Goal: Task Accomplishment & Management: Manage account settings

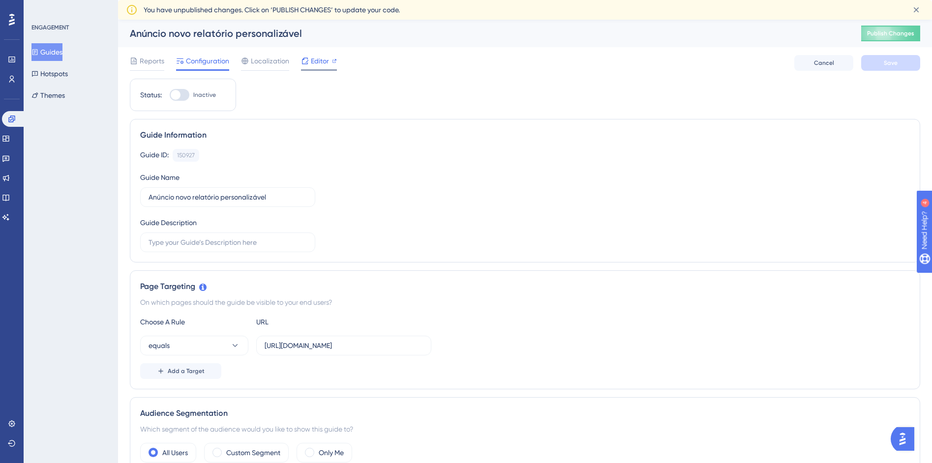
click at [314, 62] on span "Editor" at bounding box center [320, 61] width 18 height 12
click at [270, 244] on input "text" at bounding box center [228, 242] width 158 height 11
type input "Anúncio da feature nova de relatórios para clientes contemplados no rollout"
click at [510, 324] on div "Choose A Rule URL" at bounding box center [525, 322] width 770 height 12
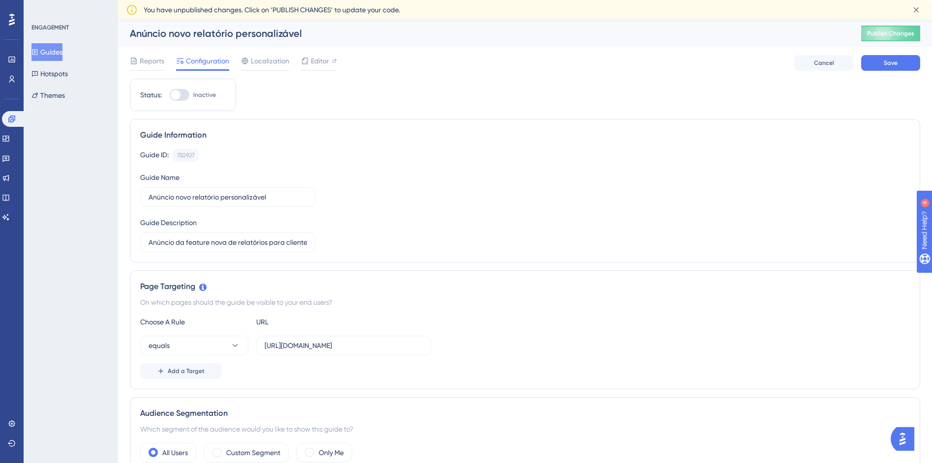
scroll to position [184, 0]
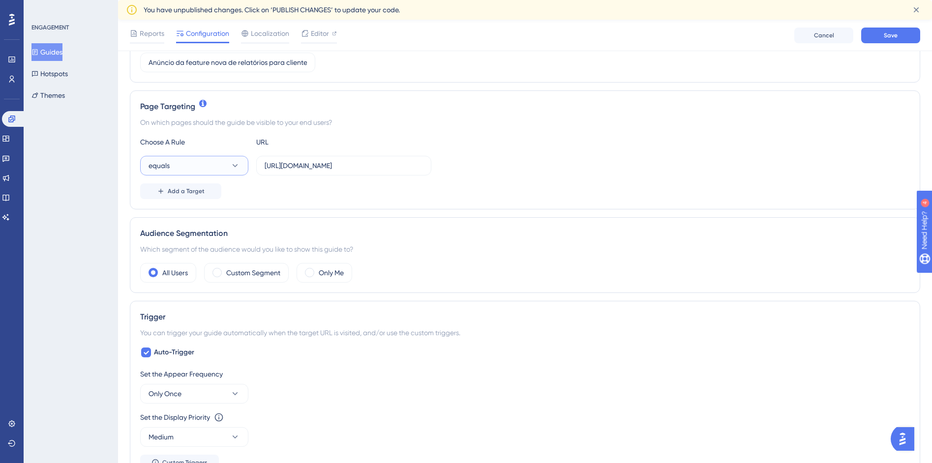
click at [220, 163] on button "equals" at bounding box center [194, 166] width 108 height 20
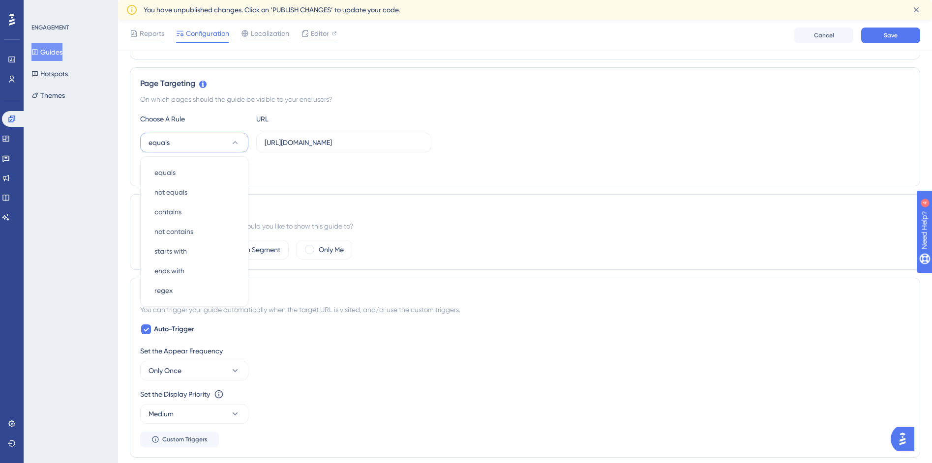
click at [222, 144] on button "equals" at bounding box center [194, 143] width 108 height 20
click at [211, 247] on div "Custom Segment" at bounding box center [246, 250] width 85 height 20
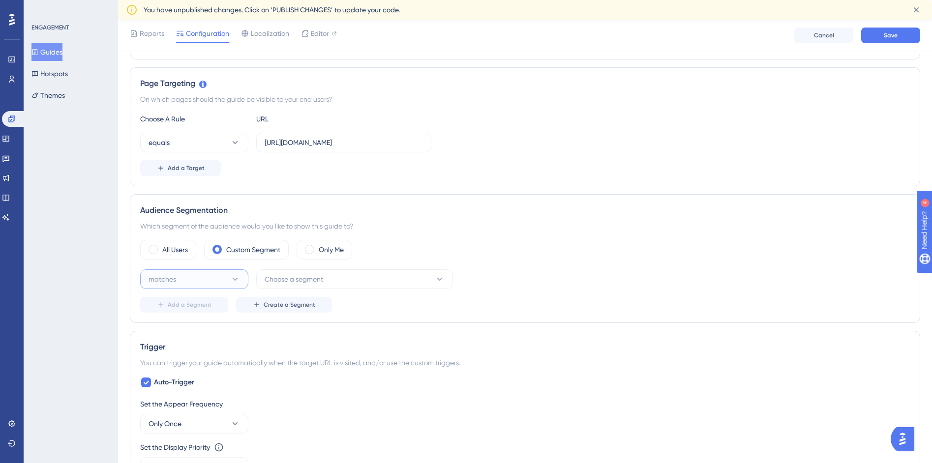
click at [229, 274] on button "matches" at bounding box center [194, 280] width 108 height 20
click at [284, 282] on span "Choose a segment" at bounding box center [294, 280] width 59 height 12
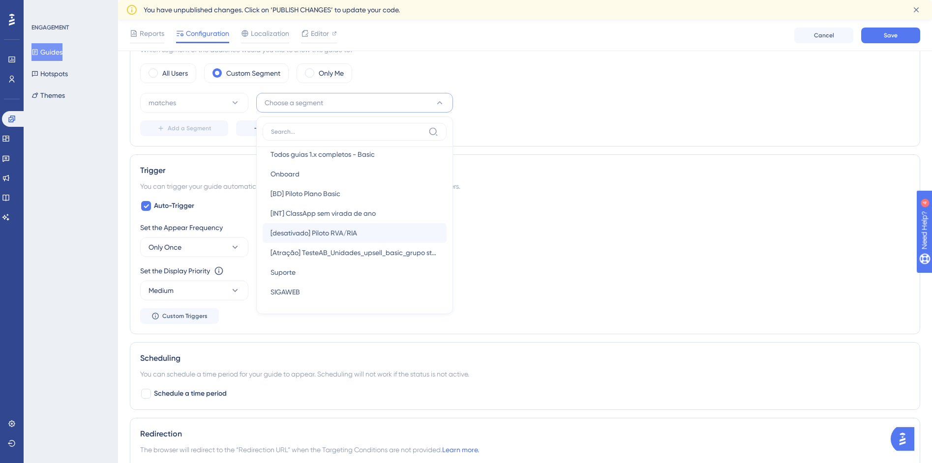
scroll to position [385, 0]
click at [298, 291] on span "SIGAWEB" at bounding box center [286, 291] width 30 height 12
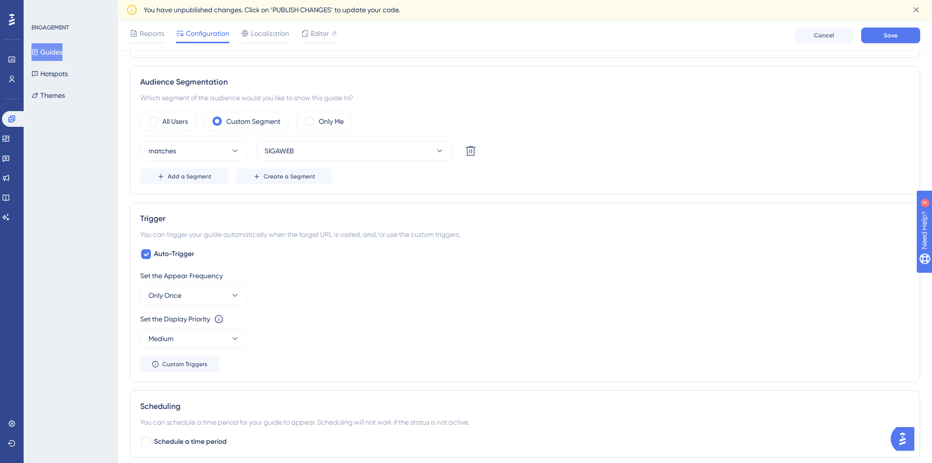
scroll to position [319, 0]
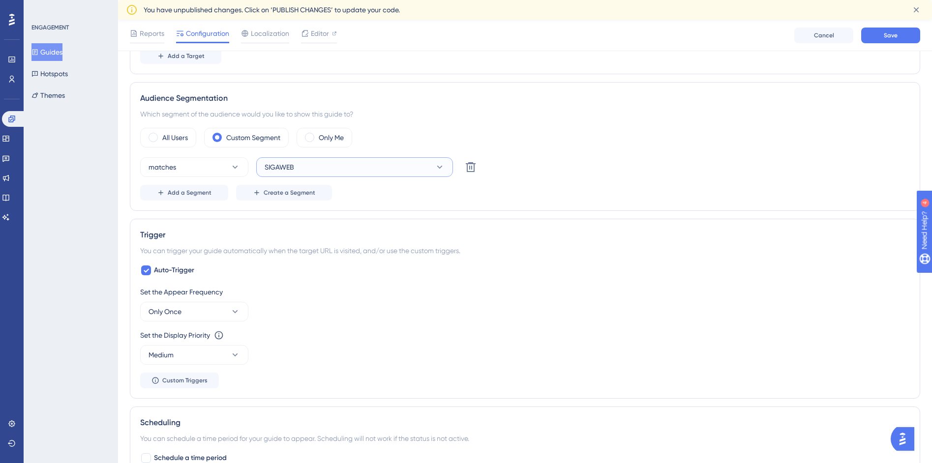
click at [324, 164] on button "SIGAWEB" at bounding box center [354, 167] width 197 height 20
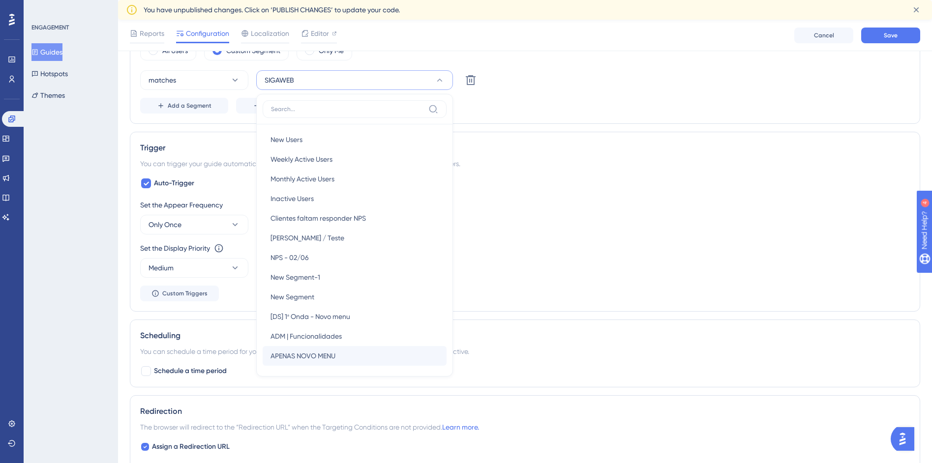
scroll to position [0, 0]
click at [539, 188] on div "Auto-Trigger Set the Appear Frequency Only Once Set the Display Priority This o…" at bounding box center [525, 240] width 770 height 124
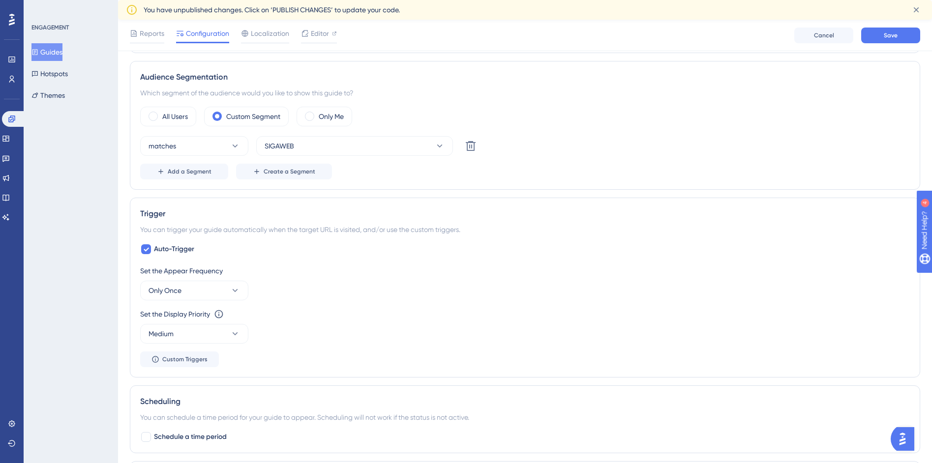
scroll to position [230, 0]
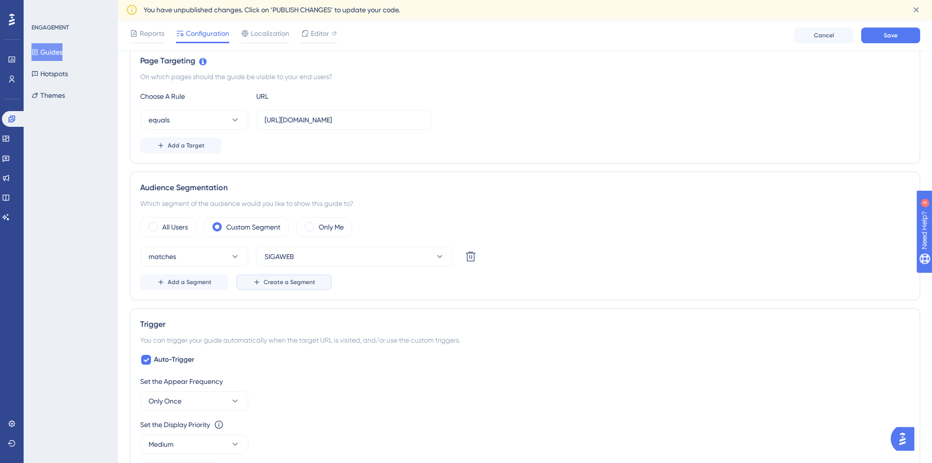
click at [282, 283] on span "Create a Segment" at bounding box center [290, 282] width 52 height 8
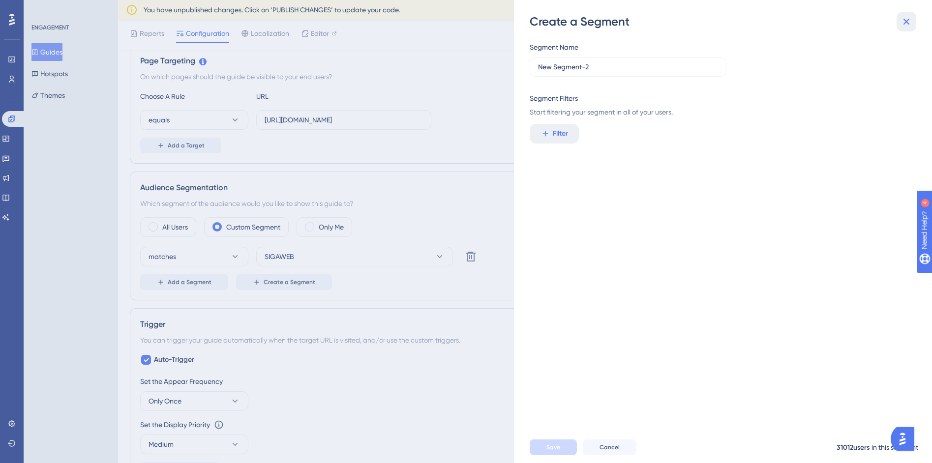
click at [902, 24] on icon at bounding box center [907, 22] width 12 height 12
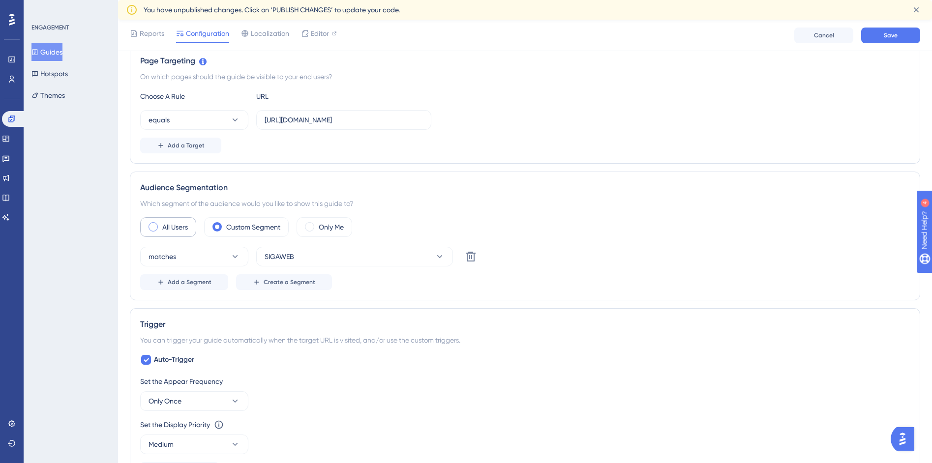
click at [158, 226] on div "All Users" at bounding box center [168, 227] width 56 height 20
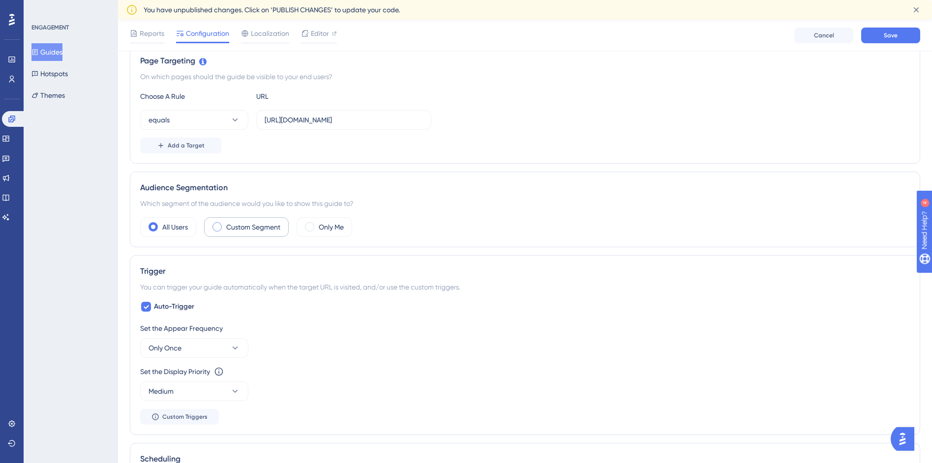
click at [246, 227] on label "Custom Segment" at bounding box center [253, 227] width 54 height 12
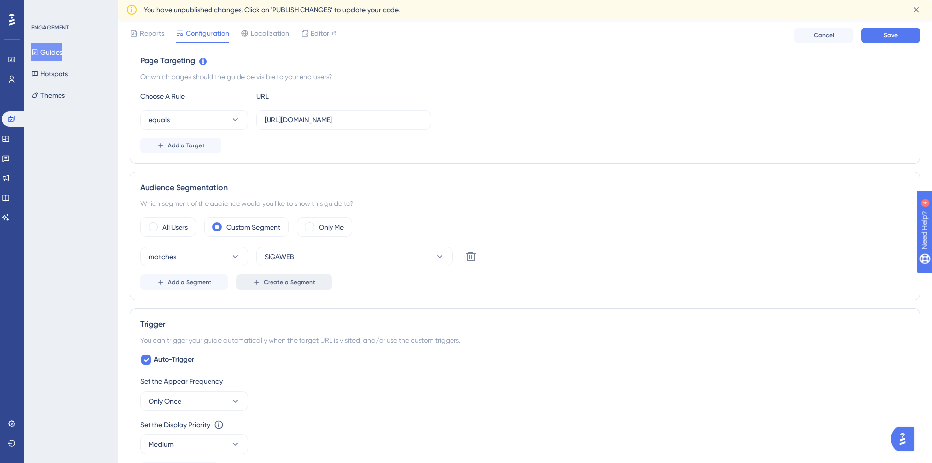
click at [277, 289] on button "Create a Segment" at bounding box center [284, 283] width 96 height 16
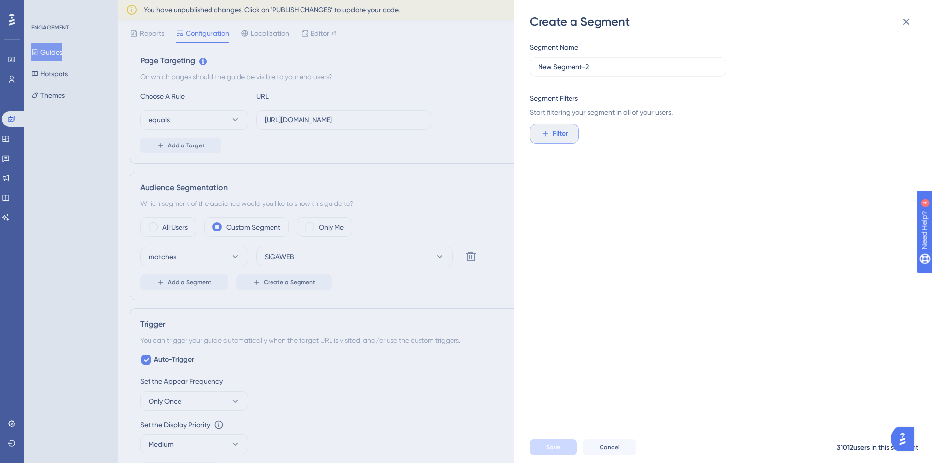
click at [551, 126] on button "Filter" at bounding box center [554, 134] width 49 height 20
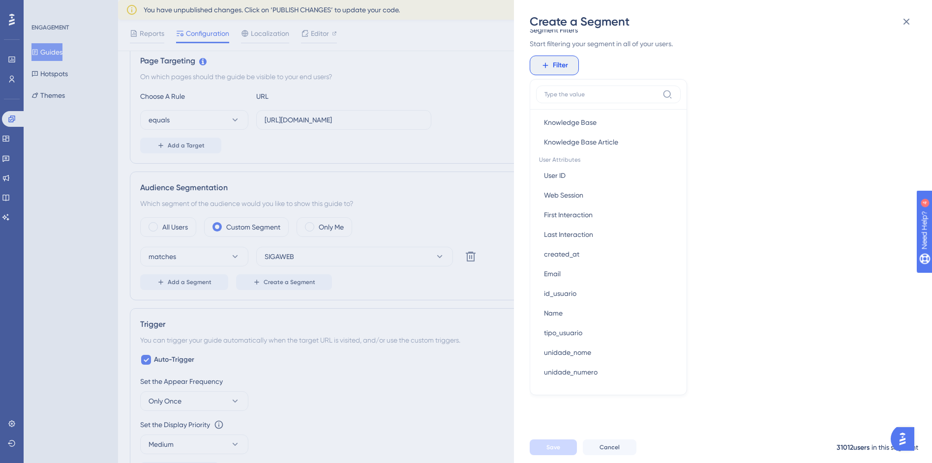
scroll to position [411, 0]
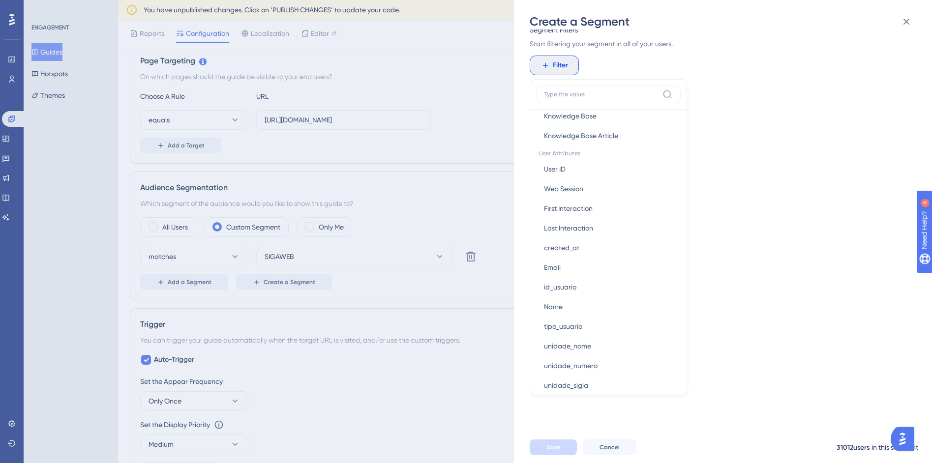
click at [767, 100] on div "Segment Name New Segment-2 Segment Filters Start filtering your segment in all …" at bounding box center [728, 231] width 397 height 402
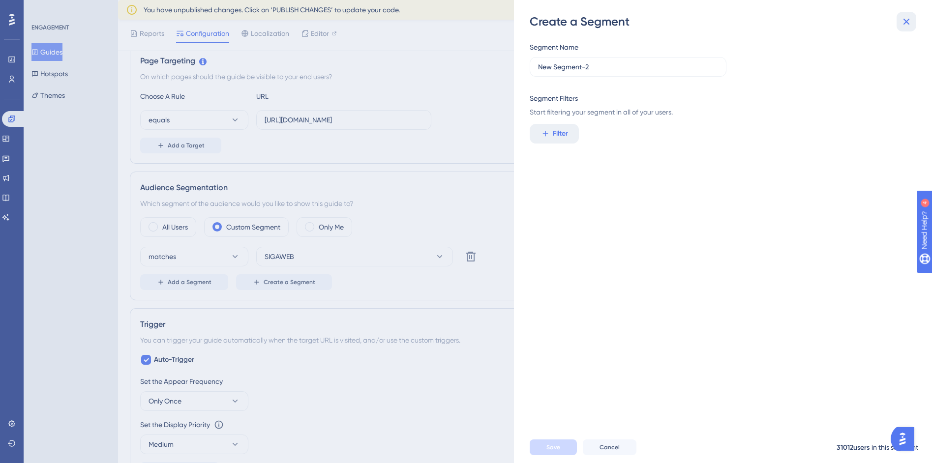
click at [911, 23] on icon at bounding box center [907, 22] width 12 height 12
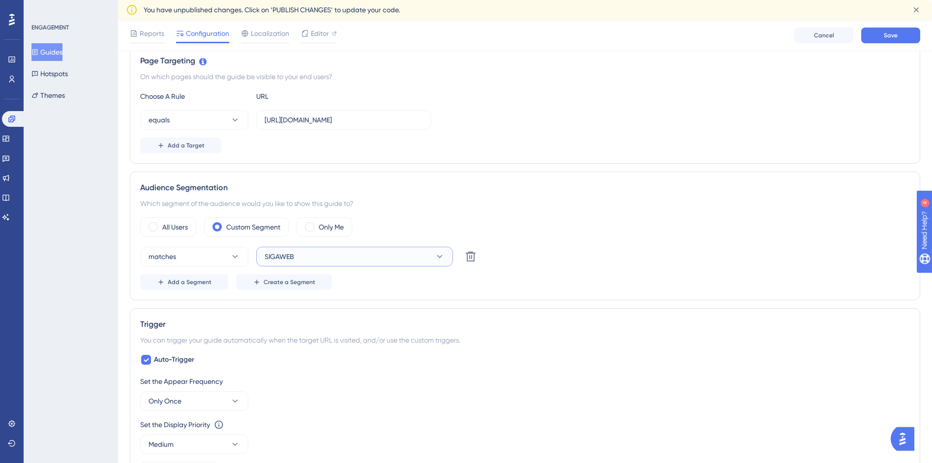
click at [301, 257] on button "SIGAWEB" at bounding box center [354, 257] width 197 height 20
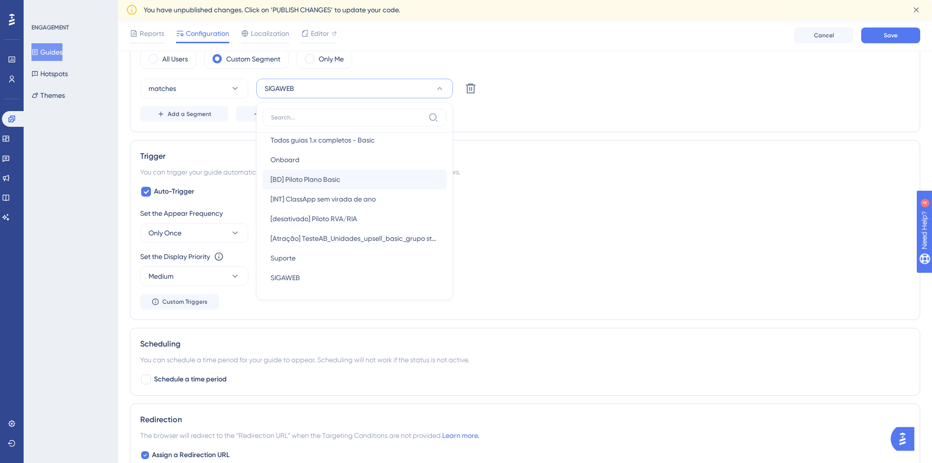
scroll to position [424, 0]
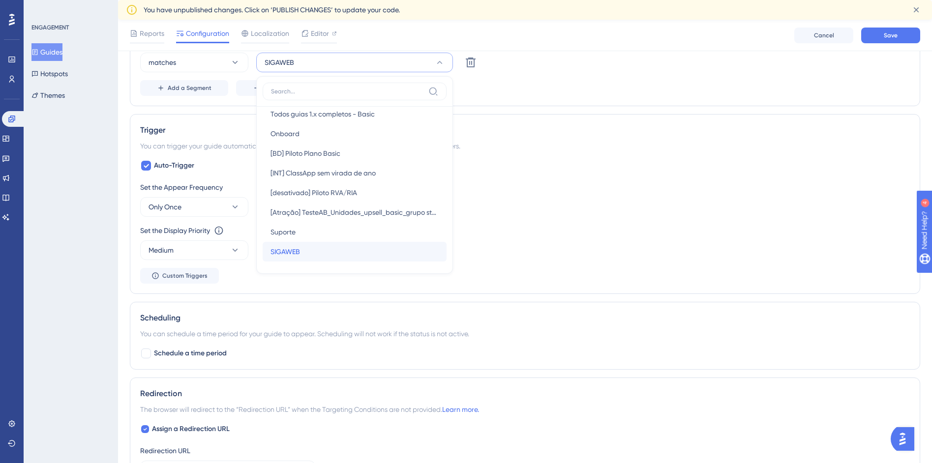
click at [295, 255] on span "SIGAWEB" at bounding box center [286, 252] width 30 height 12
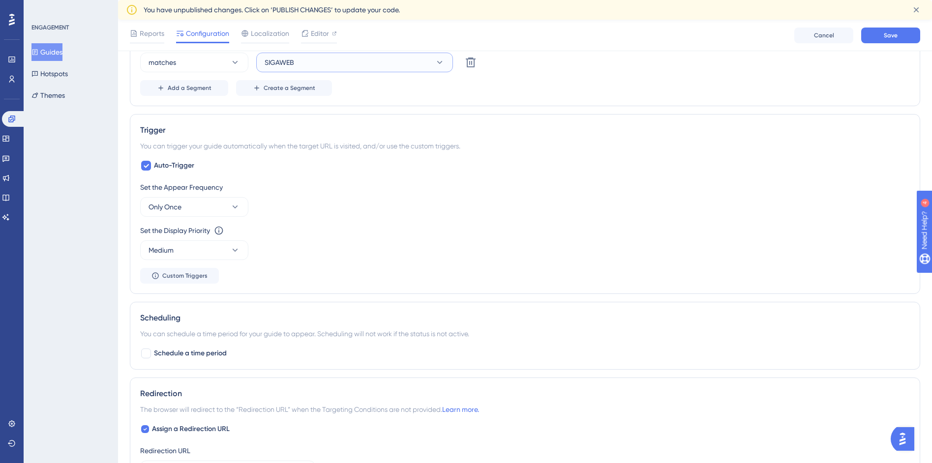
click at [309, 63] on button "SIGAWEB" at bounding box center [354, 63] width 197 height 20
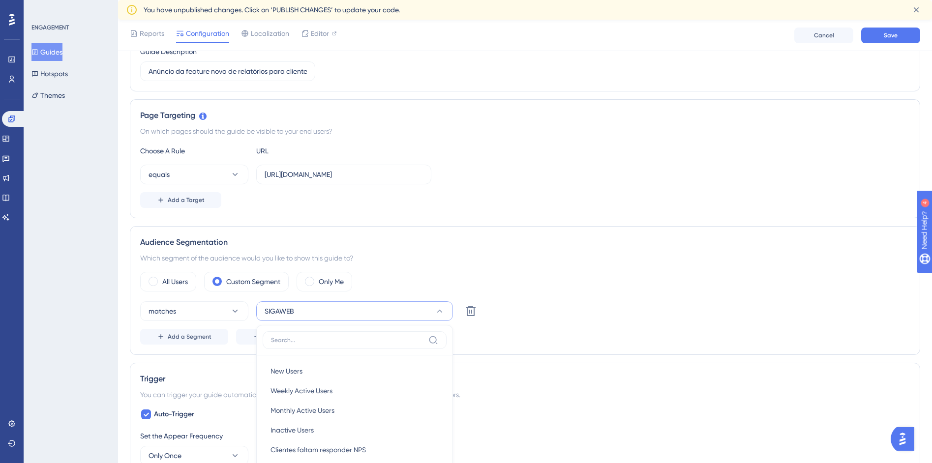
scroll to position [181, 0]
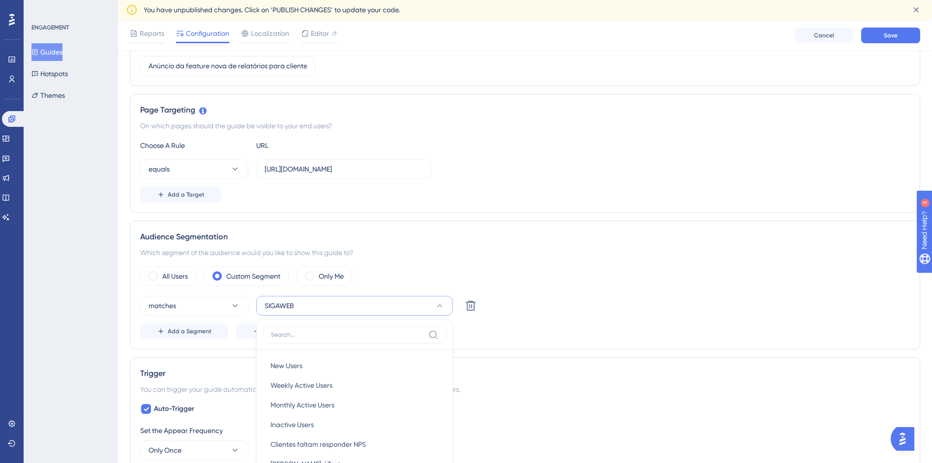
click at [493, 235] on div "Audience Segmentation" at bounding box center [525, 237] width 770 height 12
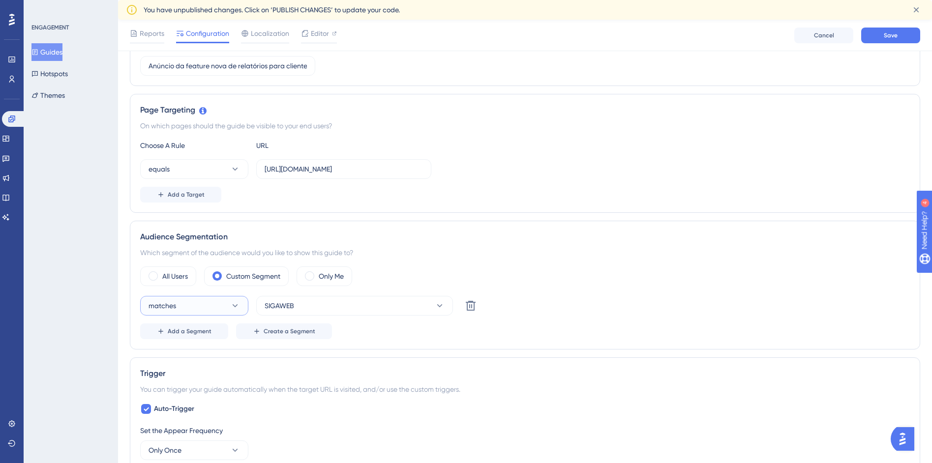
click at [233, 306] on icon at bounding box center [235, 306] width 10 height 10
click at [233, 306] on icon at bounding box center [235, 306] width 5 height 3
click at [317, 314] on button "SIGAWEB" at bounding box center [354, 306] width 197 height 20
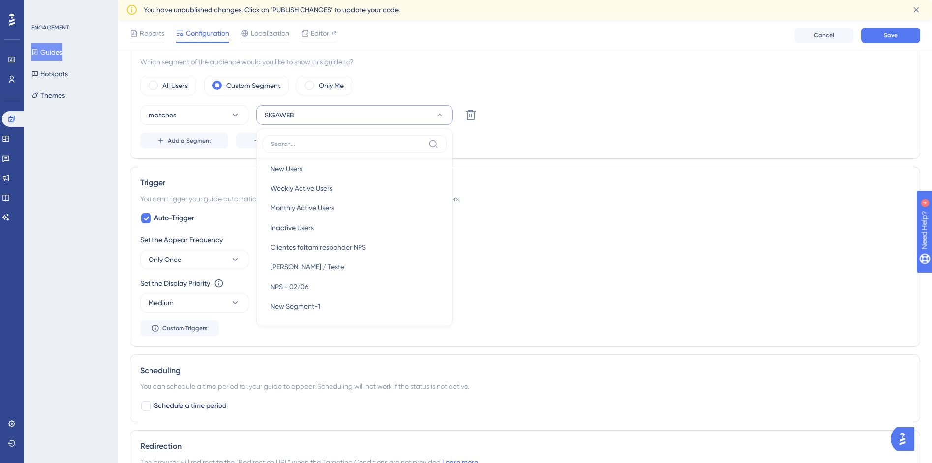
scroll to position [0, 0]
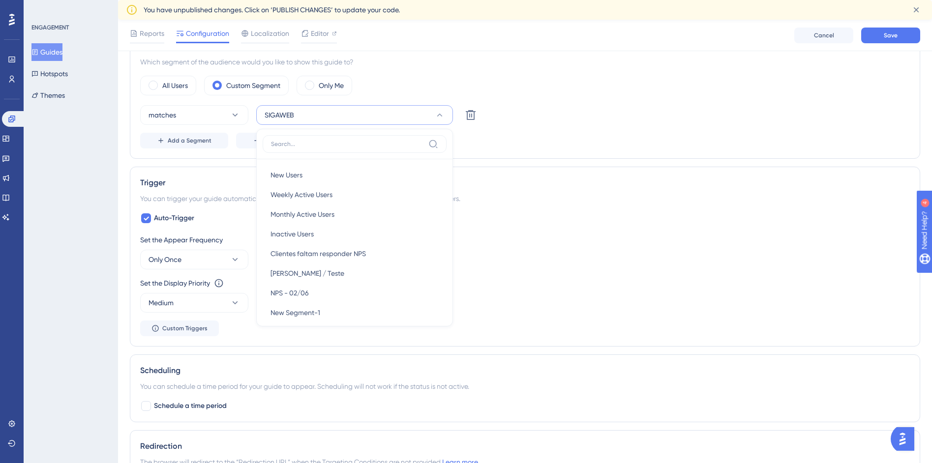
click at [512, 107] on div "matches SIGAWEB New Users New Users Weekly Active Users Weekly Active Users Mon…" at bounding box center [525, 115] width 770 height 20
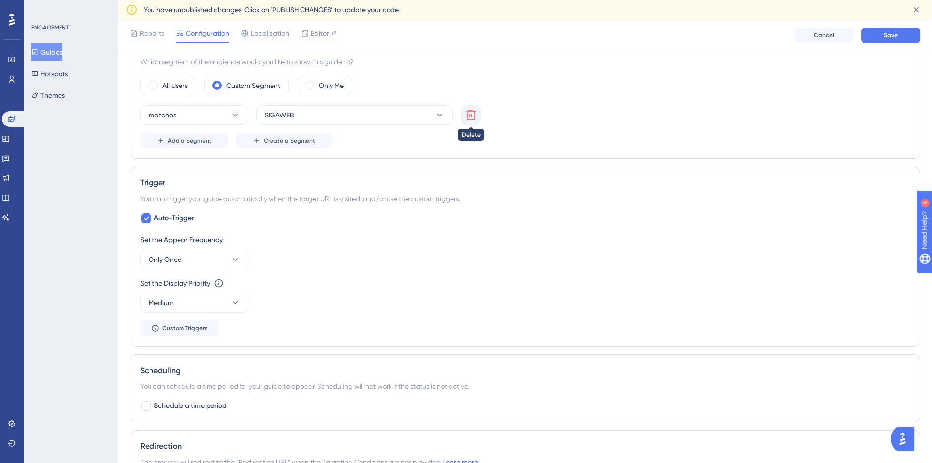
click at [472, 116] on icon at bounding box center [471, 115] width 10 height 10
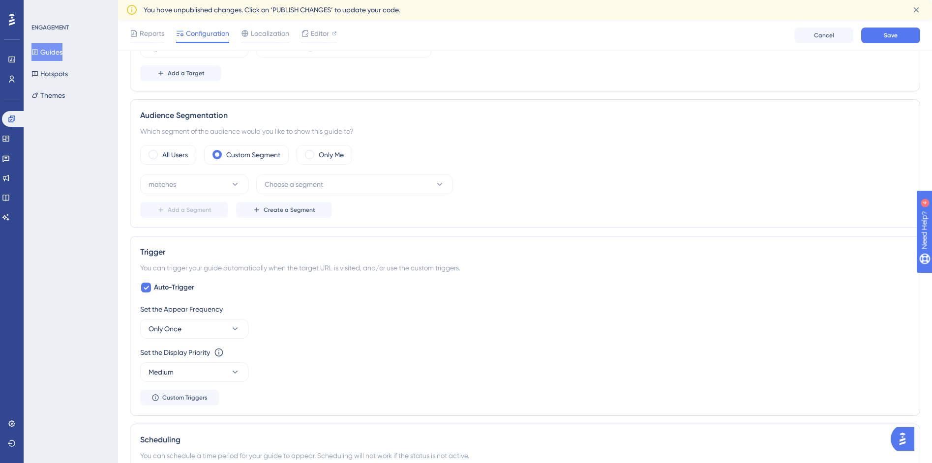
scroll to position [303, 0]
click at [320, 196] on div "matches Choose a segment Add a Segment Create a Segment" at bounding box center [525, 195] width 770 height 43
click at [318, 185] on span "Choose a segment" at bounding box center [294, 184] width 59 height 12
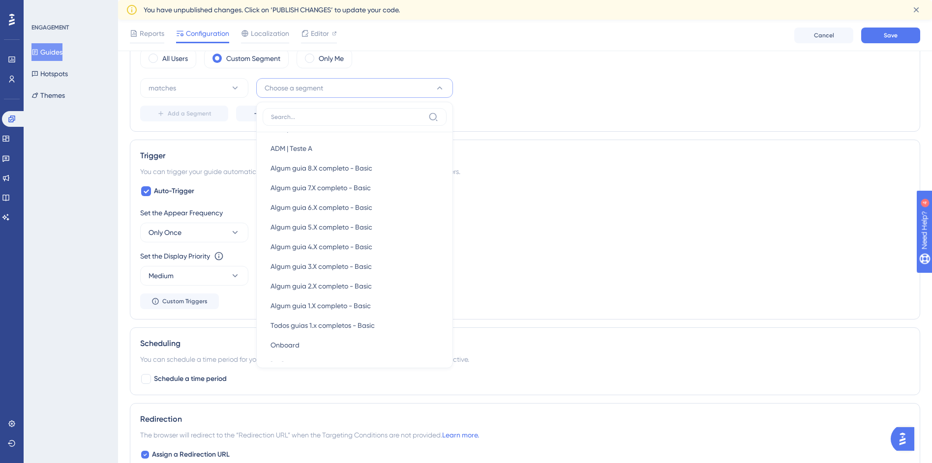
scroll to position [424, 0]
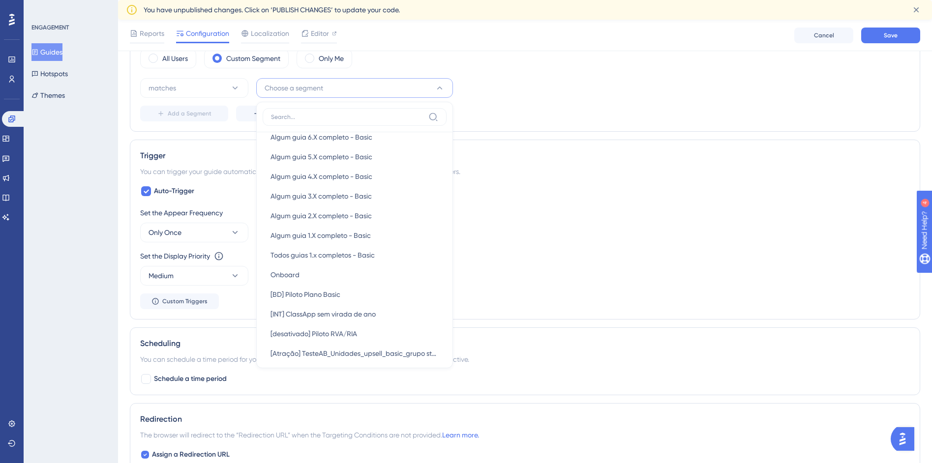
click at [596, 140] on div "Trigger You can trigger your guide automatically when the target URL is visited…" at bounding box center [525, 230] width 791 height 180
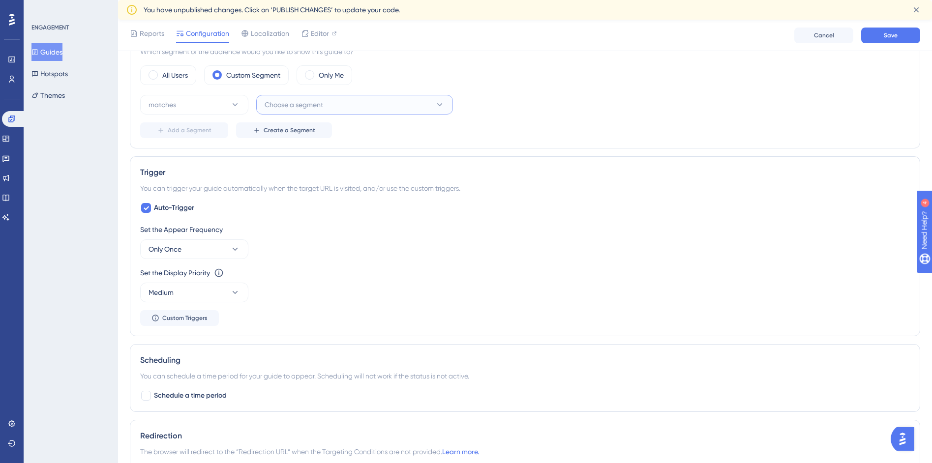
click at [423, 105] on button "Choose a segment" at bounding box center [354, 105] width 197 height 20
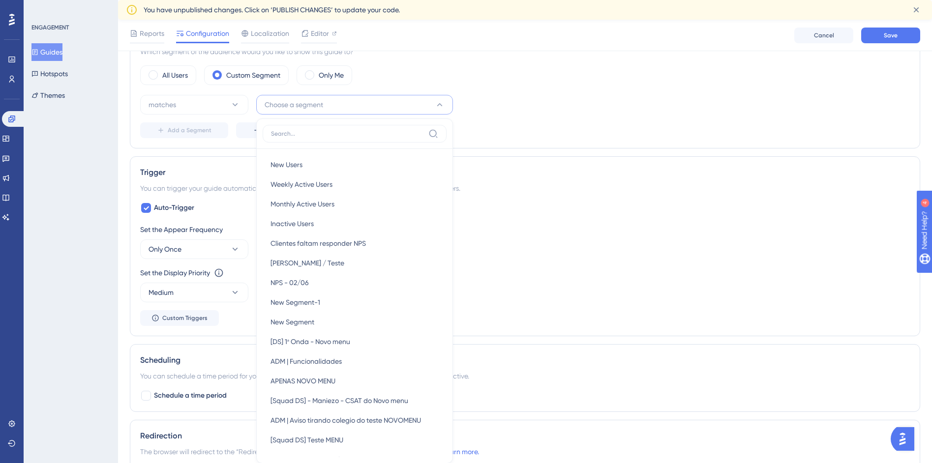
scroll to position [437, 0]
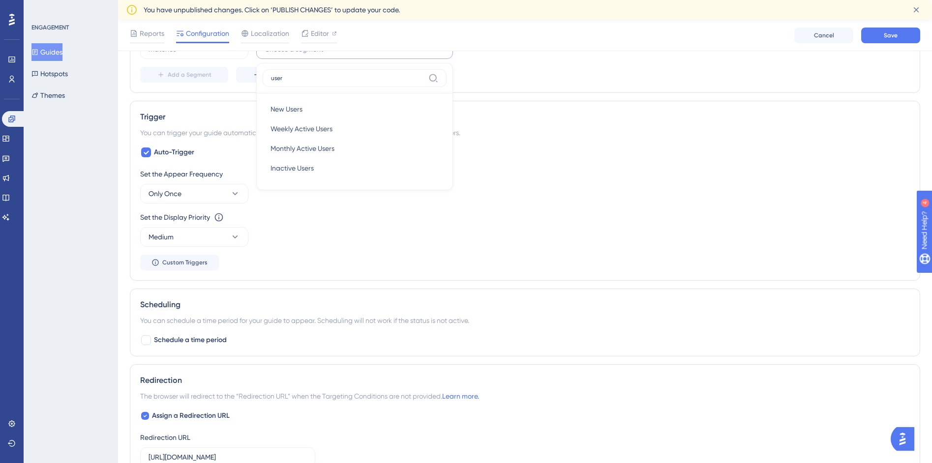
type input "user"
click at [443, 80] on label "user" at bounding box center [355, 78] width 184 height 18
click at [425, 80] on input "user" at bounding box center [347, 78] width 153 height 8
click at [543, 81] on div "Add a Segment Create a Segment" at bounding box center [525, 75] width 770 height 16
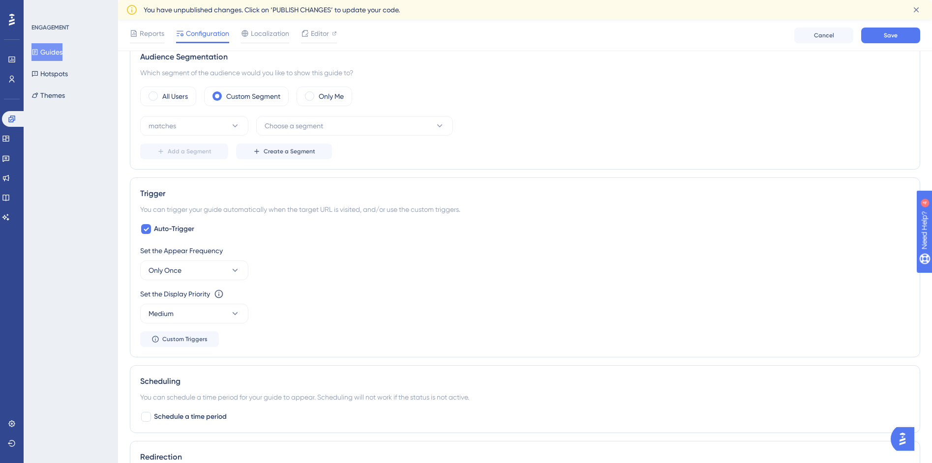
scroll to position [357, 0]
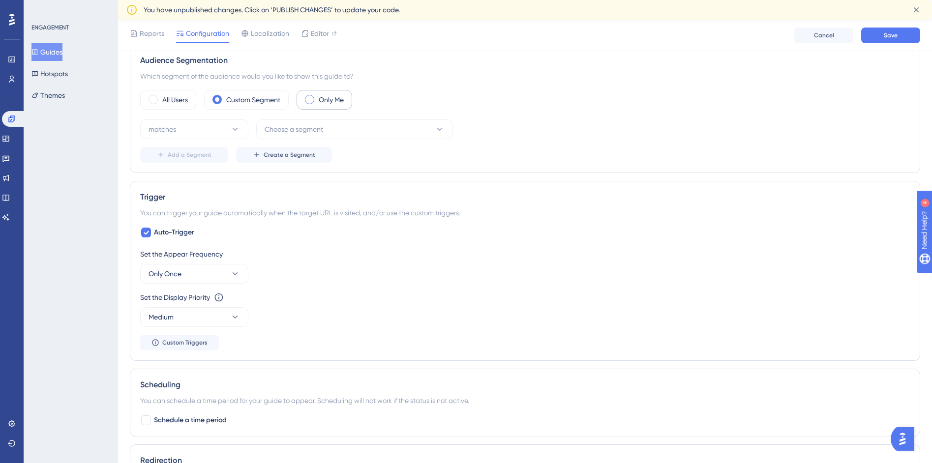
click at [331, 99] on label "Only Me" at bounding box center [331, 100] width 25 height 12
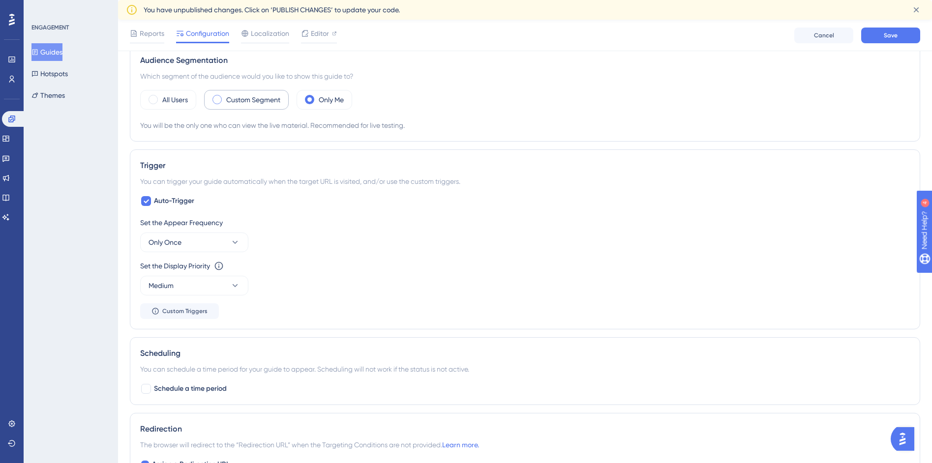
click at [242, 100] on label "Custom Segment" at bounding box center [253, 100] width 54 height 12
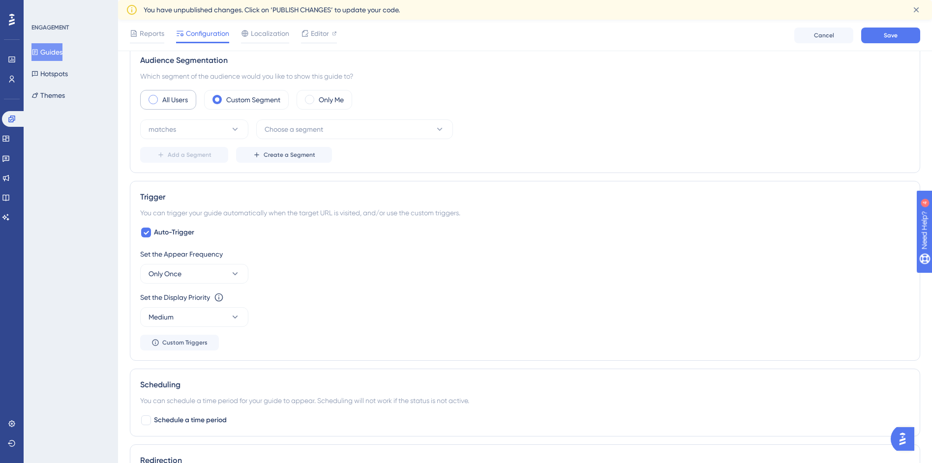
click at [150, 98] on span at bounding box center [153, 99] width 9 height 9
click at [161, 96] on input "radio" at bounding box center [161, 96] width 0 height 0
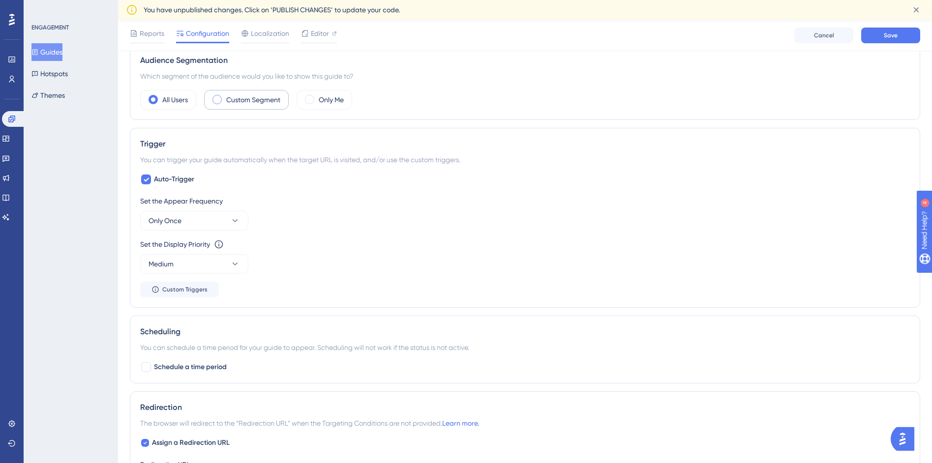
click at [265, 101] on label "Custom Segment" at bounding box center [253, 100] width 54 height 12
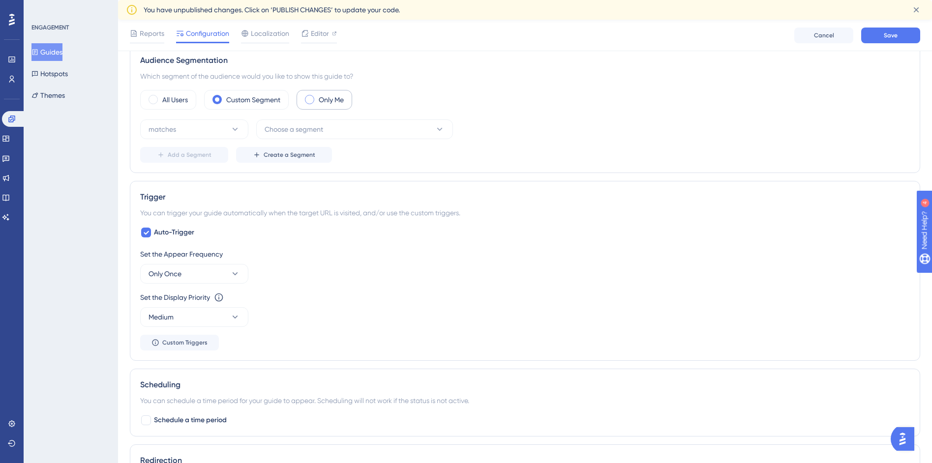
click at [335, 99] on label "Only Me" at bounding box center [331, 100] width 25 height 12
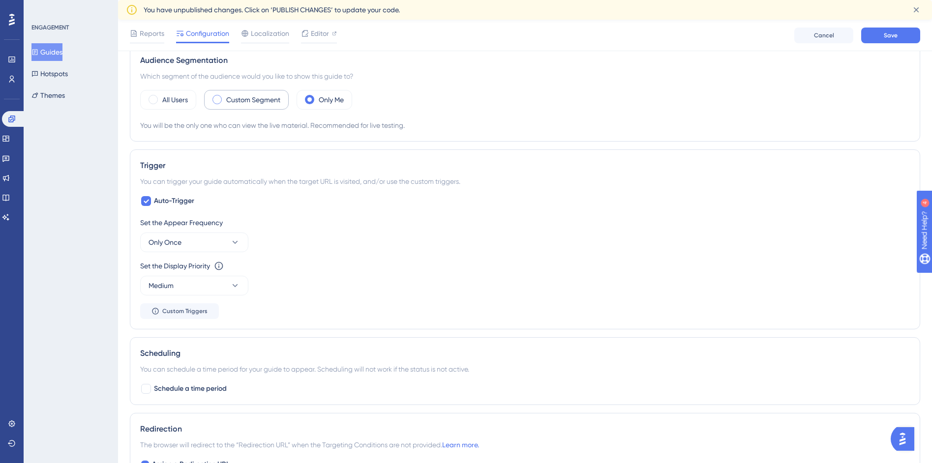
click at [271, 97] on label "Custom Segment" at bounding box center [253, 100] width 54 height 12
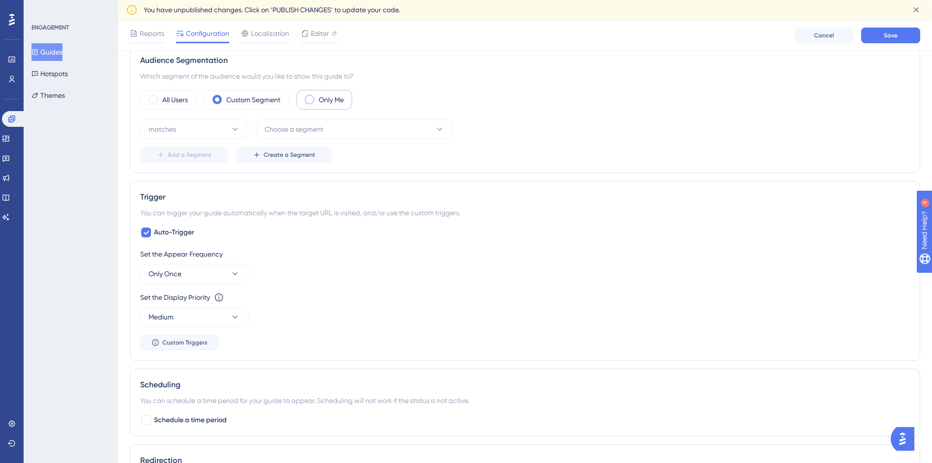
click at [337, 100] on label "Only Me" at bounding box center [331, 100] width 25 height 12
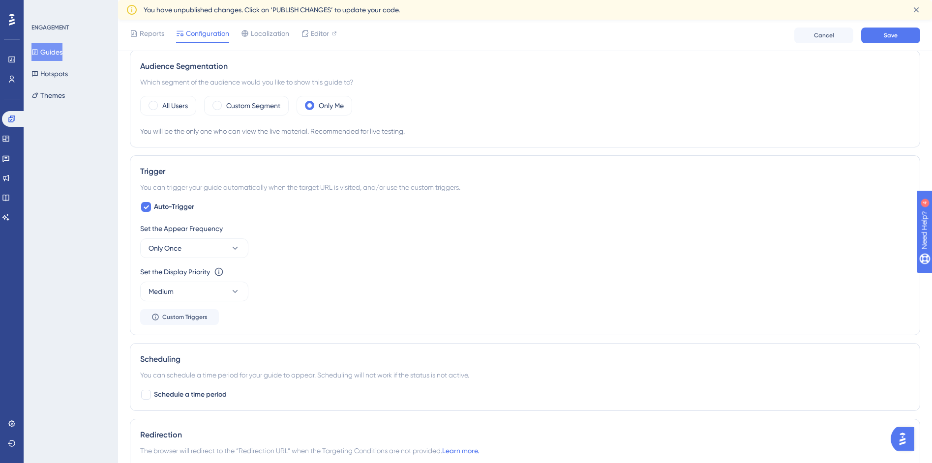
scroll to position [359, 0]
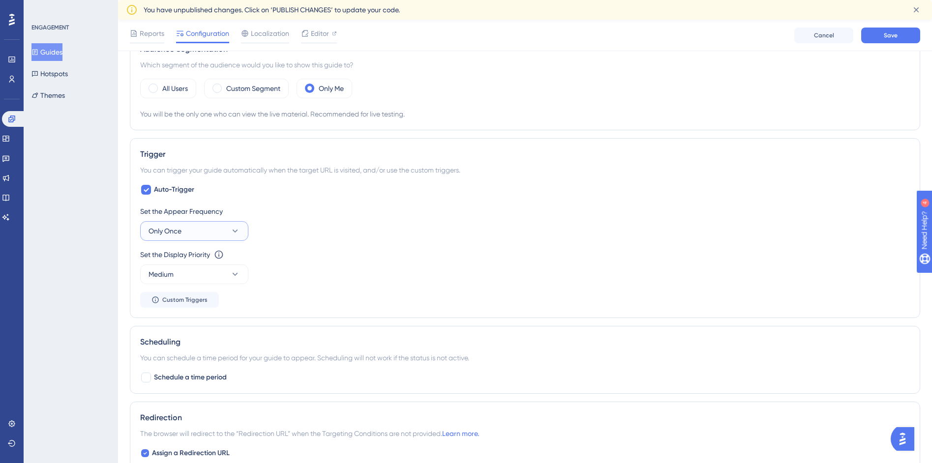
click at [235, 236] on button "Only Once" at bounding box center [194, 231] width 108 height 20
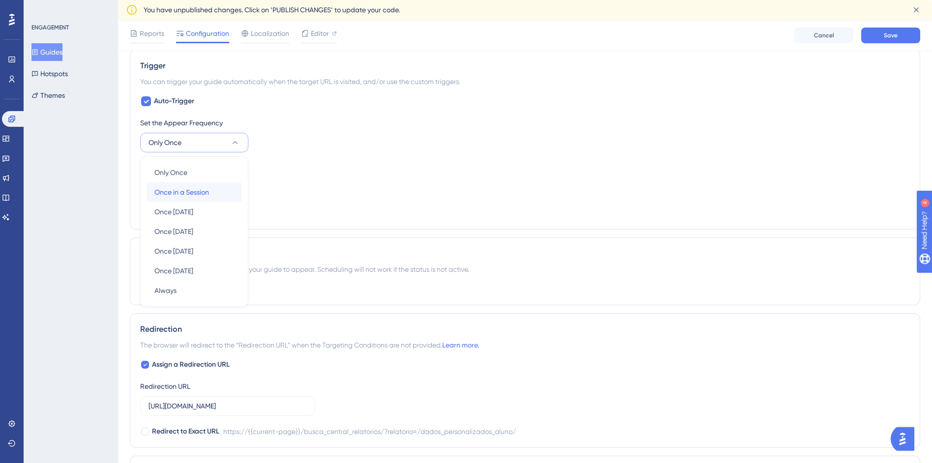
click at [215, 193] on div "Once in a Session Once in a Session" at bounding box center [194, 193] width 80 height 20
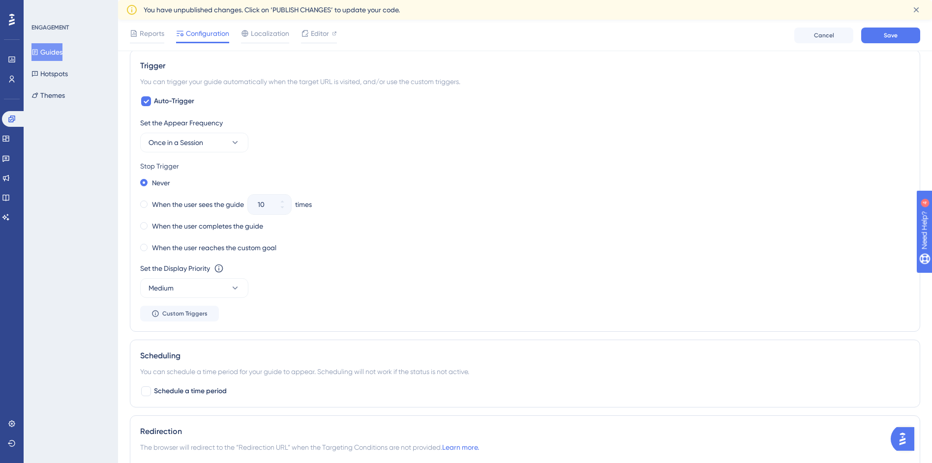
click at [256, 209] on div "10" at bounding box center [261, 205] width 26 height 20
click at [145, 204] on span at bounding box center [143, 204] width 7 height 7
click at [151, 202] on input "radio" at bounding box center [151, 202] width 0 height 0
click at [283, 208] on icon at bounding box center [281, 208] width 3 height 2
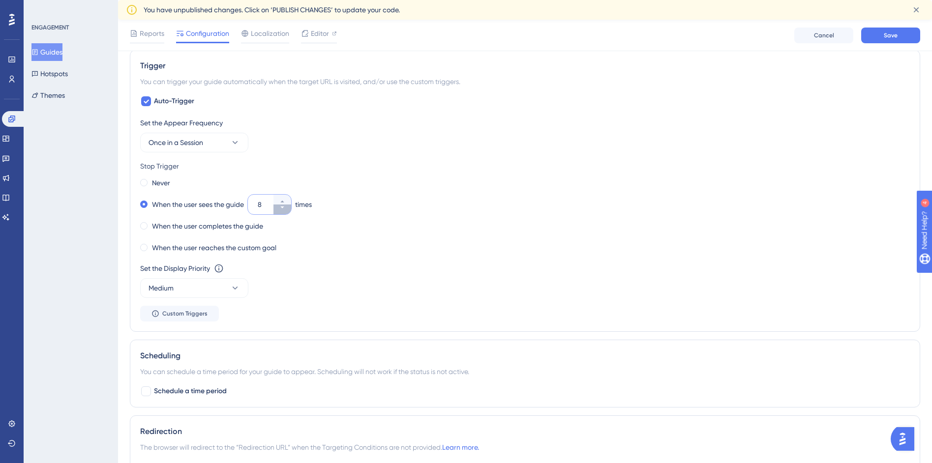
click at [283, 208] on icon at bounding box center [281, 208] width 3 height 2
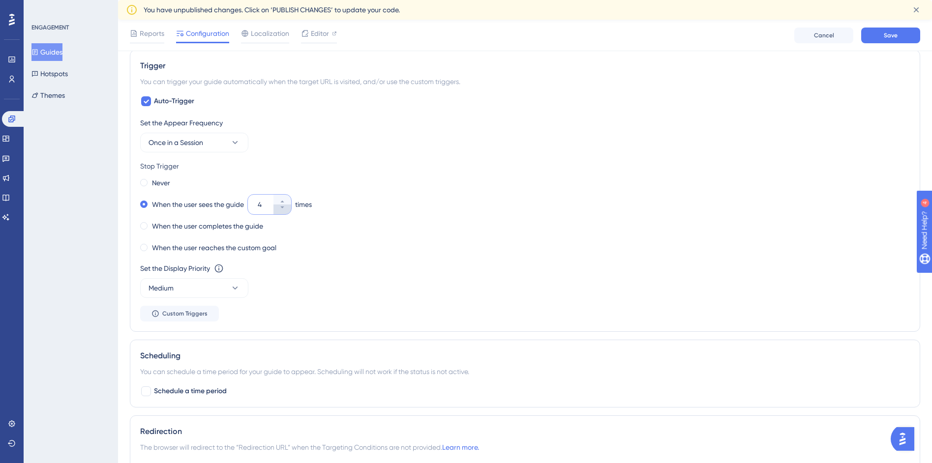
type input "3"
click at [238, 294] on button "Medium" at bounding box center [194, 288] width 108 height 20
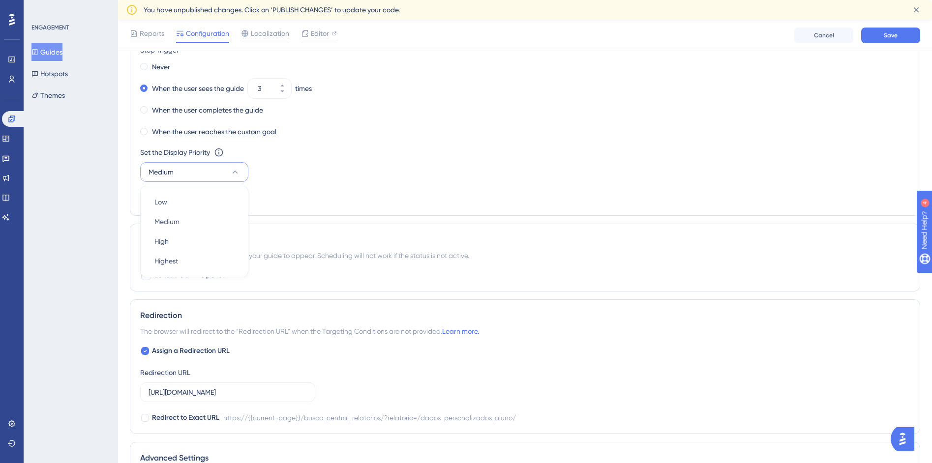
click at [308, 195] on div "Set the Appear Frequency Once in a Session Stop Trigger Never When the user see…" at bounding box center [525, 103] width 770 height 205
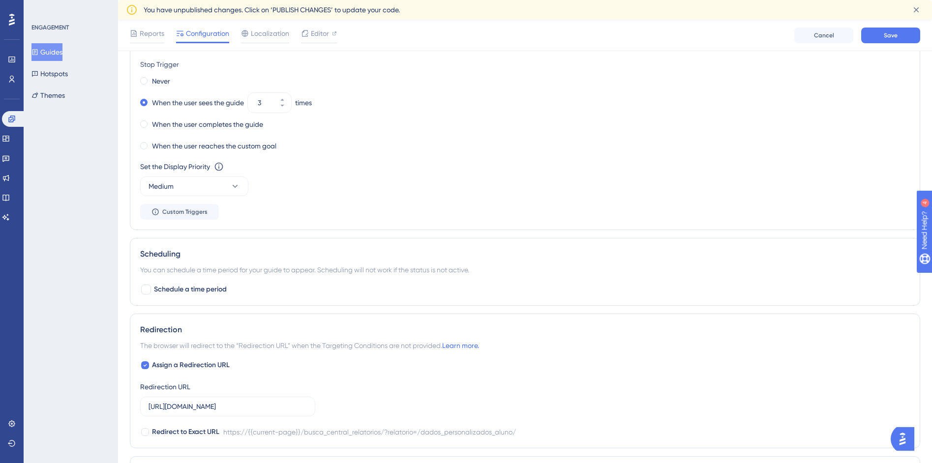
scroll to position [558, 0]
click at [187, 216] on span "Custom Triggers" at bounding box center [184, 213] width 45 height 8
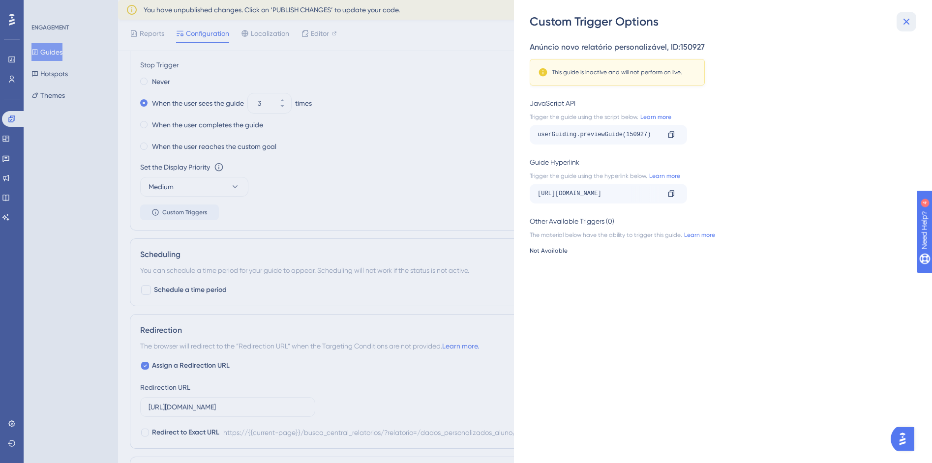
click at [904, 22] on icon at bounding box center [907, 22] width 12 height 12
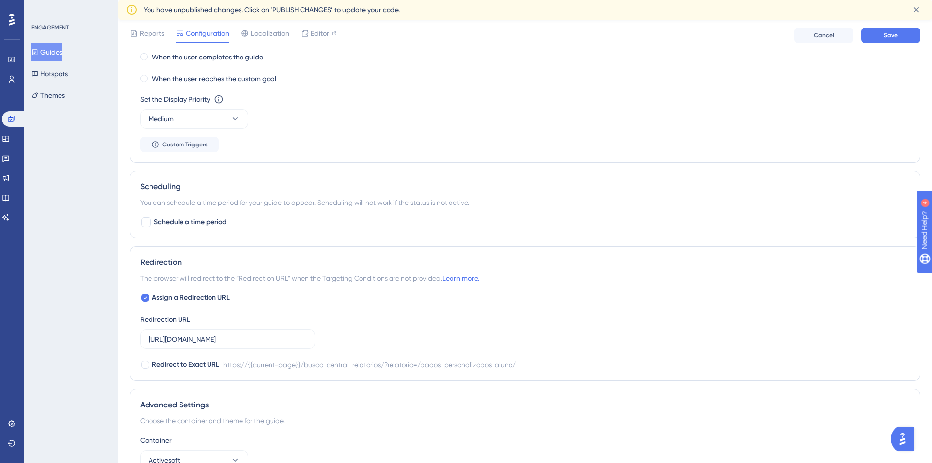
scroll to position [632, 0]
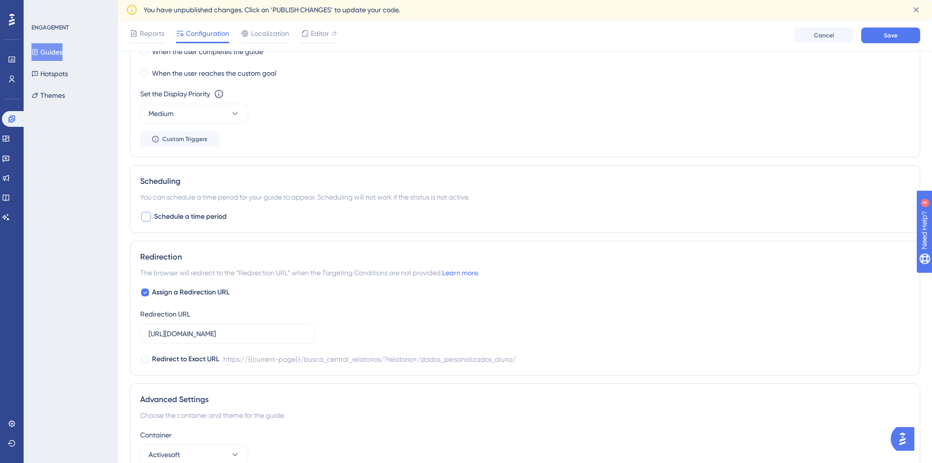
click at [153, 216] on label "Schedule a time period" at bounding box center [183, 217] width 87 height 12
checkbox input "true"
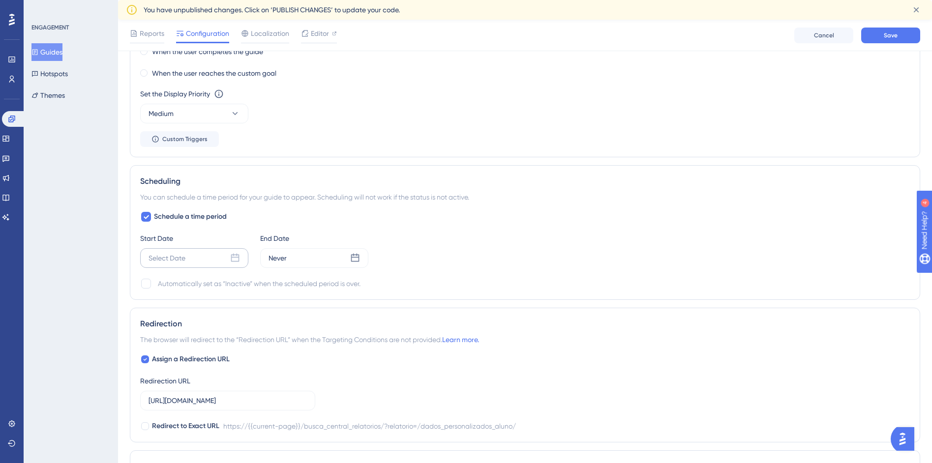
click at [242, 264] on div "Select Date" at bounding box center [194, 258] width 108 height 20
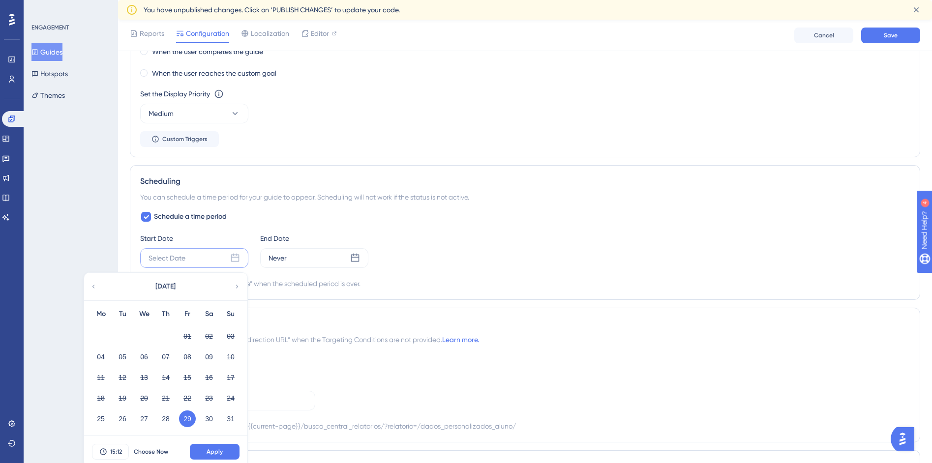
click at [237, 290] on icon at bounding box center [237, 286] width 7 height 9
click at [106, 340] on button "01" at bounding box center [100, 336] width 17 height 17
click at [141, 336] on button "03" at bounding box center [144, 336] width 17 height 17
click at [356, 261] on icon at bounding box center [355, 258] width 10 height 10
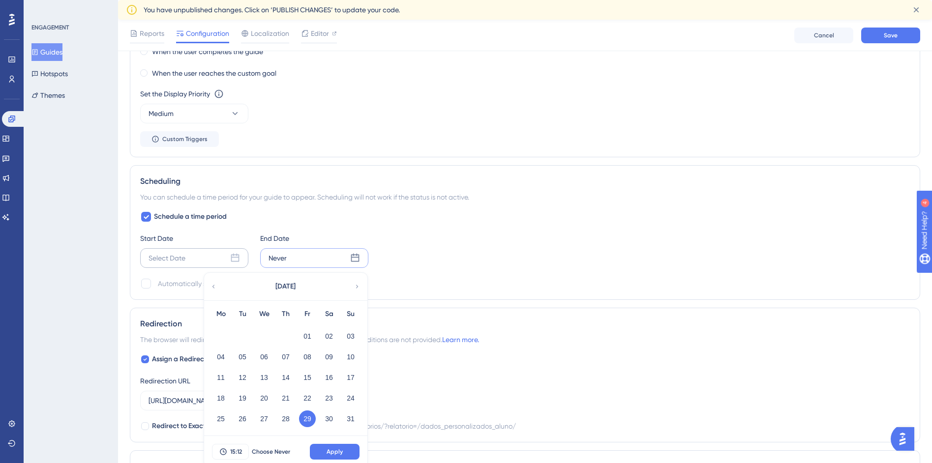
click at [227, 257] on div "Select Date" at bounding box center [194, 258] width 108 height 20
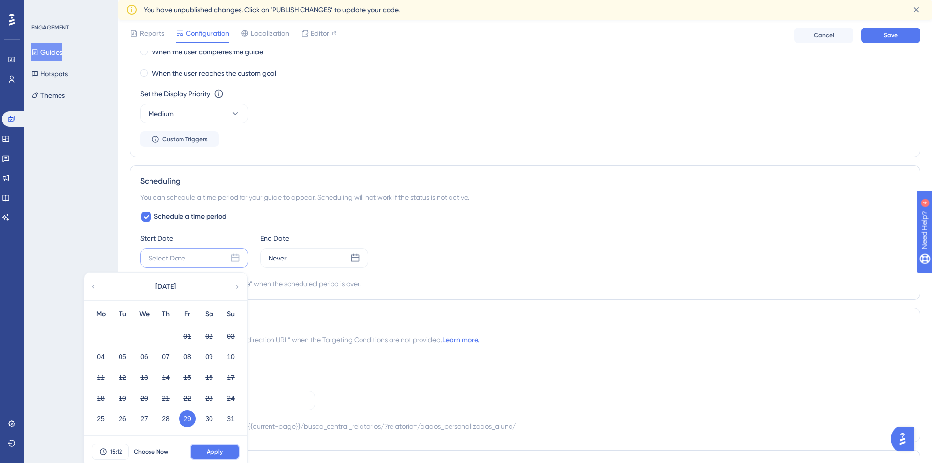
click at [204, 454] on button "Apply" at bounding box center [215, 452] width 50 height 16
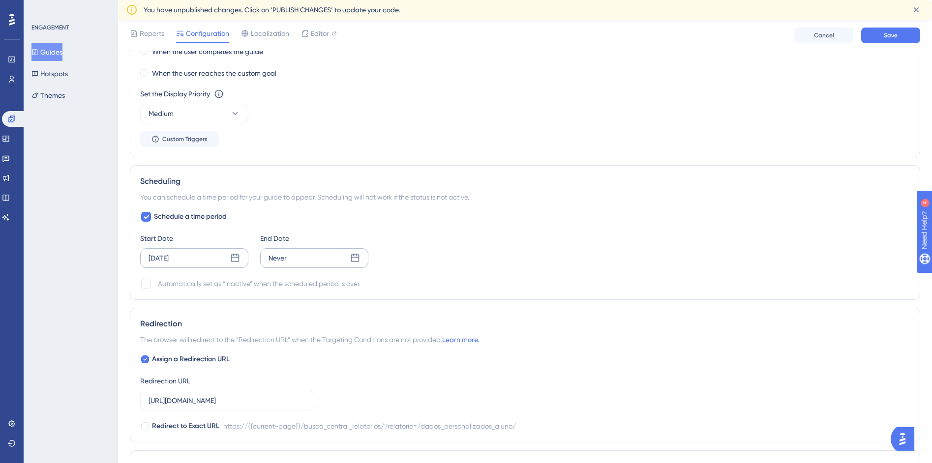
click at [347, 259] on div "Never" at bounding box center [314, 258] width 108 height 20
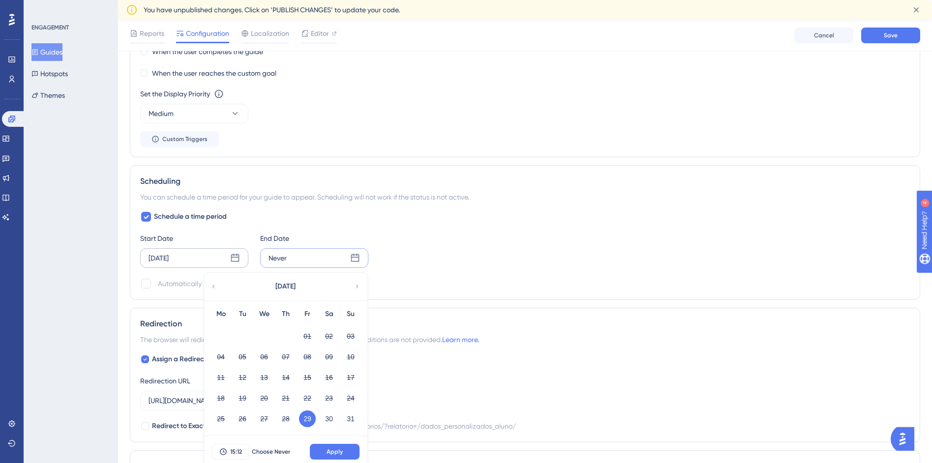
click at [352, 290] on div "August 2025" at bounding box center [285, 287] width 162 height 28
click at [361, 284] on div "August 2025" at bounding box center [285, 287] width 162 height 28
click at [215, 285] on icon at bounding box center [213, 286] width 7 height 9
click at [235, 262] on icon at bounding box center [235, 258] width 10 height 10
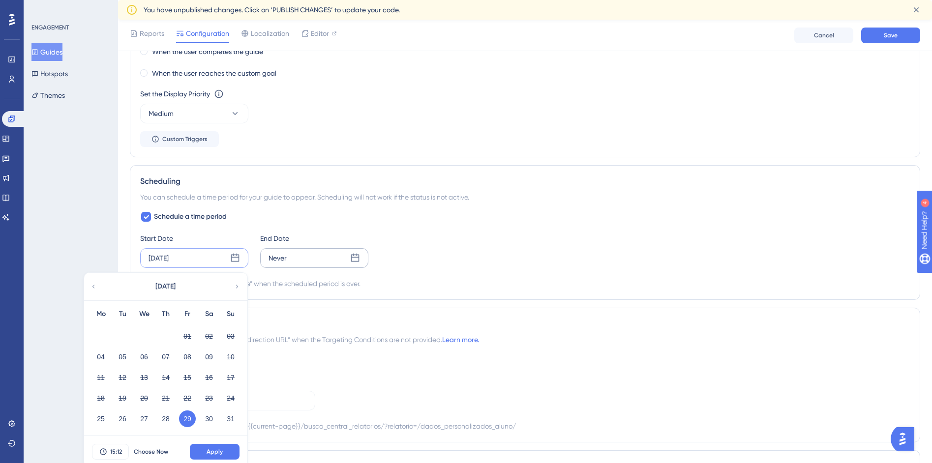
click at [234, 287] on icon at bounding box center [237, 286] width 7 height 9
click at [142, 337] on button "03" at bounding box center [144, 336] width 17 height 17
click at [223, 453] on button "Apply" at bounding box center [215, 452] width 50 height 16
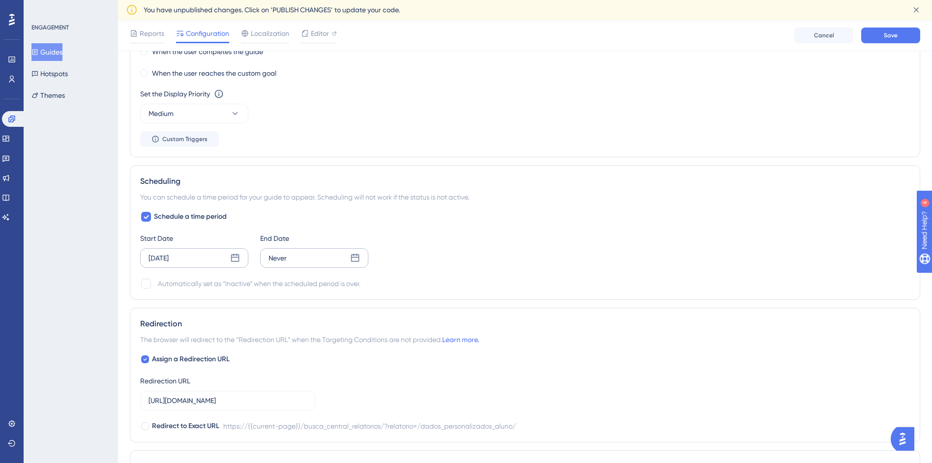
click at [350, 258] on icon at bounding box center [355, 258] width 10 height 10
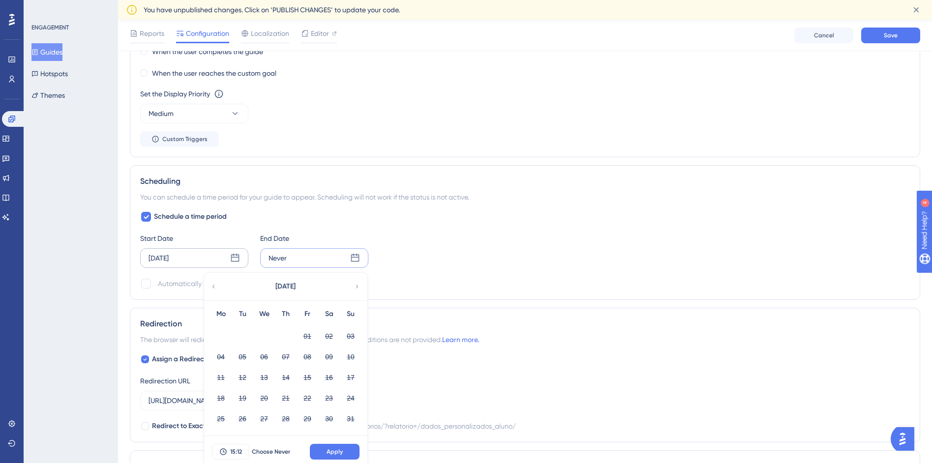
click at [359, 288] on icon at bounding box center [357, 286] width 7 height 9
click at [221, 376] on button "15" at bounding box center [221, 377] width 17 height 17
click at [242, 377] on button "16" at bounding box center [242, 377] width 17 height 17
drag, startPoint x: 288, startPoint y: 428, endPoint x: 331, endPoint y: 460, distance: 53.0
click at [331, 460] on div "September 2025 Mo Tu We Th Fr Sa Su 01 02 03 04 05 06 07 08 09 10 11 12 13 14 1…" at bounding box center [286, 371] width 164 height 196
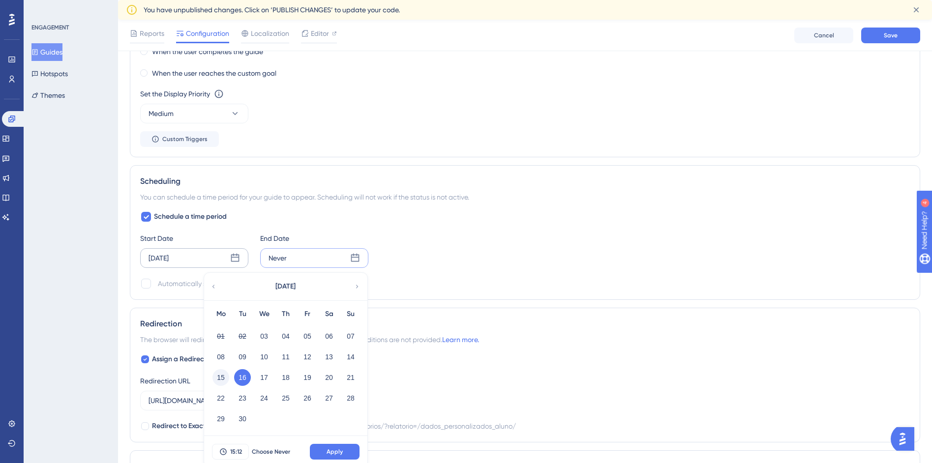
click at [226, 376] on button "15" at bounding box center [221, 377] width 17 height 17
click at [338, 454] on span "Apply" at bounding box center [335, 452] width 16 height 8
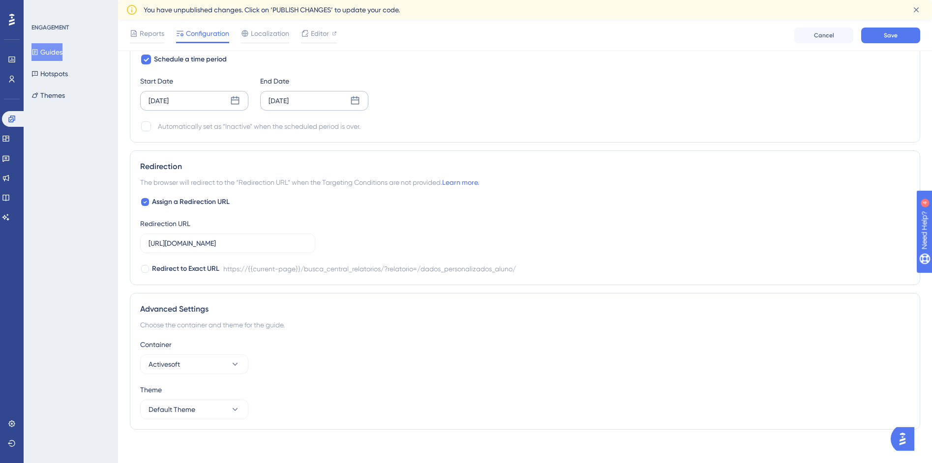
scroll to position [795, 0]
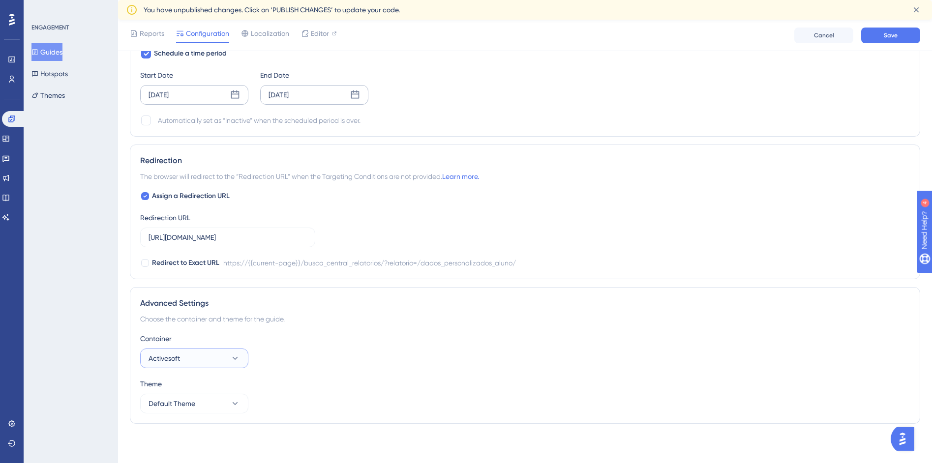
click at [217, 349] on button "Activesoft" at bounding box center [194, 359] width 108 height 20
click at [217, 353] on button "Activesoft" at bounding box center [194, 359] width 108 height 20
click at [206, 410] on button "Default Theme" at bounding box center [194, 404] width 108 height 20
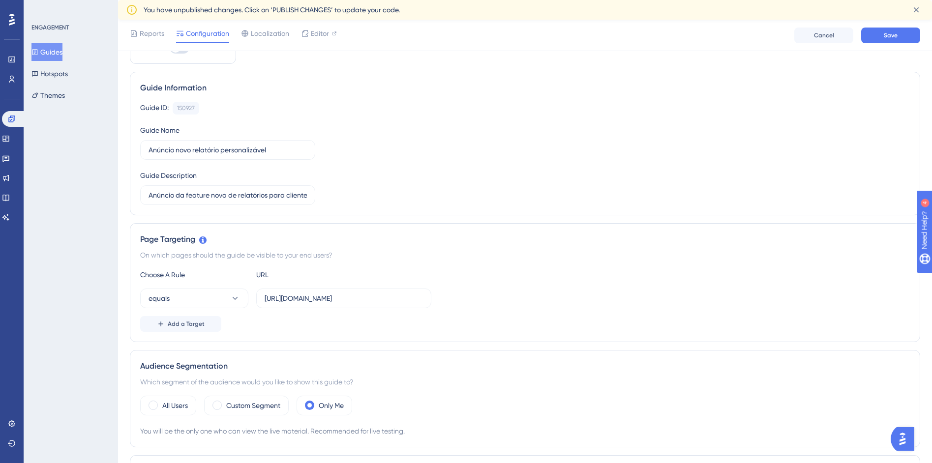
scroll to position [0, 0]
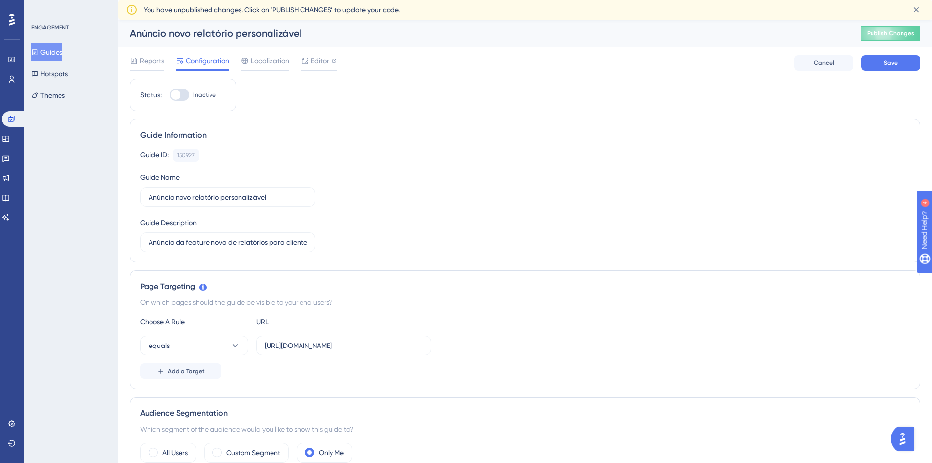
click at [185, 95] on div at bounding box center [180, 95] width 20 height 12
click at [170, 95] on input "Inactive" at bounding box center [169, 95] width 0 height 0
checkbox input "true"
click at [908, 61] on button "Save" at bounding box center [890, 63] width 59 height 16
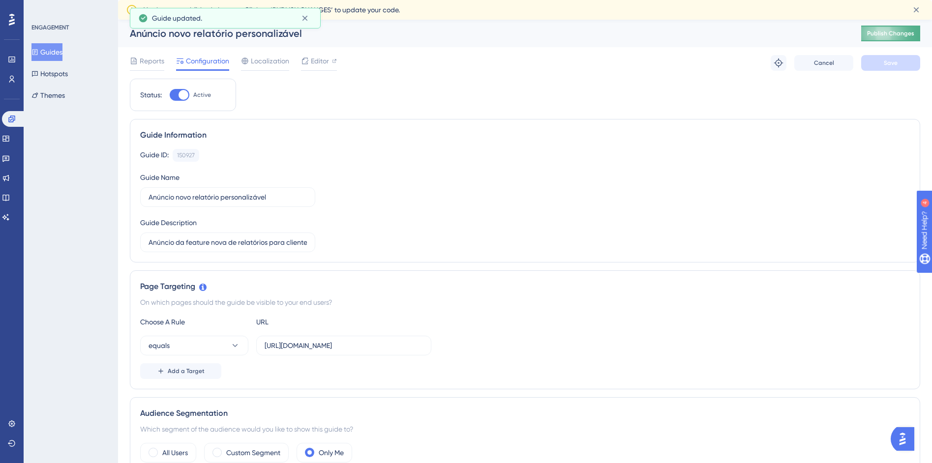
click at [915, 32] on span "Publish Changes" at bounding box center [890, 34] width 47 height 8
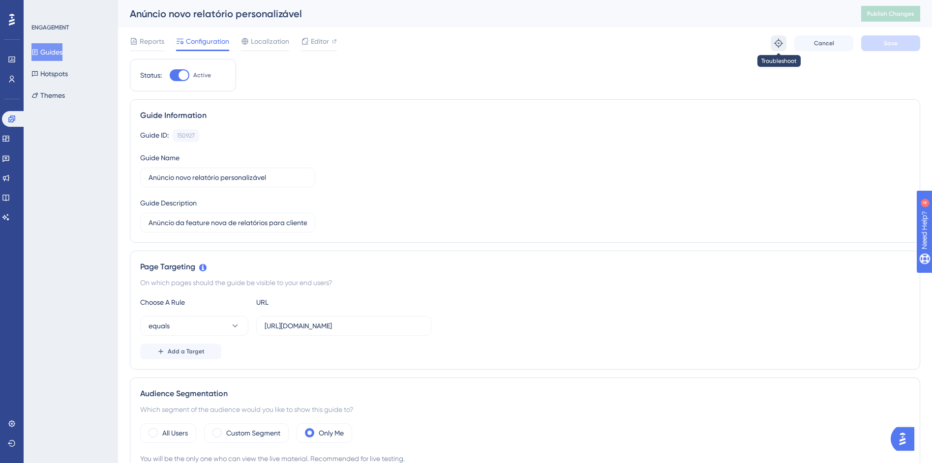
click at [780, 41] on icon at bounding box center [778, 43] width 9 height 9
click at [398, 323] on input "https://siga01.activesoft.com.br/busca_central_relatorios/?relatorio=/dados_per…" at bounding box center [344, 326] width 158 height 11
click at [398, 324] on input "https://siga01.activesoft.com.br/busca_central_relatorios/?relatorio=/dados_per…" at bounding box center [344, 326] width 158 height 11
click at [254, 44] on span "Localization" at bounding box center [270, 41] width 38 height 12
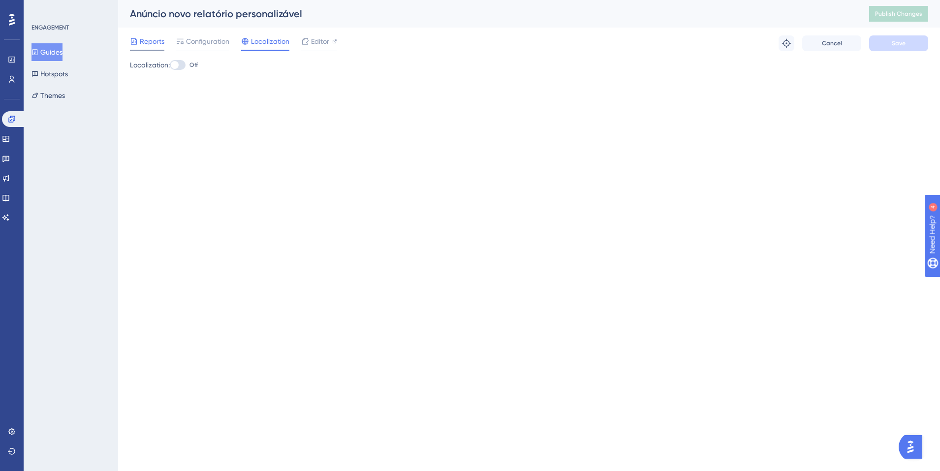
click at [147, 42] on span "Reports" at bounding box center [152, 41] width 25 height 12
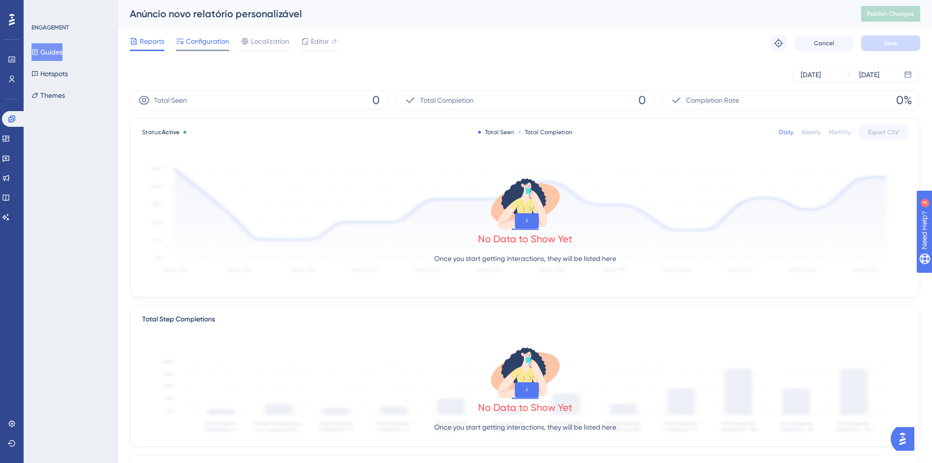
click at [202, 40] on span "Configuration" at bounding box center [207, 41] width 43 height 12
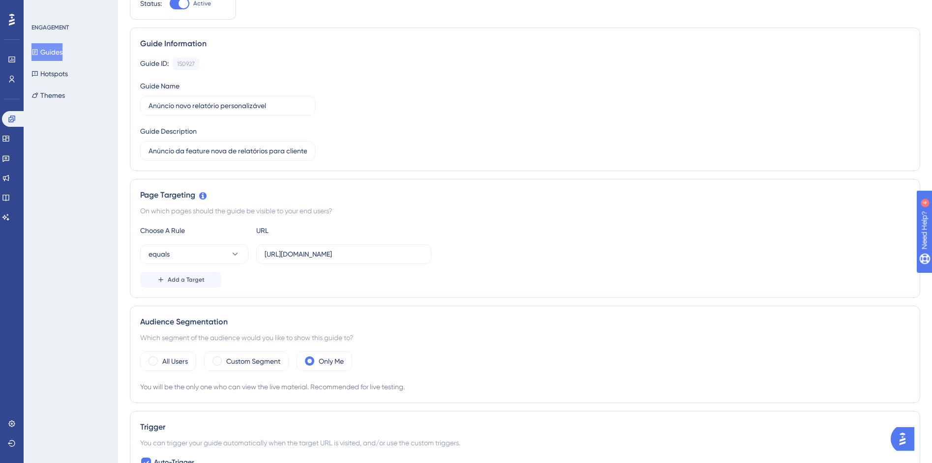
scroll to position [195, 0]
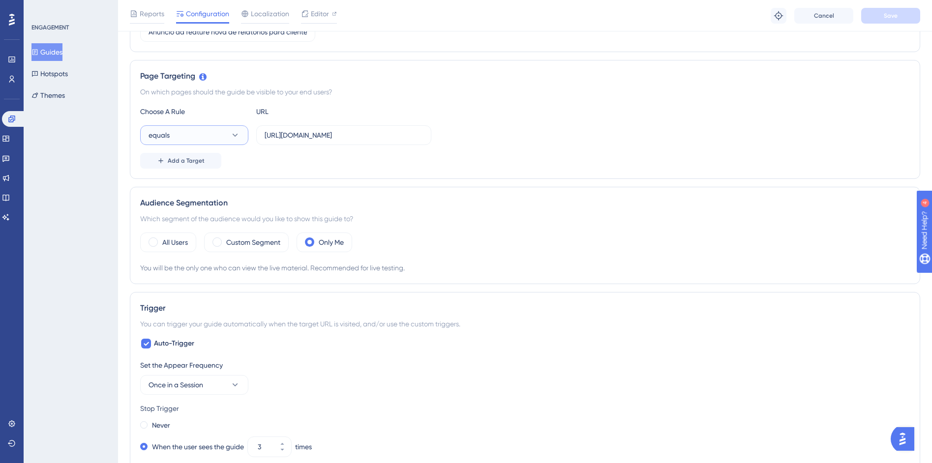
click at [241, 135] on button "equals" at bounding box center [194, 135] width 108 height 20
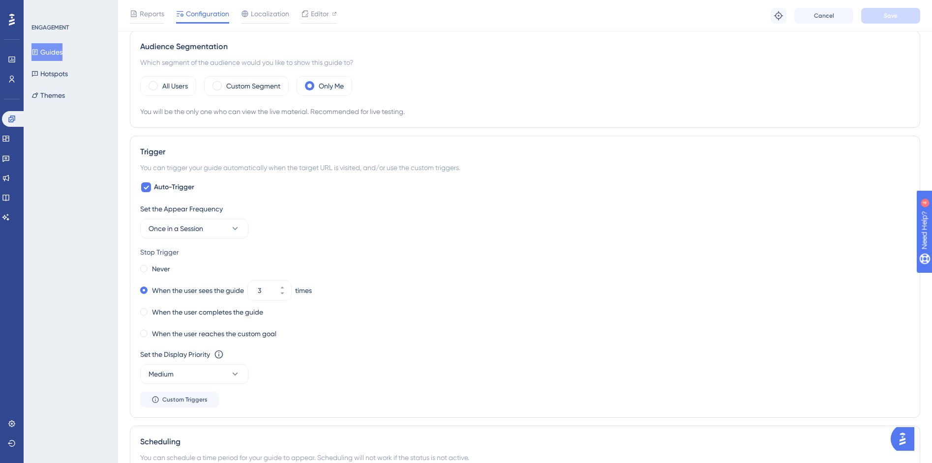
scroll to position [661, 0]
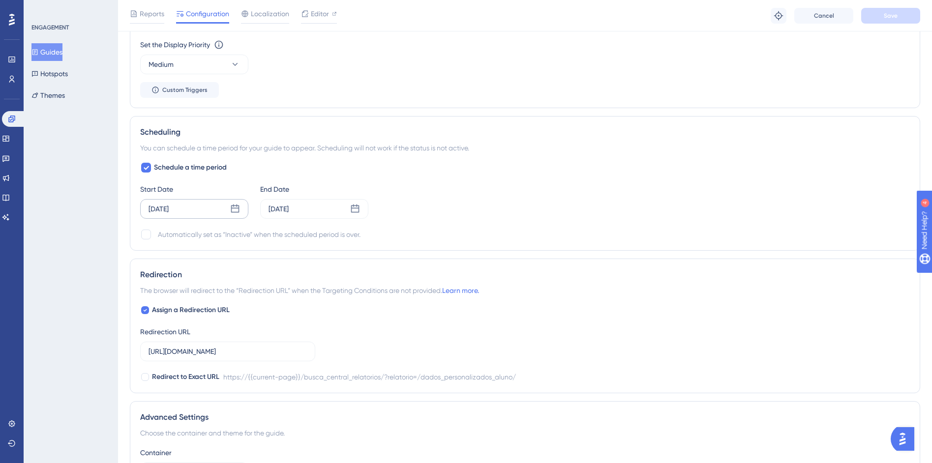
click at [228, 209] on div "Sep 03 2025" at bounding box center [194, 209] width 108 height 20
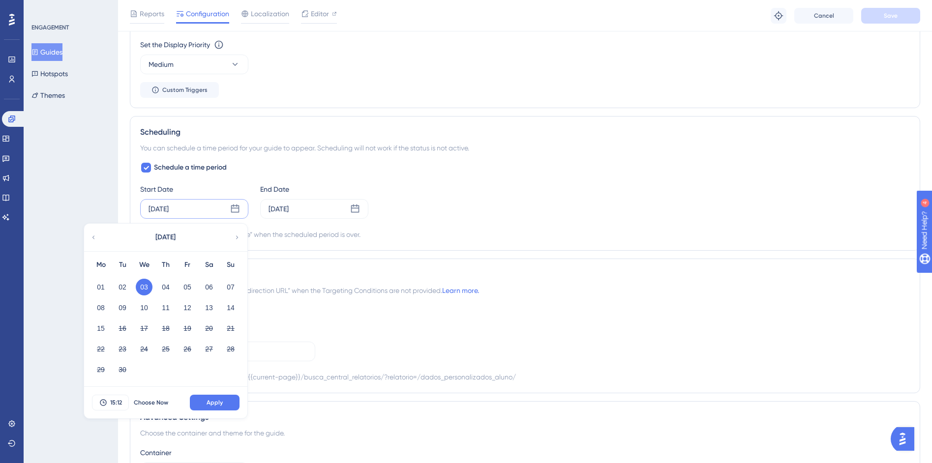
click at [98, 238] on div "September 2025" at bounding box center [165, 238] width 162 height 28
click at [96, 238] on icon at bounding box center [93, 237] width 7 height 9
click at [187, 366] on button "29" at bounding box center [187, 370] width 17 height 17
click at [202, 402] on button "Apply" at bounding box center [215, 403] width 50 height 16
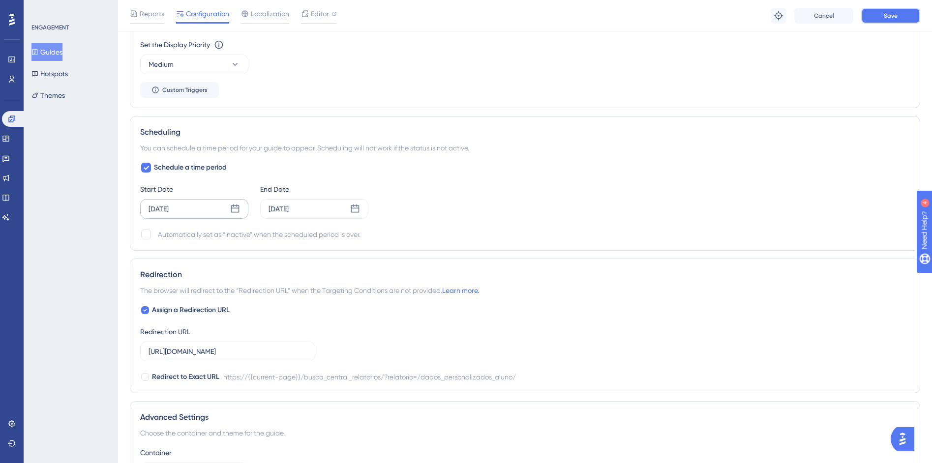
click at [882, 17] on button "Save" at bounding box center [890, 16] width 59 height 16
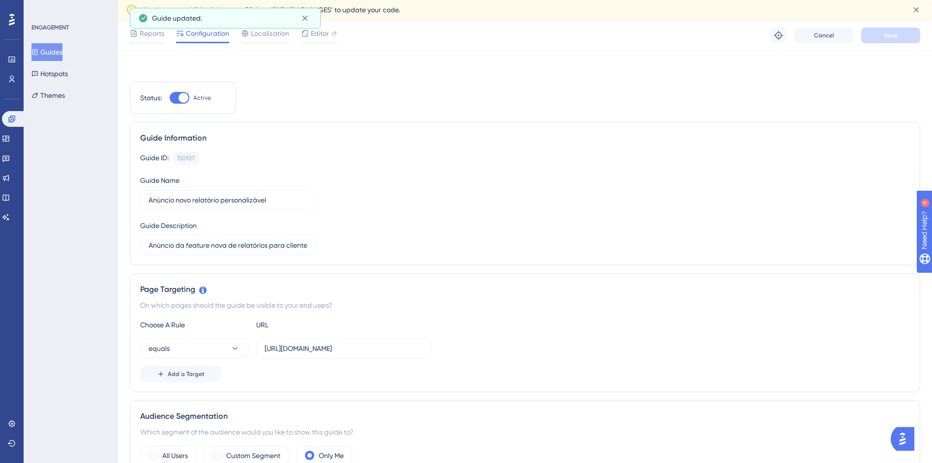
scroll to position [0, 0]
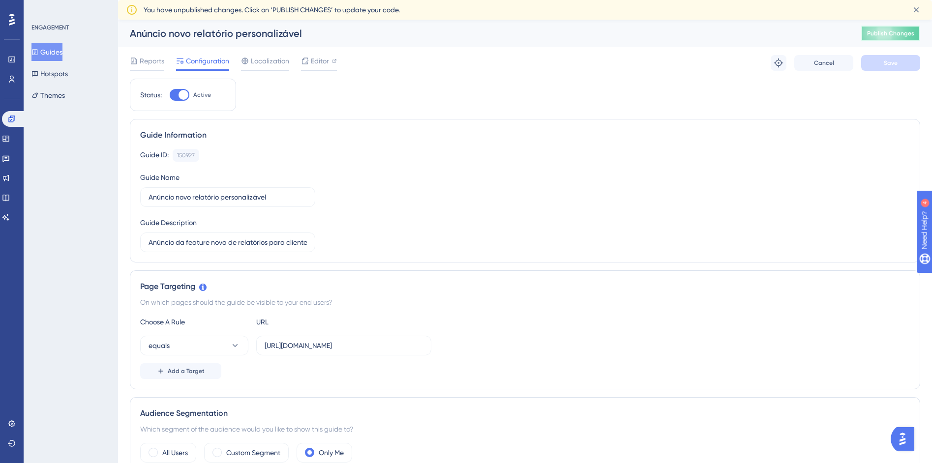
click at [900, 34] on span "Publish Changes" at bounding box center [890, 34] width 47 height 8
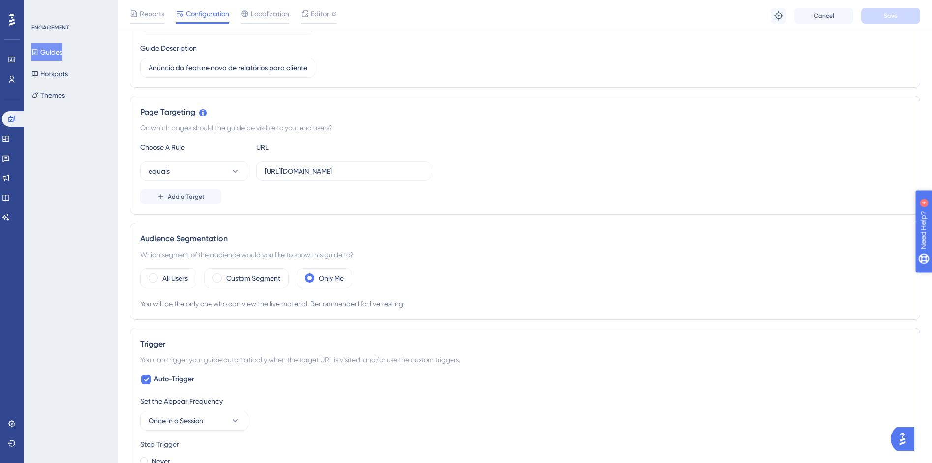
scroll to position [136, 0]
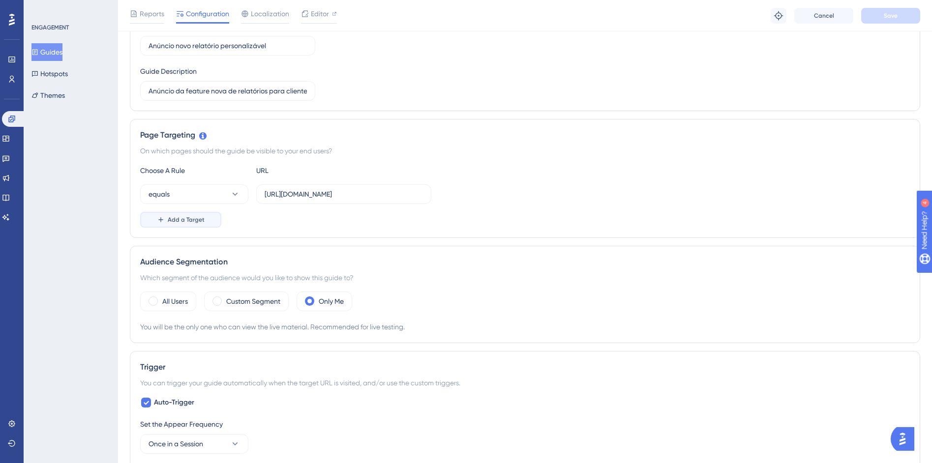
click at [207, 219] on button "Add a Target" at bounding box center [180, 220] width 81 height 16
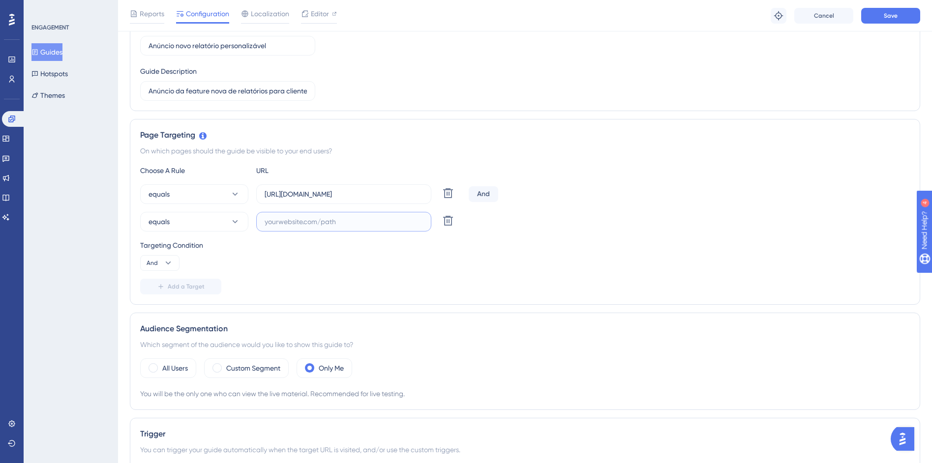
click at [298, 221] on input "text" at bounding box center [344, 221] width 158 height 11
paste input "https://siga01.activesoft.com.br/busca_central_relatorios/?relatorio=aluno_turm…"
type input "https://siga01.activesoft.com.br/busca_central_relatorios/?relatorio=aluno_turm…"
click at [152, 263] on span "And" at bounding box center [152, 263] width 11 height 8
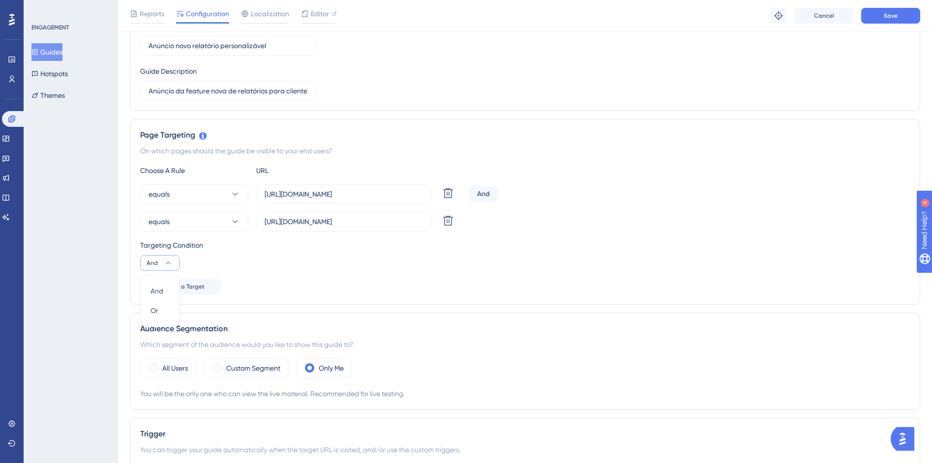
scroll to position [0, 0]
click at [152, 263] on span "And" at bounding box center [152, 263] width 11 height 8
click at [179, 289] on span "Add a Target" at bounding box center [186, 287] width 37 height 8
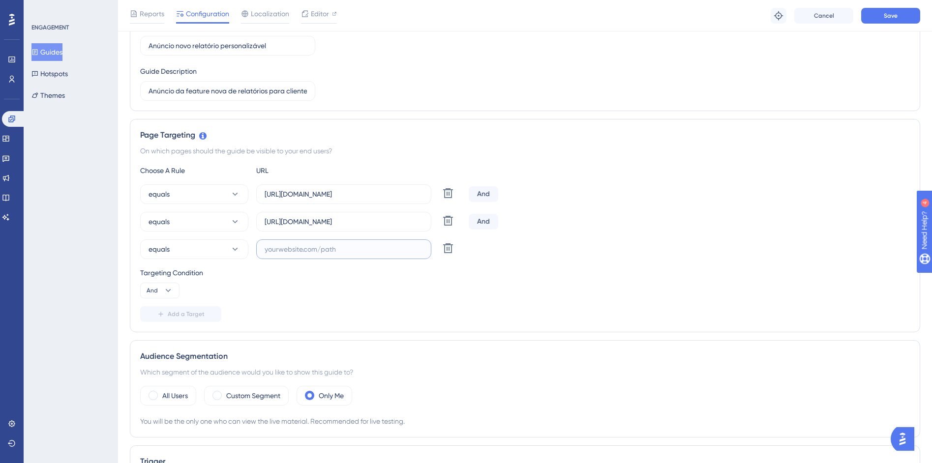
click at [316, 254] on label at bounding box center [343, 250] width 175 height 20
click at [316, 254] on input "text" at bounding box center [344, 249] width 158 height 11
paste input "https://siga01.activesoft.com.br/busca_central_relatorios/?relatorio=aluno_turm…"
type input "https://siga01.activesoft.com.br/busca_central_relatorios/?relatorio=aluno_turm…"
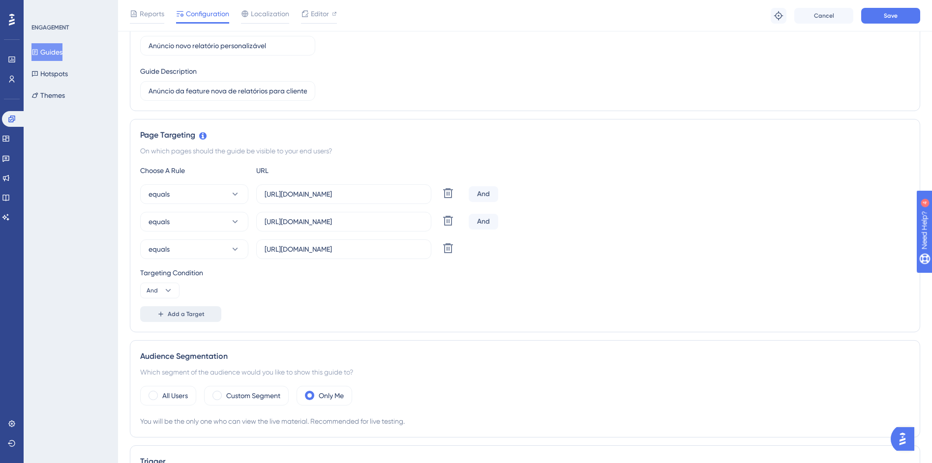
click at [171, 314] on span "Add a Target" at bounding box center [186, 314] width 37 height 8
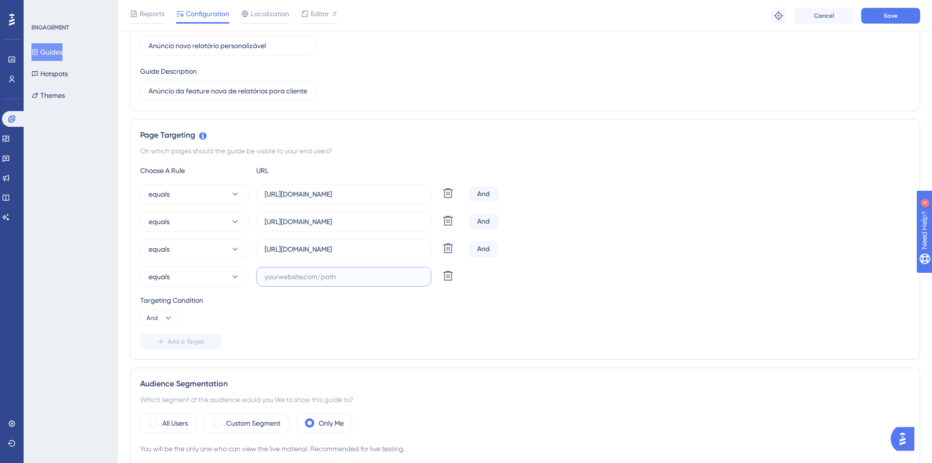
click at [309, 272] on input "text" at bounding box center [344, 277] width 158 height 11
paste input "https://siga01.activesoft.com.br/busca_central_relatorios/?relatorio=aluno_turm…"
type input "https://siga01.activesoft.com.br/busca_central_relatorios/?relatorio=aluno_turm…"
click at [176, 343] on span "Add a Target" at bounding box center [186, 342] width 37 height 8
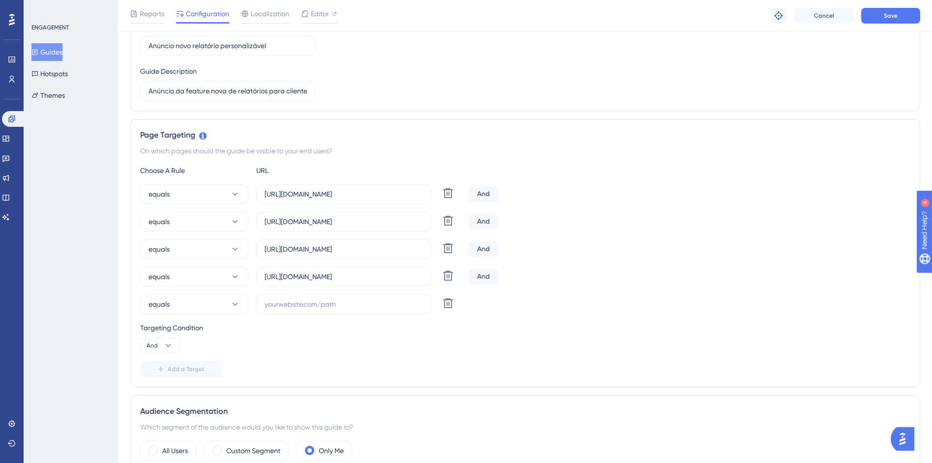
scroll to position [0, 0]
click at [347, 305] on input "text" at bounding box center [344, 304] width 158 height 11
paste input "https://siga01.activesoft.com.br/busca_central_relatorios/?relatorio=aluno_turm…"
type input "https://siga01.activesoft.com.br/busca_central_relatorios/?relatorio=aluno_turm…"
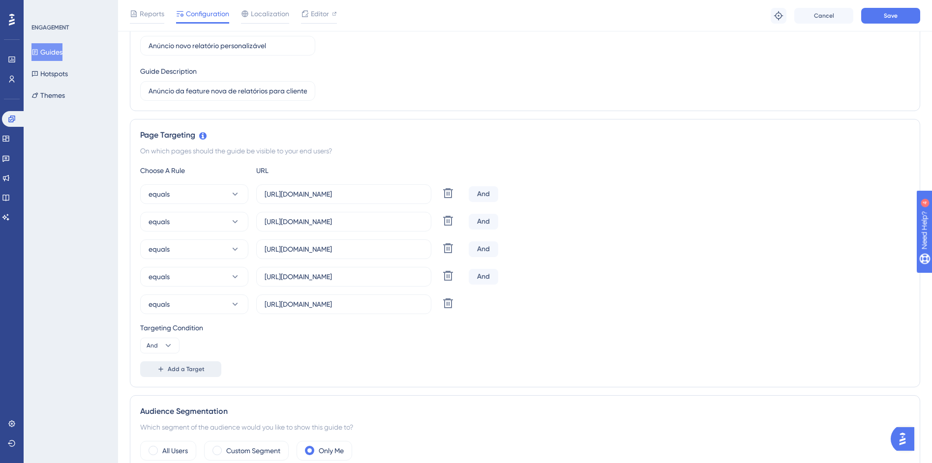
click at [176, 370] on span "Add a Target" at bounding box center [186, 370] width 37 height 8
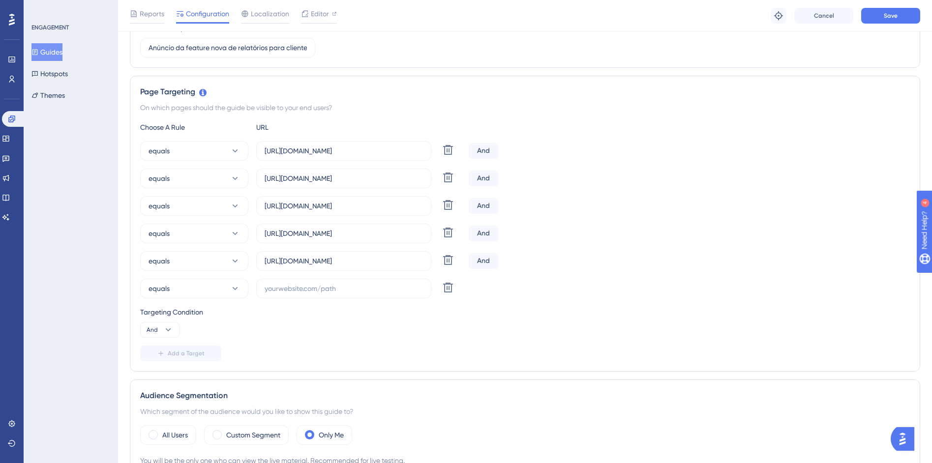
scroll to position [0, 0]
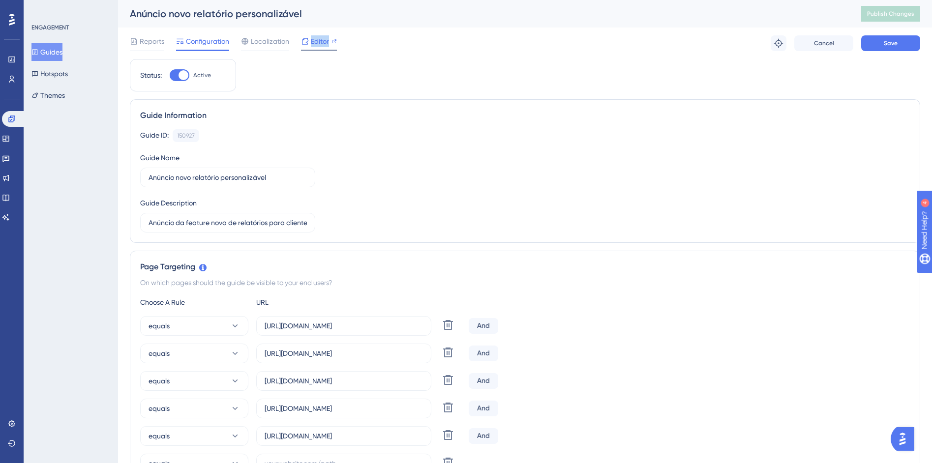
click at [320, 42] on span "Editor" at bounding box center [320, 41] width 18 height 12
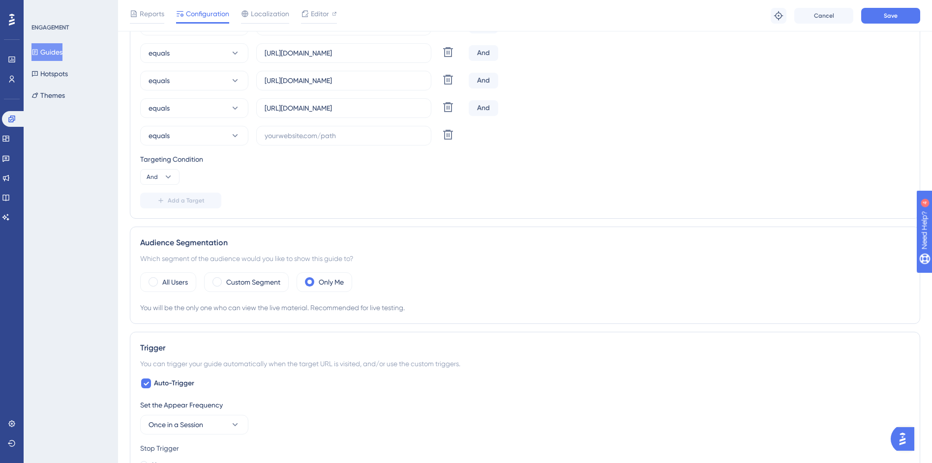
scroll to position [339, 0]
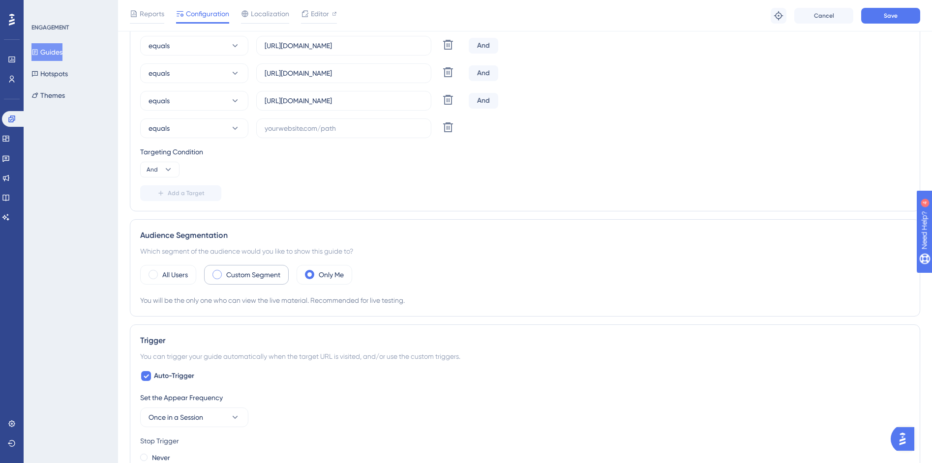
click at [224, 274] on div "Custom Segment" at bounding box center [246, 275] width 85 height 20
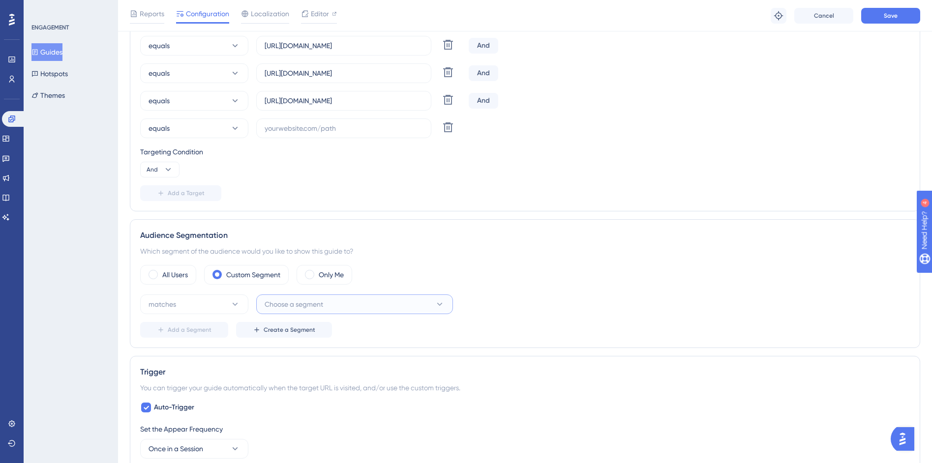
click at [306, 305] on span "Choose a segment" at bounding box center [294, 305] width 59 height 12
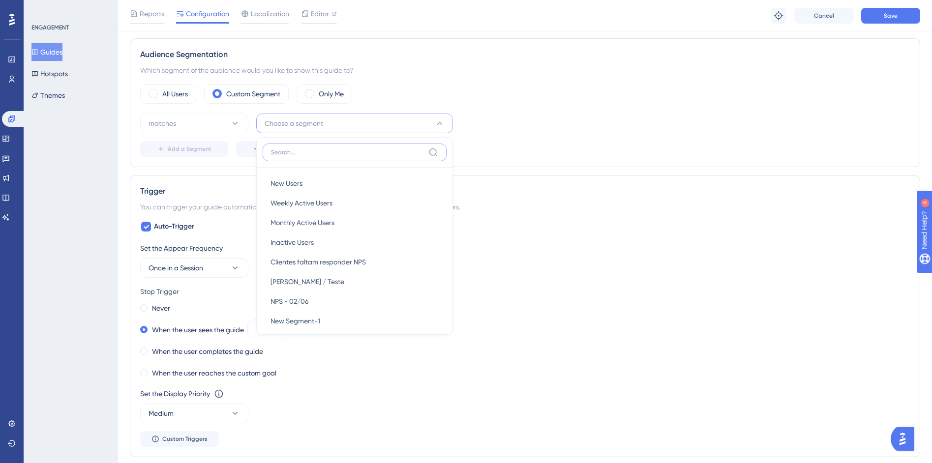
scroll to position [504, 0]
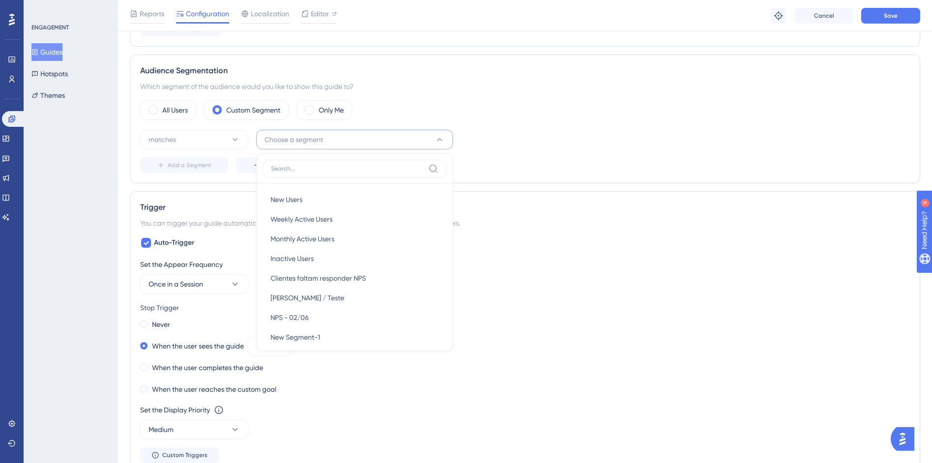
click at [490, 182] on div "Audience Segmentation Which segment of the audience would you like to show this…" at bounding box center [525, 119] width 791 height 129
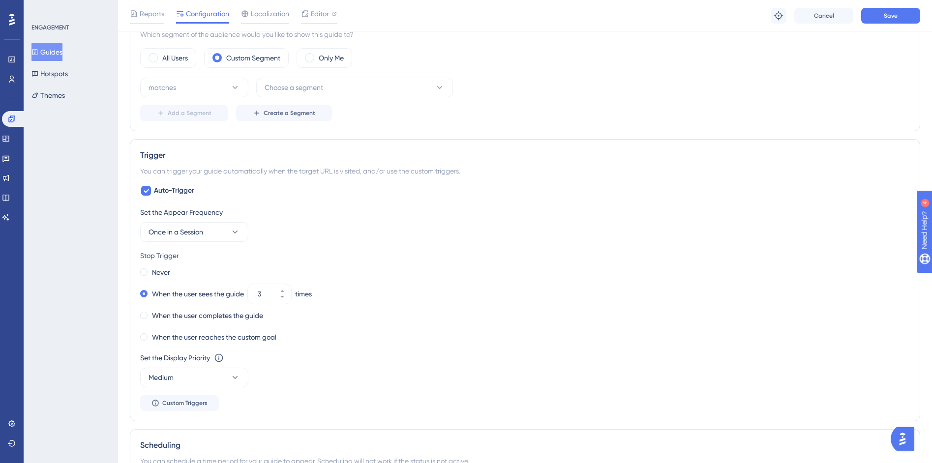
scroll to position [564, 0]
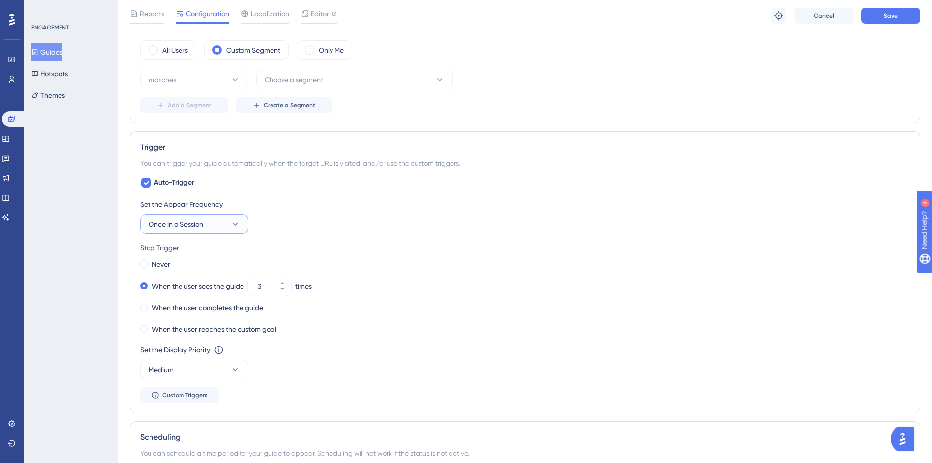
click at [203, 223] on span "Once in a Session" at bounding box center [176, 224] width 55 height 12
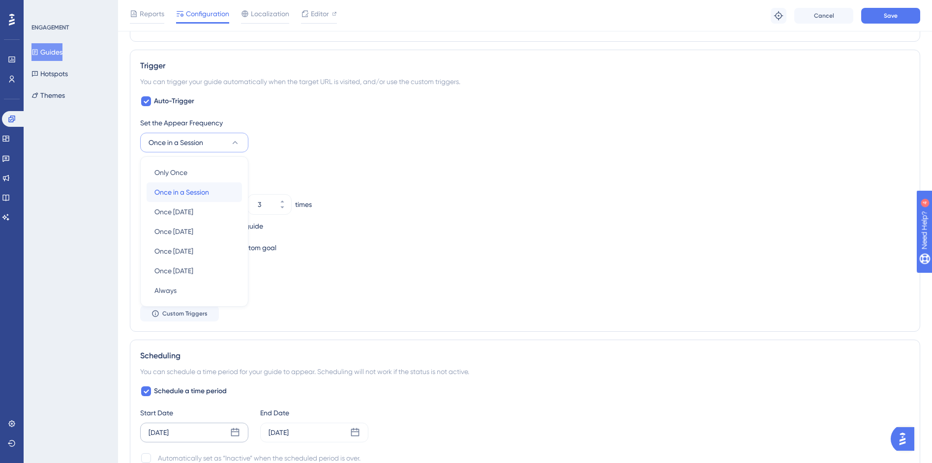
click at [202, 191] on span "Once in a Session" at bounding box center [181, 192] width 55 height 12
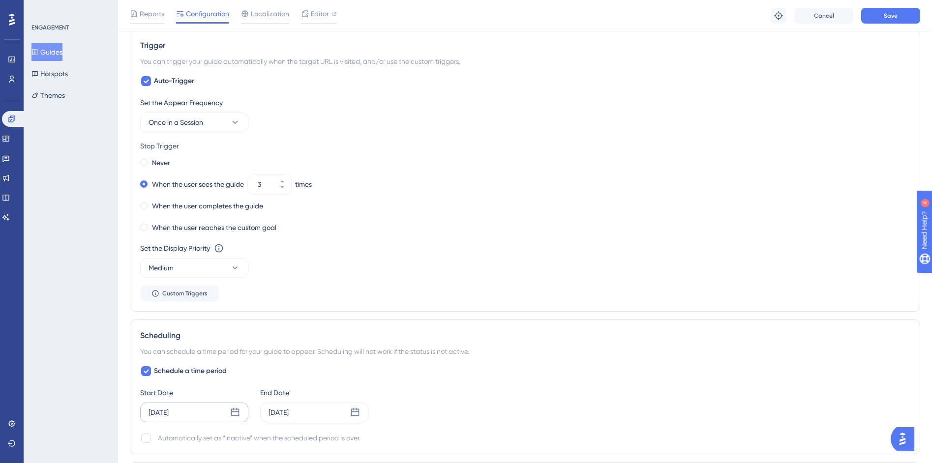
scroll to position [668, 0]
click at [238, 412] on icon at bounding box center [235, 410] width 8 height 8
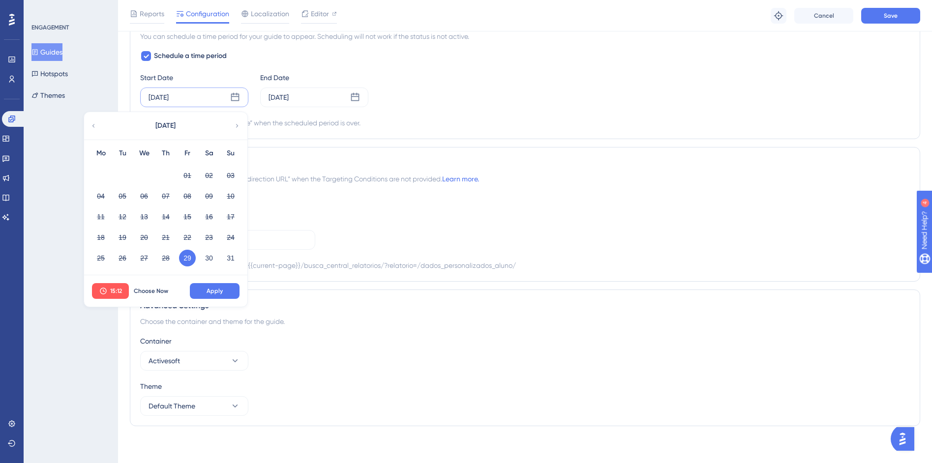
scroll to position [965, 0]
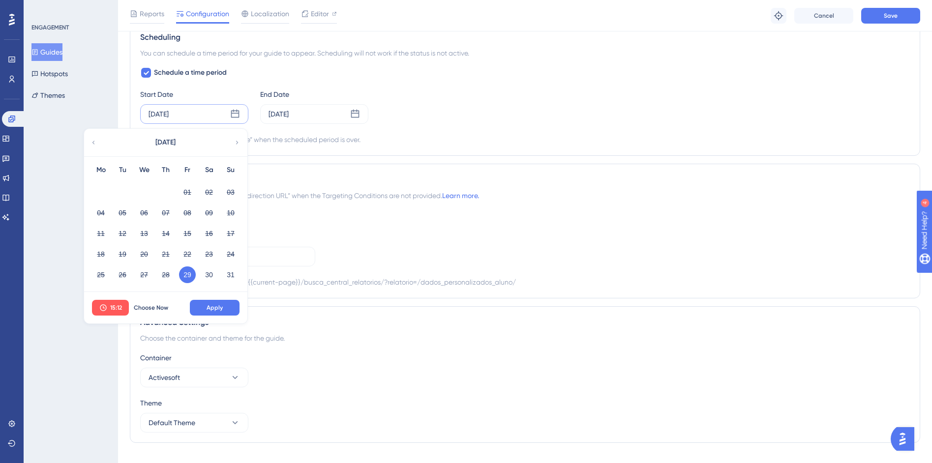
click at [238, 147] on icon at bounding box center [237, 142] width 7 height 9
click at [349, 184] on div "Redirection" at bounding box center [525, 180] width 770 height 12
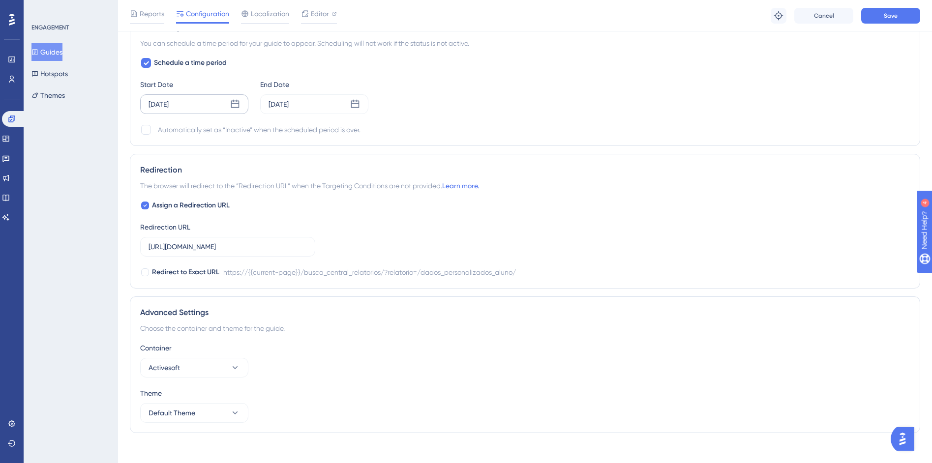
scroll to position [984, 0]
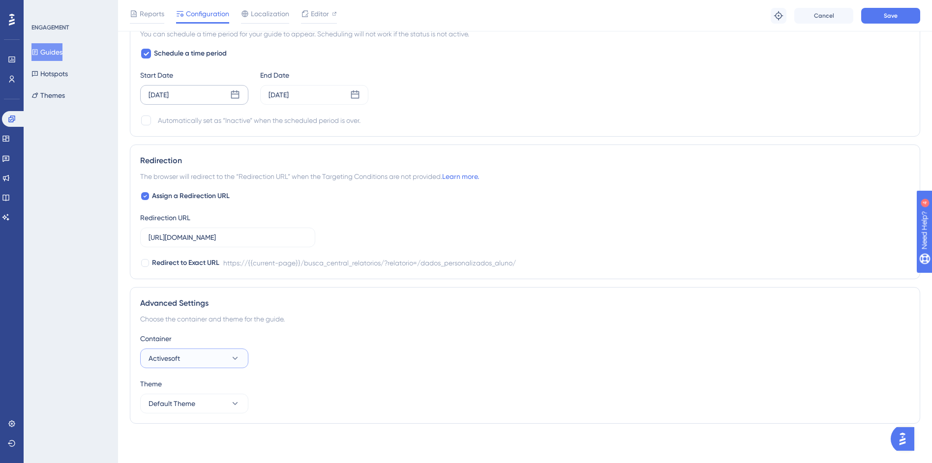
click at [170, 357] on span "Activesoft" at bounding box center [164, 359] width 31 height 12
click at [325, 369] on div "Container Activesoft Activesoft Activesoft Centra de ajuda Centra de ajuda Them…" at bounding box center [525, 373] width 770 height 81
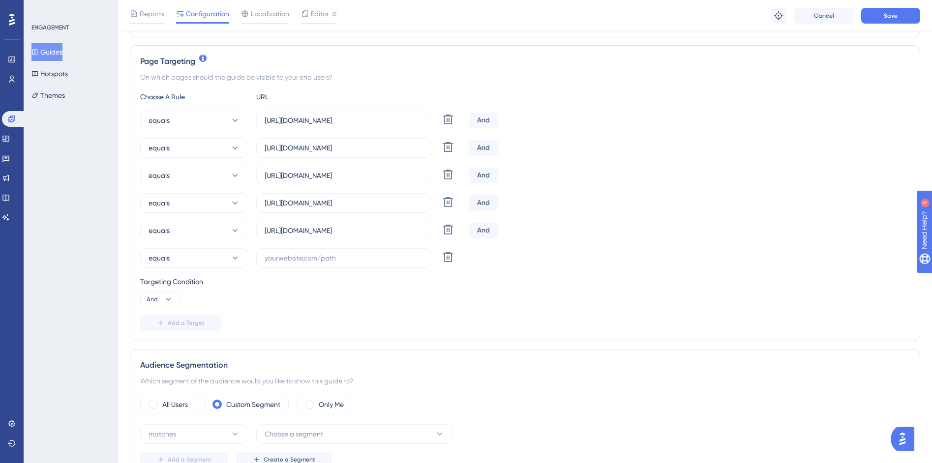
scroll to position [351, 0]
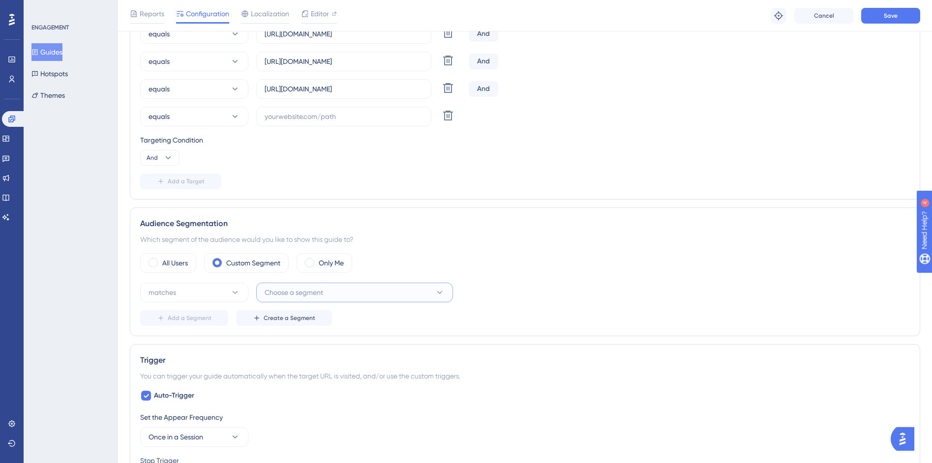
click at [289, 287] on span "Choose a segment" at bounding box center [294, 293] width 59 height 12
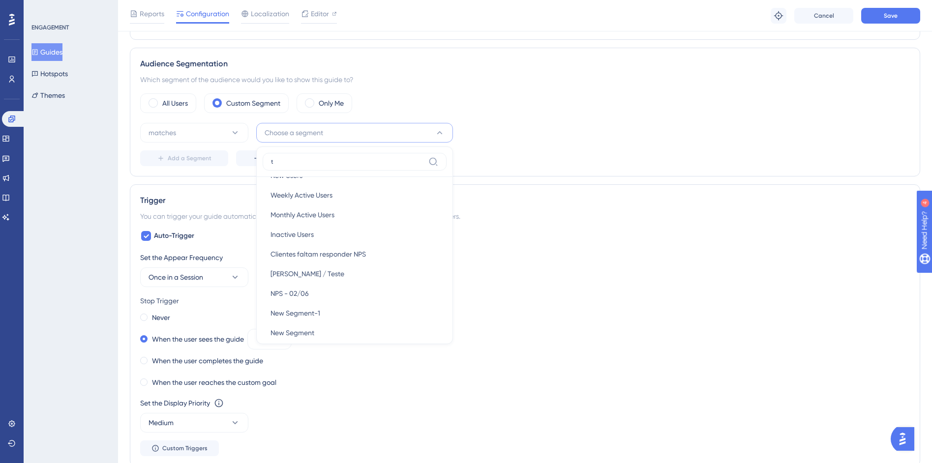
scroll to position [0, 0]
type input "t"
click at [288, 123] on button "Choose a segment" at bounding box center [354, 133] width 197 height 20
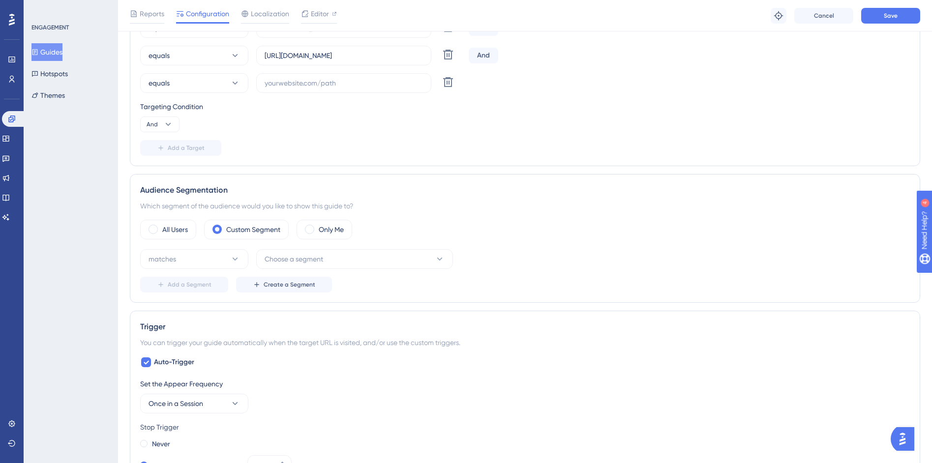
scroll to position [344, 0]
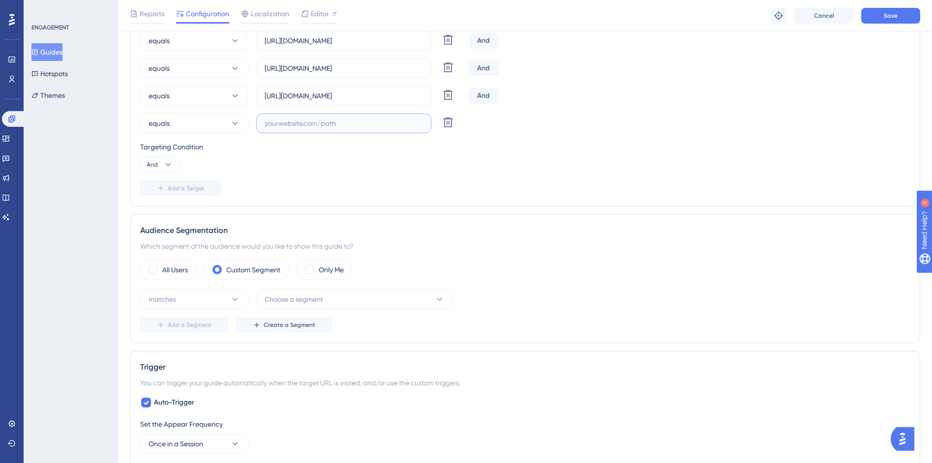
click at [305, 126] on input "text" at bounding box center [344, 123] width 158 height 11
paste input "Relação de alunos com dados selecionados"
type input "Relação de alunos com dados selecionados"
click at [351, 123] on input "text" at bounding box center [344, 123] width 158 height 11
paste input "https://siga01.activesoft.com.br/busca_central_relatorios/?relatorio=aluno_turm…"
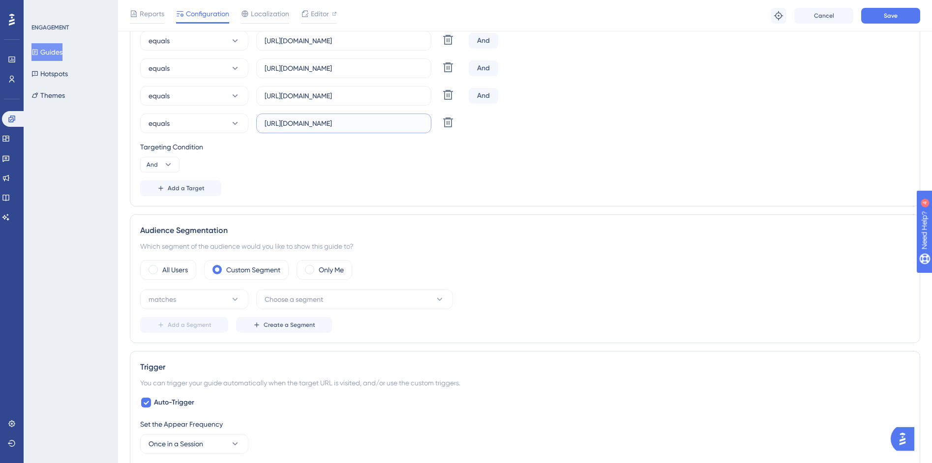
scroll to position [0, 221]
type input "https://siga01.activesoft.com.br/busca_central_relatorios/?relatorio=aluno_turm…"
click at [183, 191] on span "Add a Target" at bounding box center [186, 188] width 37 height 8
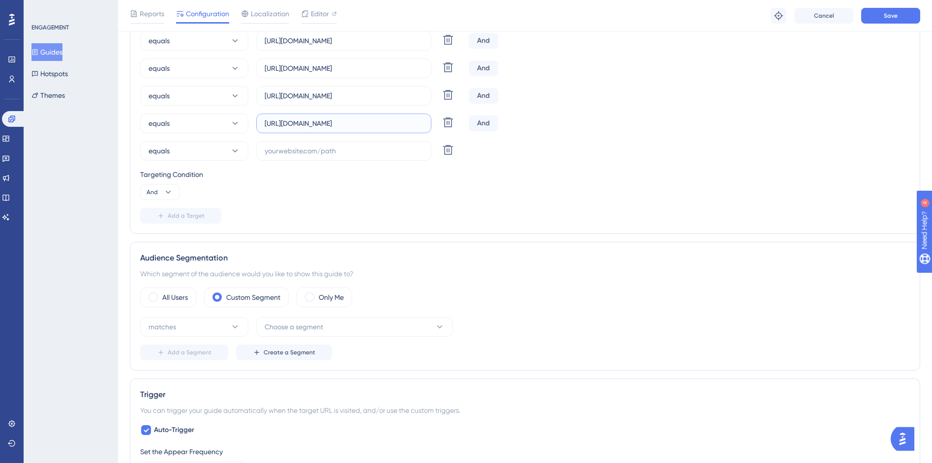
click at [415, 124] on input "https://siga01.activesoft.com.br/busca_central_relatorios/?relatorio=aluno_turm…" at bounding box center [344, 123] width 158 height 11
drag, startPoint x: 408, startPoint y: 124, endPoint x: 503, endPoint y: 121, distance: 95.0
click at [503, 121] on div "equals https://siga01.activesoft.com.br/busca_central_relatorios/?relatorio=alu…" at bounding box center [525, 124] width 770 height 20
click at [321, 158] on label at bounding box center [343, 151] width 175 height 20
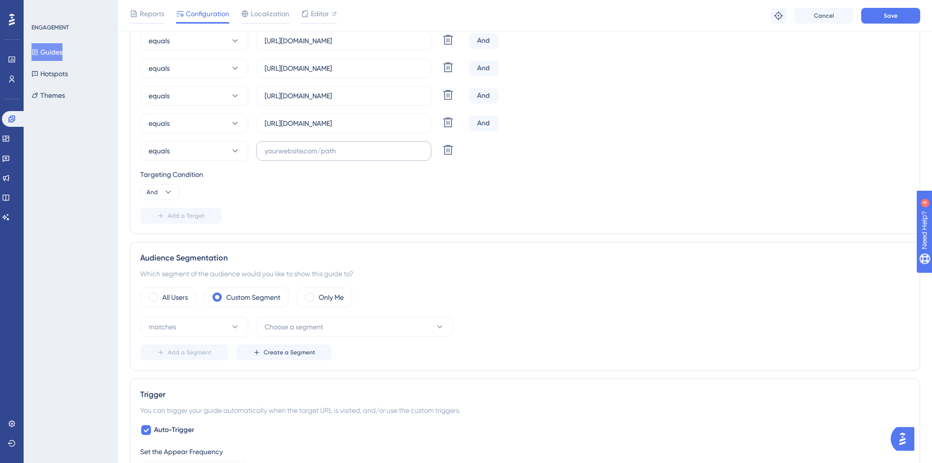
click at [321, 156] on input "text" at bounding box center [344, 151] width 158 height 11
paste input "https://siga01.activesoft.com.br/busca_central_relatorios/?relatorio=aluno_turm…"
type input "https://siga01.activesoft.com.br/busca_central_relatorios/?relatorio=aluno_turm…"
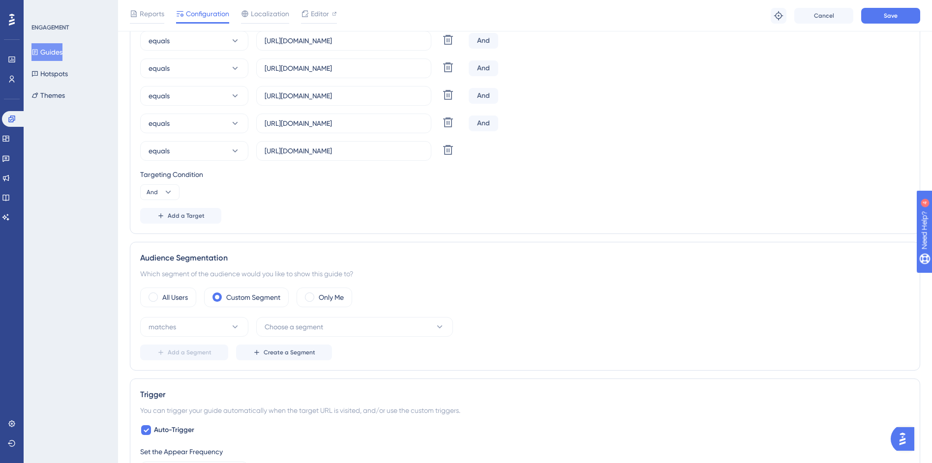
click at [430, 173] on div "Targeting Condition" at bounding box center [525, 175] width 770 height 12
click at [177, 214] on span "Add a Target" at bounding box center [186, 216] width 37 height 8
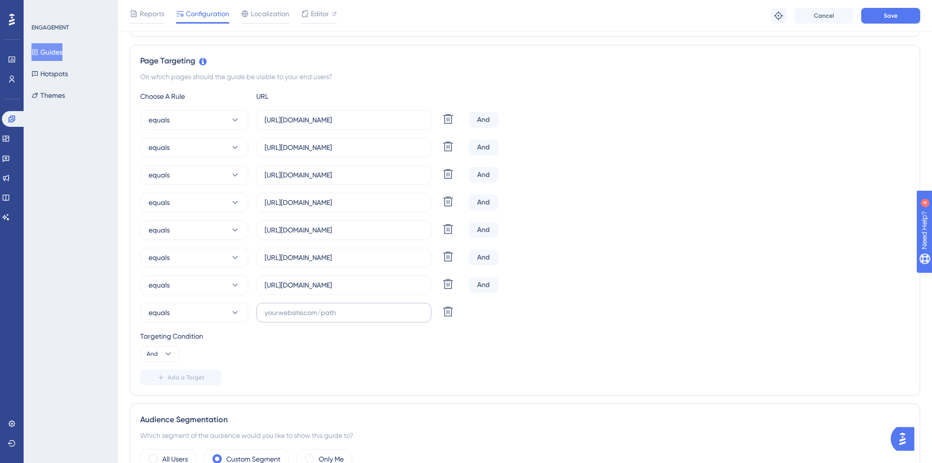
scroll to position [192, 0]
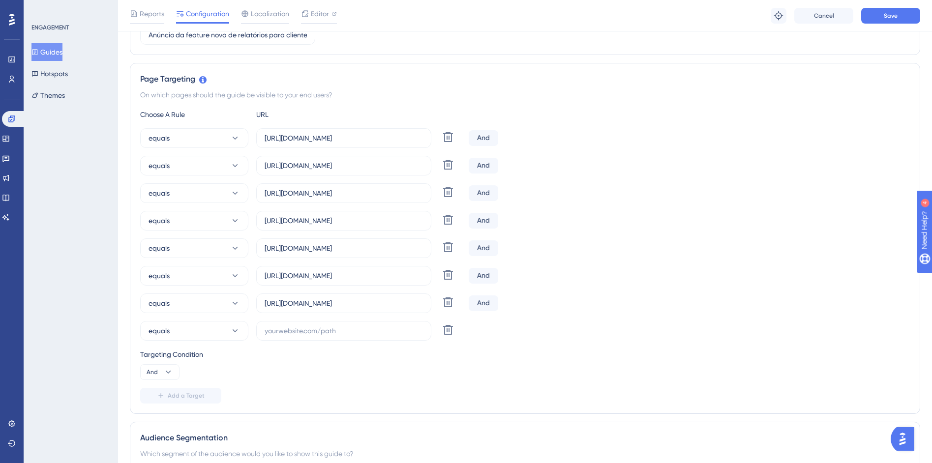
drag, startPoint x: 280, startPoint y: 328, endPoint x: 306, endPoint y: 350, distance: 34.3
click at [299, 356] on div "Choose A Rule URL equals https://siga01.activesoft.com.br/busca_central_relator…" at bounding box center [525, 256] width 770 height 295
click at [305, 331] on input "text" at bounding box center [344, 331] width 158 height 11
paste input "https://siga01.activesoft.com.br/busca_central_relatorios/?relatorio=aluno_turm…"
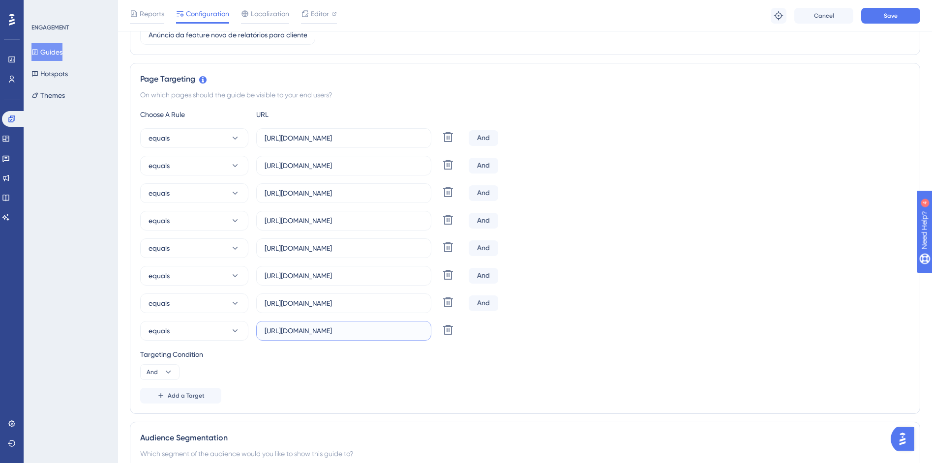
type input "https://siga01.activesoft.com.br/busca_central_relatorios/?relatorio=aluno_turm…"
click at [488, 367] on div "Targeting Condition And" at bounding box center [525, 364] width 770 height 31
click at [186, 390] on button "Add a Target" at bounding box center [180, 396] width 81 height 16
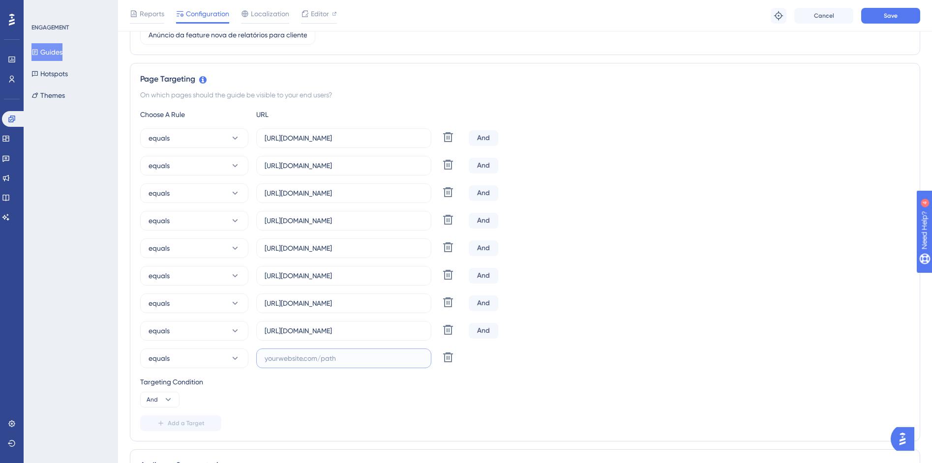
click at [353, 362] on input "text" at bounding box center [344, 358] width 158 height 11
paste input "https://siga01.activesoft.com.br/busca_central_relatorios/?relatorio=aluno_turm…"
type input "https://siga01.activesoft.com.br/busca_central_relatorios/?relatorio=aluno_turm…"
click at [185, 429] on button "Add a Target" at bounding box center [180, 424] width 81 height 16
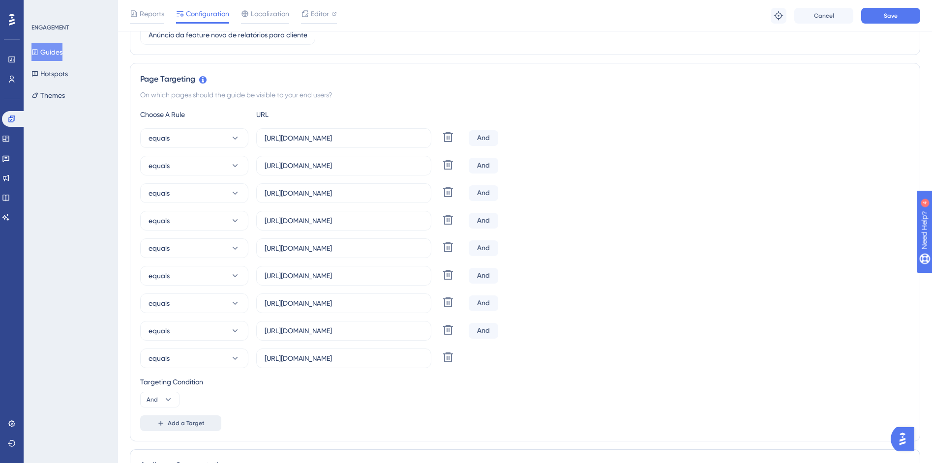
scroll to position [0, 0]
click at [368, 360] on input "https://siga01.activesoft.com.br/busca_central_relatorios/?relatorio=aluno_turm…" at bounding box center [344, 358] width 158 height 11
drag, startPoint x: 375, startPoint y: 360, endPoint x: 499, endPoint y: 362, distance: 124.0
click at [499, 362] on div "equals https://siga01.activesoft.com.br/busca_central_relatorios/?relatorio=alu…" at bounding box center [525, 359] width 770 height 20
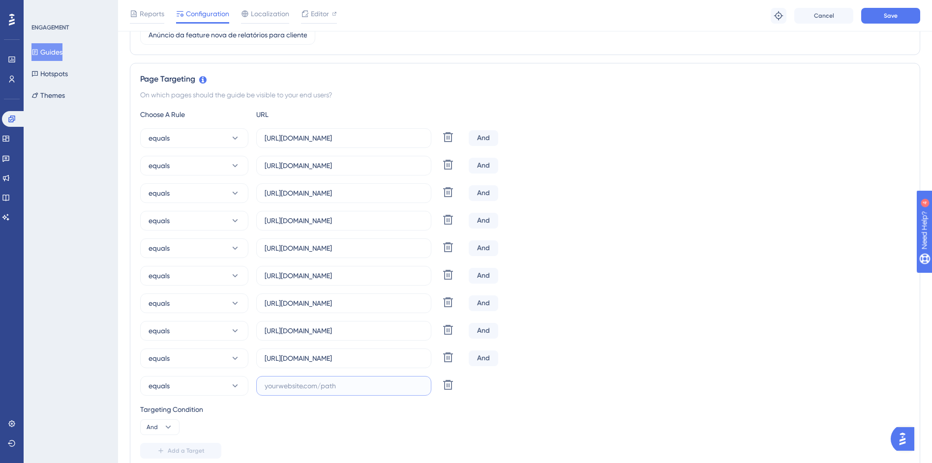
click at [343, 390] on input "text" at bounding box center [344, 386] width 158 height 11
paste input "https://siga01.activesoft.com.br/busca_central_relatorios/?relatorio=aluno_turm…"
type input "https://siga01.activesoft.com.br/busca_central_relatorios/?relatorio=aluno_turm…"
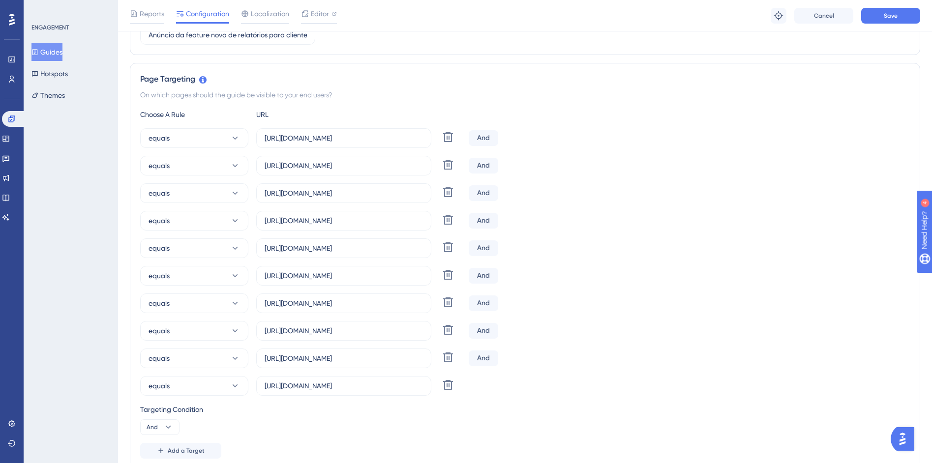
click at [487, 405] on div "Targeting Condition" at bounding box center [525, 410] width 770 height 12
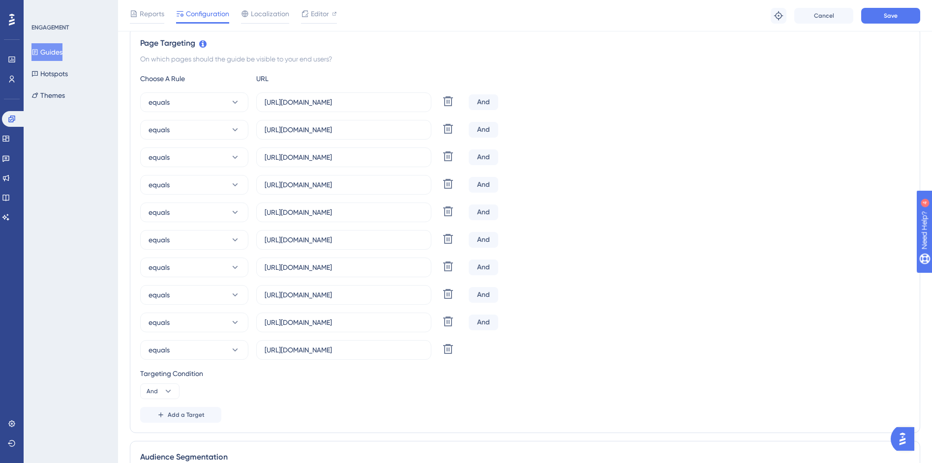
scroll to position [115, 0]
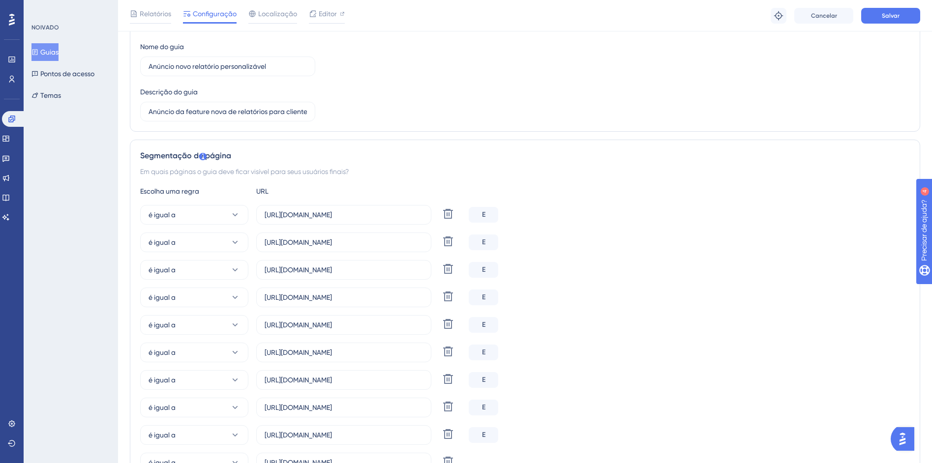
click at [674, 235] on div "é igual a https://siga01.activesoft.com.br/busca_central_relatorios/?relatorio=…" at bounding box center [525, 243] width 770 height 20
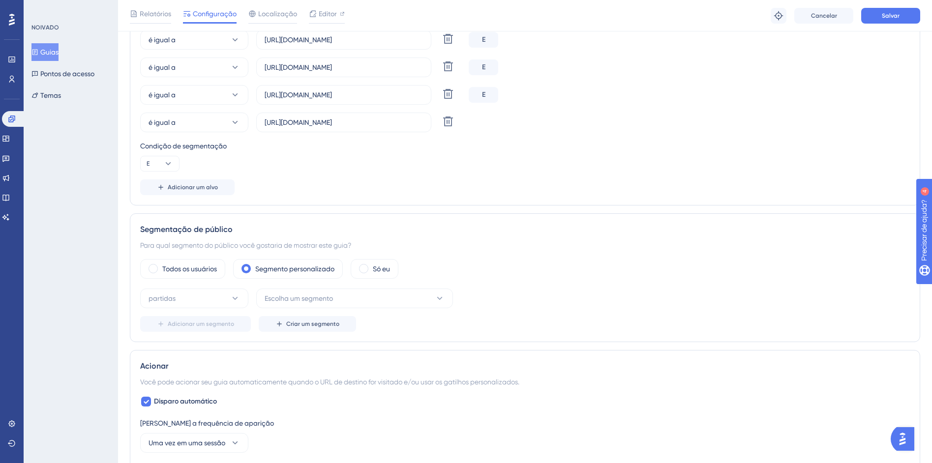
scroll to position [463, 0]
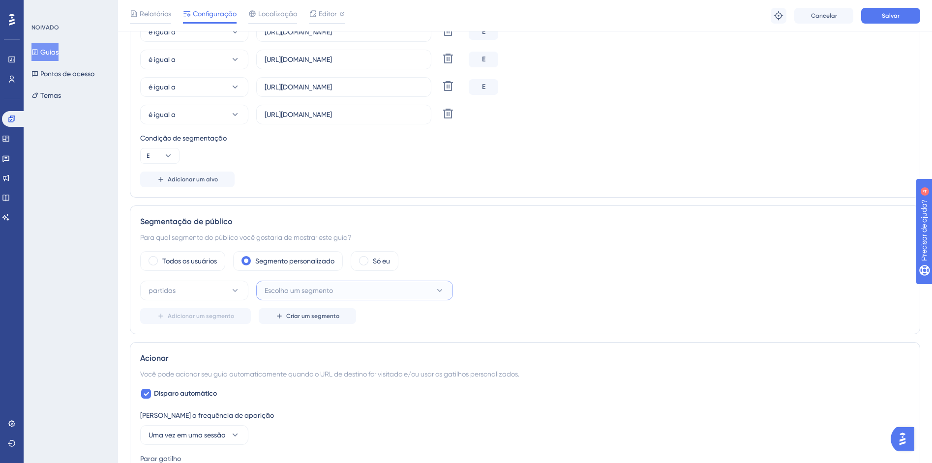
click at [442, 292] on icon at bounding box center [440, 291] width 10 height 10
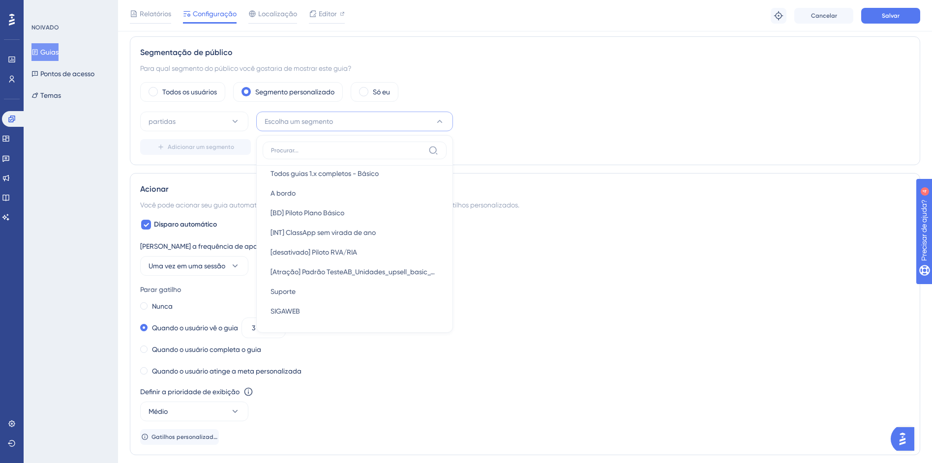
scroll to position [540, 0]
click at [619, 260] on div "Defina a frequência de aparição Uma vez em uma sessão" at bounding box center [525, 258] width 770 height 35
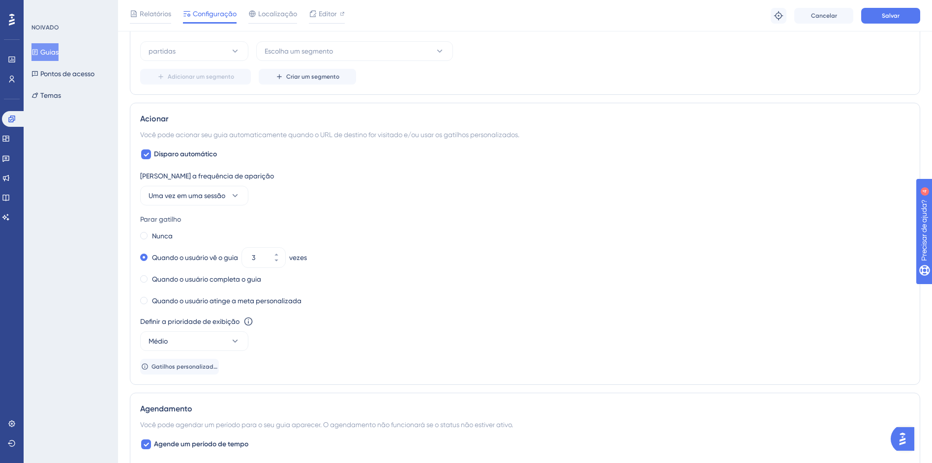
scroll to position [717, 0]
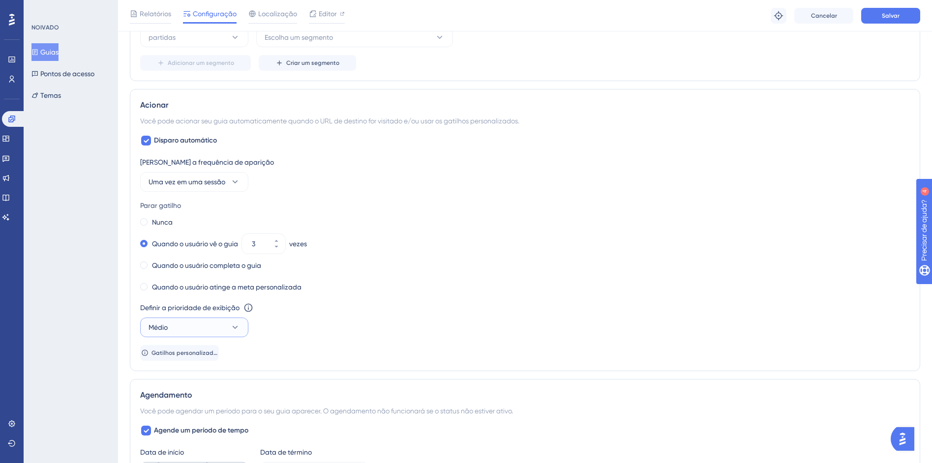
click at [237, 331] on icon at bounding box center [235, 328] width 10 height 10
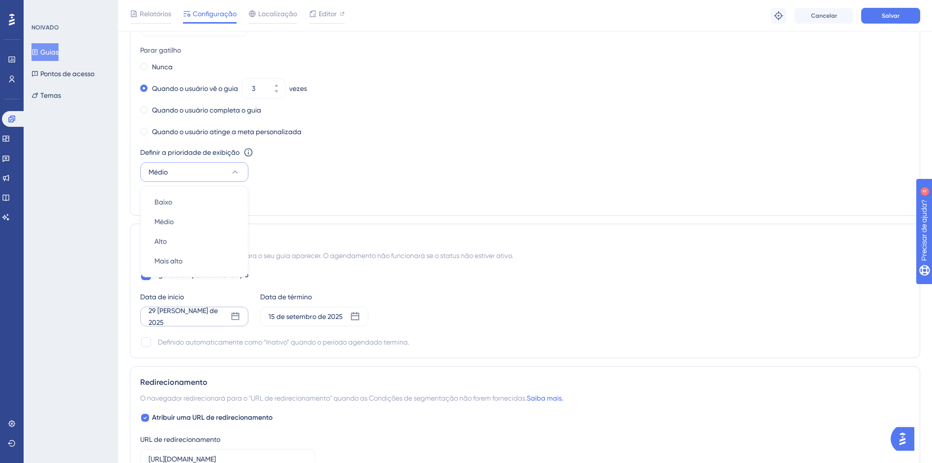
click at [432, 190] on div "Defina a frequência de aparição Uma vez em uma sessão Parar gatilho Nunca Quand…" at bounding box center [525, 103] width 770 height 205
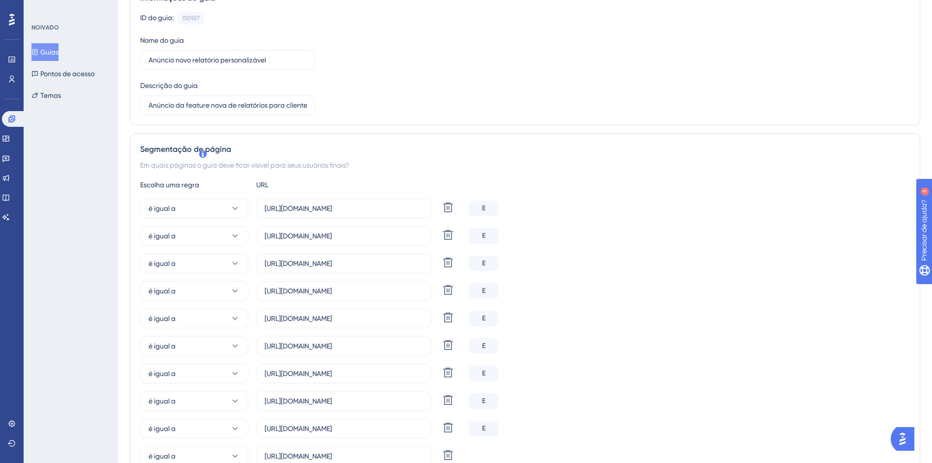
scroll to position [0, 0]
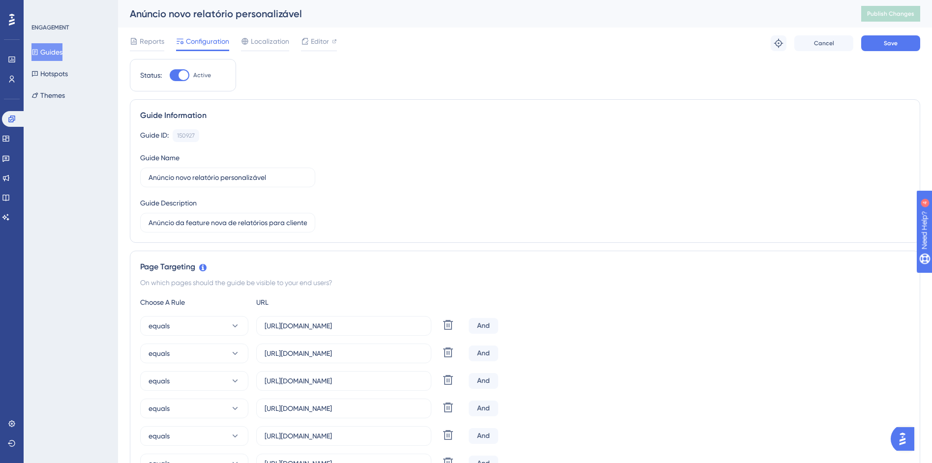
click at [585, 182] on div "Guide ID: 150927 Copy Guide Name Anúncio novo relatório personalizável Guide De…" at bounding box center [525, 180] width 770 height 103
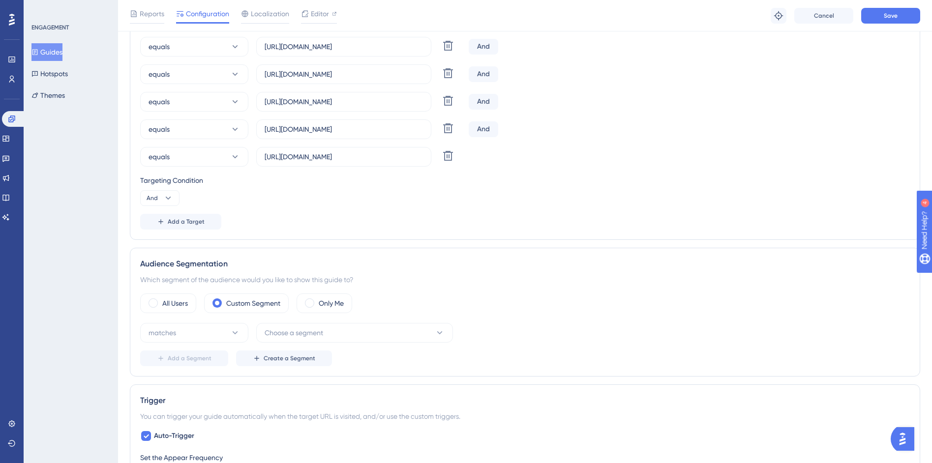
scroll to position [420, 0]
click at [207, 227] on button "Add a Target" at bounding box center [180, 223] width 81 height 16
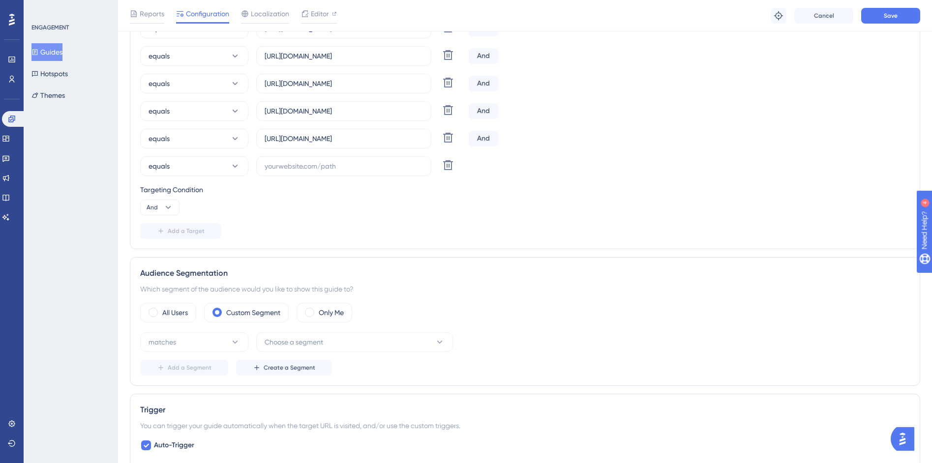
scroll to position [527, 0]
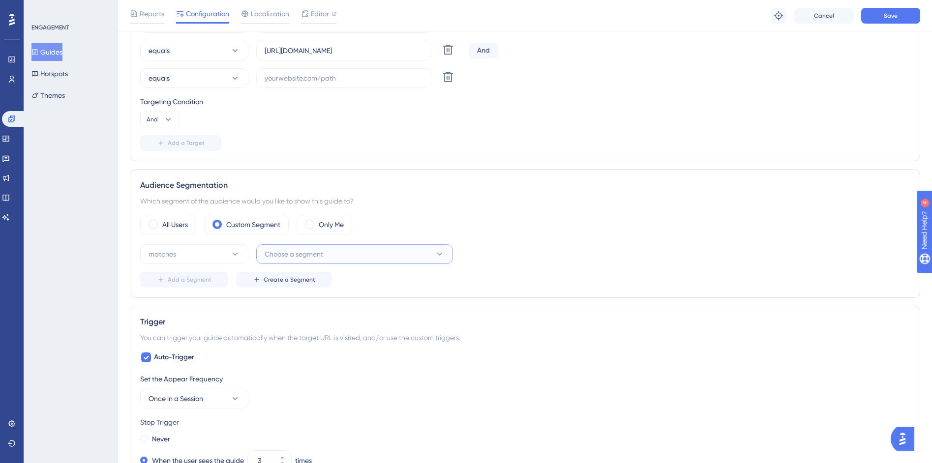
click at [332, 254] on button "Choose a segment" at bounding box center [354, 255] width 197 height 20
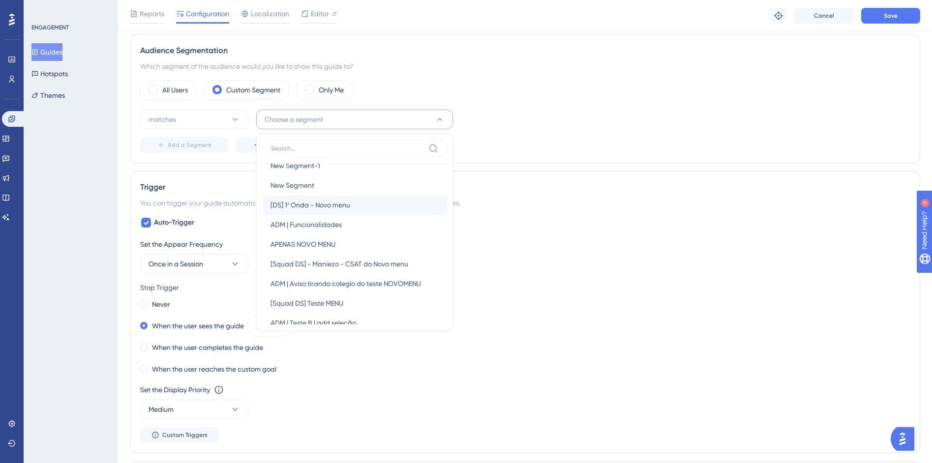
scroll to position [192, 0]
click at [563, 113] on div "matches Choose a segment New Users New Users Weekly Active Users Weekly Active …" at bounding box center [525, 120] width 770 height 20
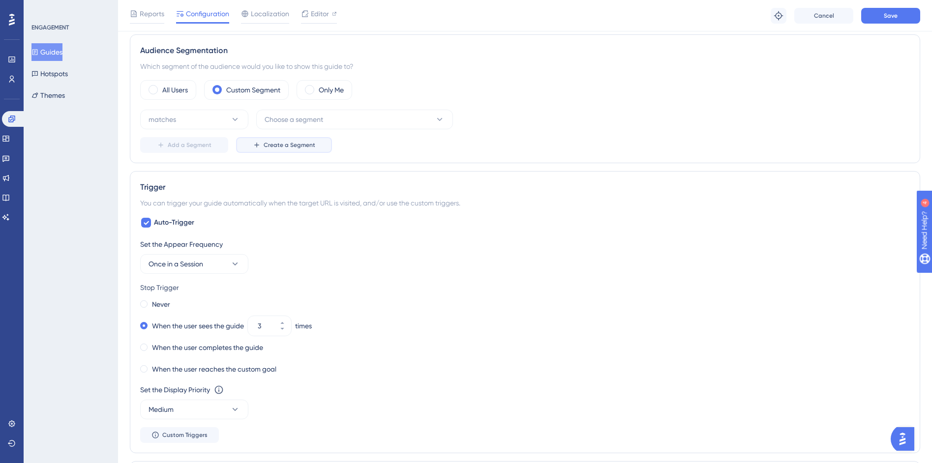
click at [274, 143] on span "Create a Segment" at bounding box center [290, 145] width 52 height 8
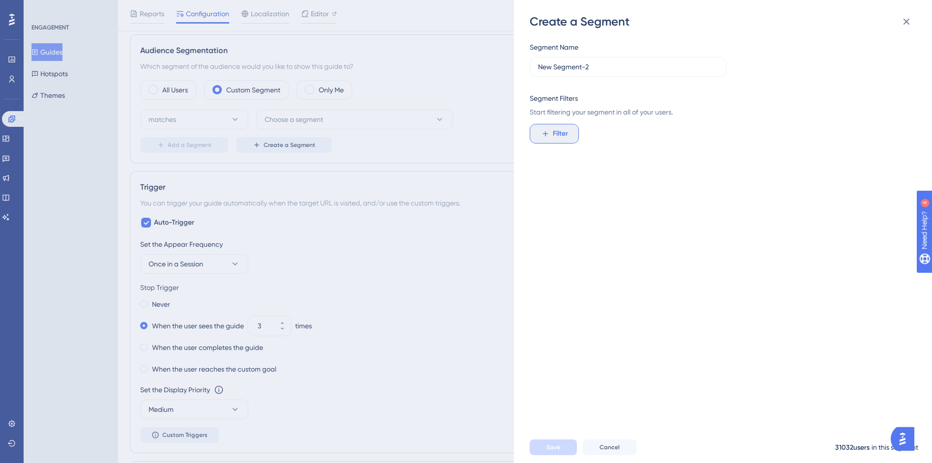
click at [553, 139] on span "Filter" at bounding box center [560, 134] width 15 height 12
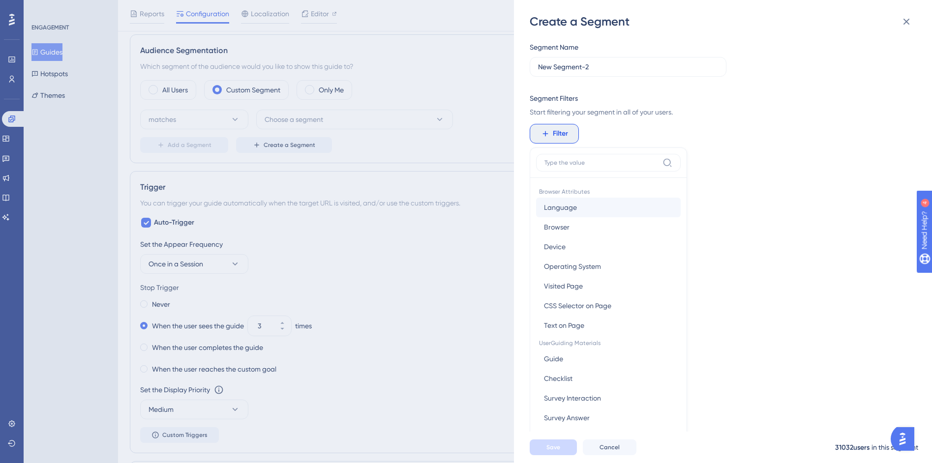
scroll to position [71, 0]
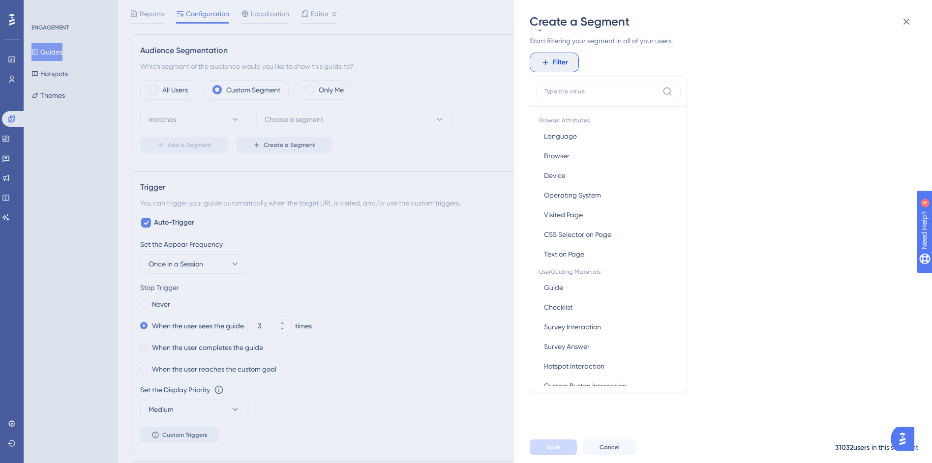
click at [776, 90] on div "Segment Name New Segment-2 Segment Filters Start filtering your segment in all …" at bounding box center [728, 231] width 397 height 402
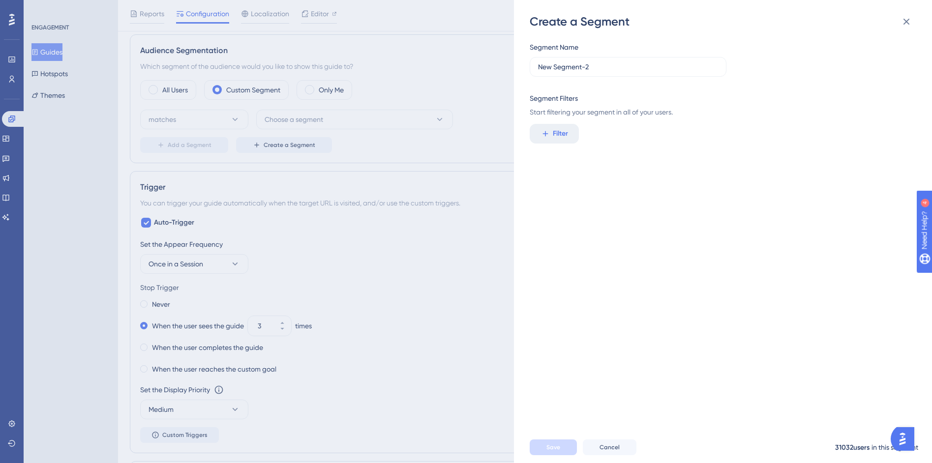
scroll to position [0, 0]
click at [599, 66] on input "New Segment-2" at bounding box center [628, 66] width 180 height 11
type input "Onda 1 - Relatórios Personalizáveis"
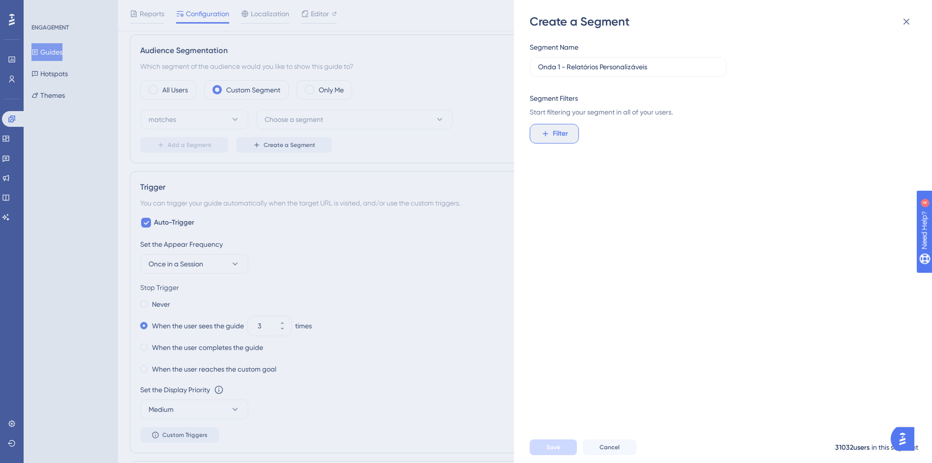
click at [553, 135] on span "Filter" at bounding box center [560, 134] width 15 height 12
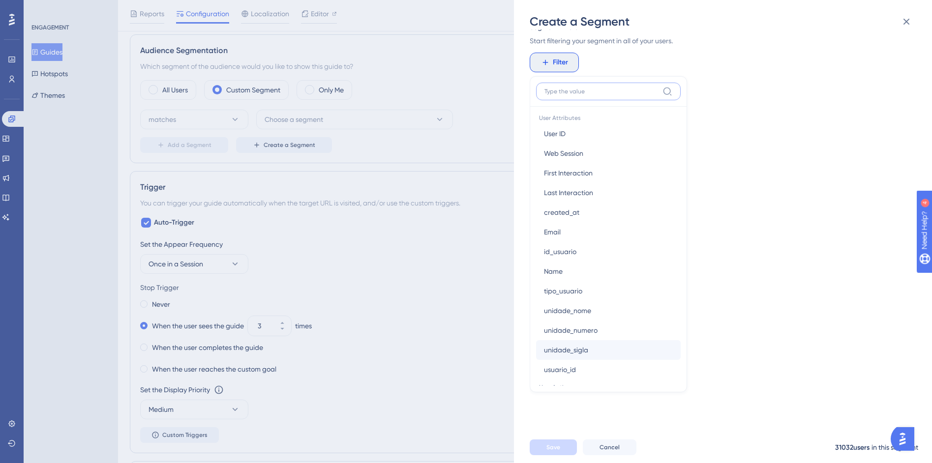
scroll to position [444, 0]
click at [599, 351] on button "unidade_sigla unidade_sigla" at bounding box center [608, 350] width 145 height 20
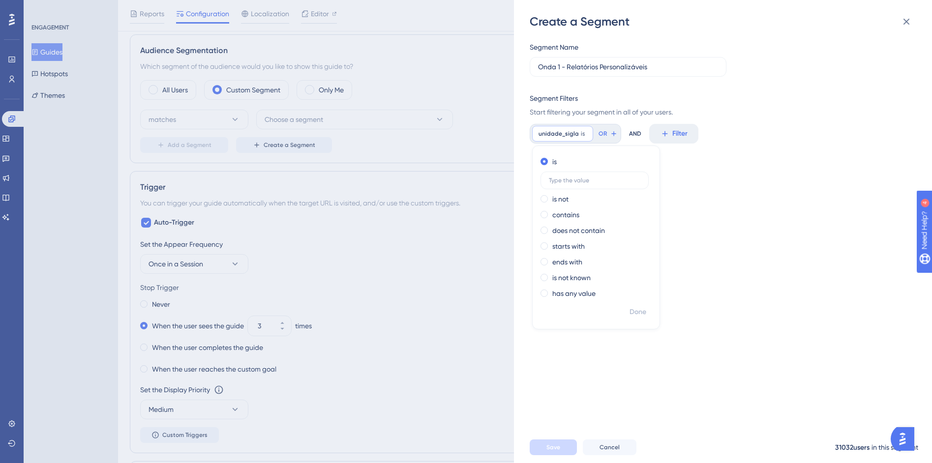
scroll to position [0, 0]
click at [573, 219] on label "contains" at bounding box center [565, 215] width 27 height 12
type input "MONTESSORIANO"
click at [646, 316] on span "Done" at bounding box center [638, 312] width 17 height 12
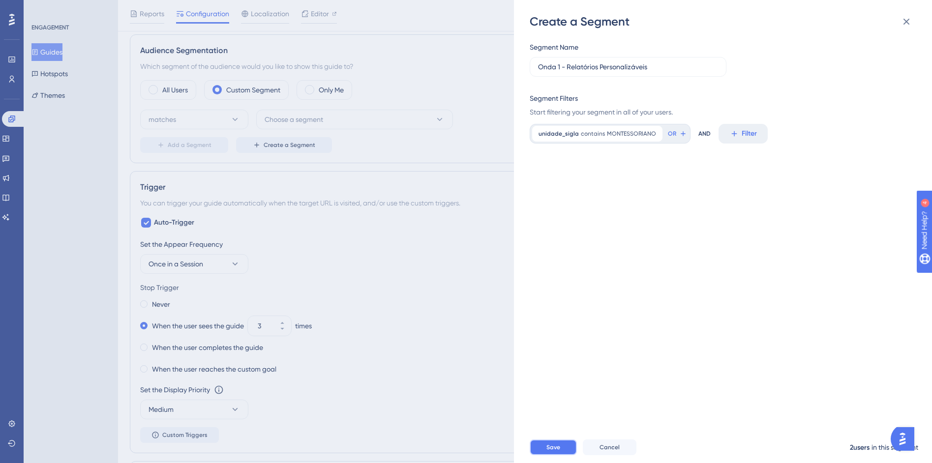
click at [551, 452] on span "Save" at bounding box center [554, 448] width 14 height 8
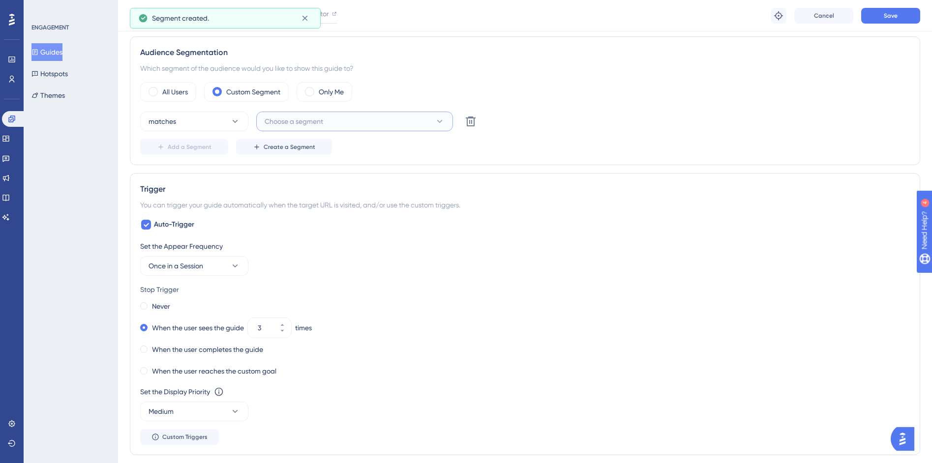
click at [435, 118] on icon at bounding box center [440, 122] width 10 height 10
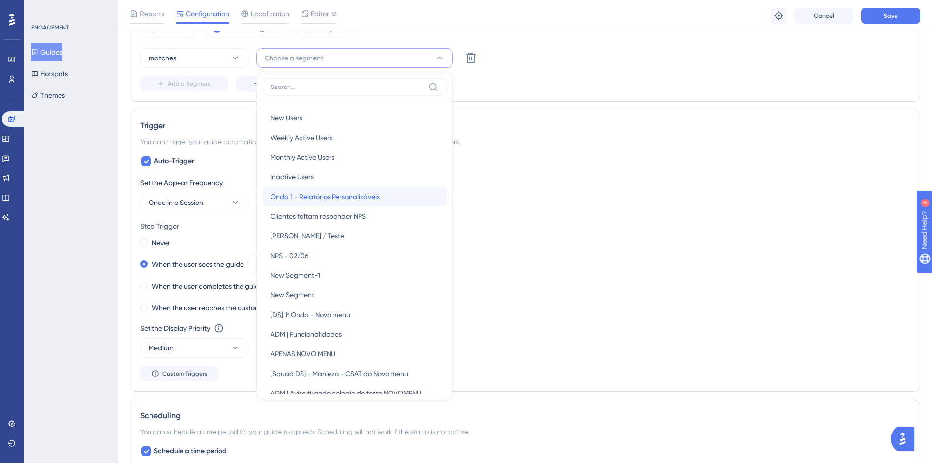
click at [344, 197] on span "Onda 1 - Relatórios Personalizáveis" at bounding box center [325, 197] width 109 height 12
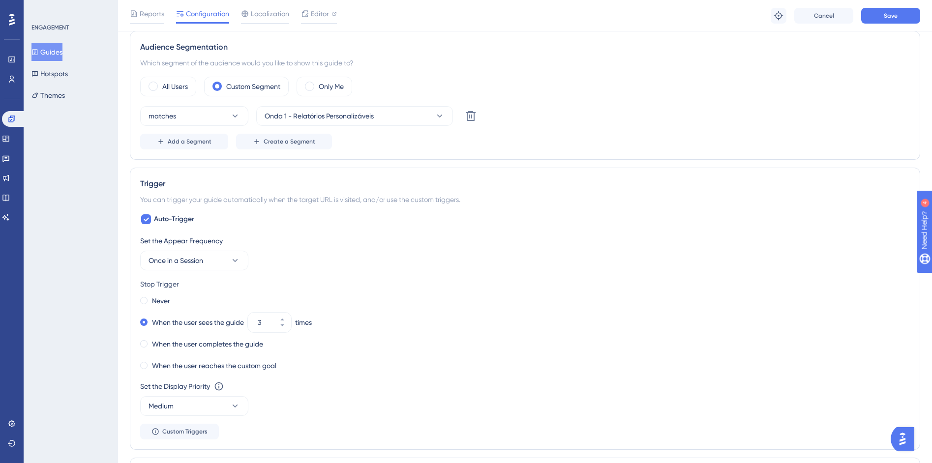
scroll to position [620, 0]
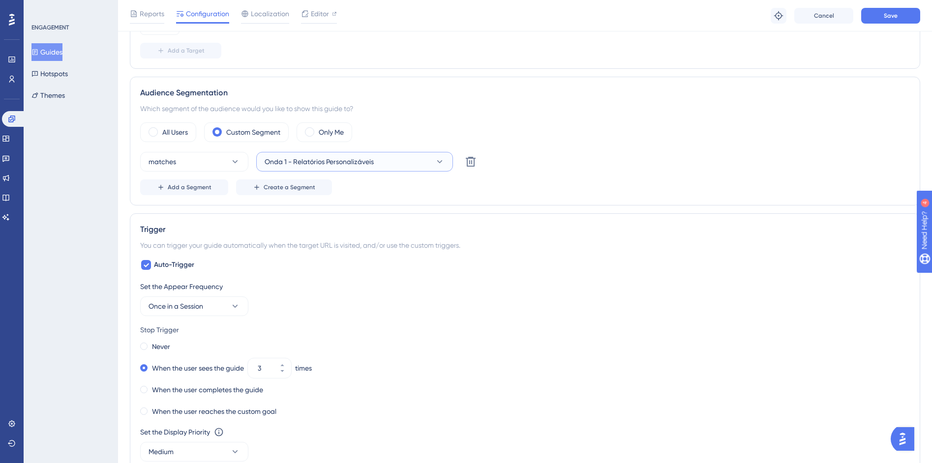
click at [316, 166] on span "Onda 1 - Relatórios Personalizáveis" at bounding box center [319, 162] width 109 height 12
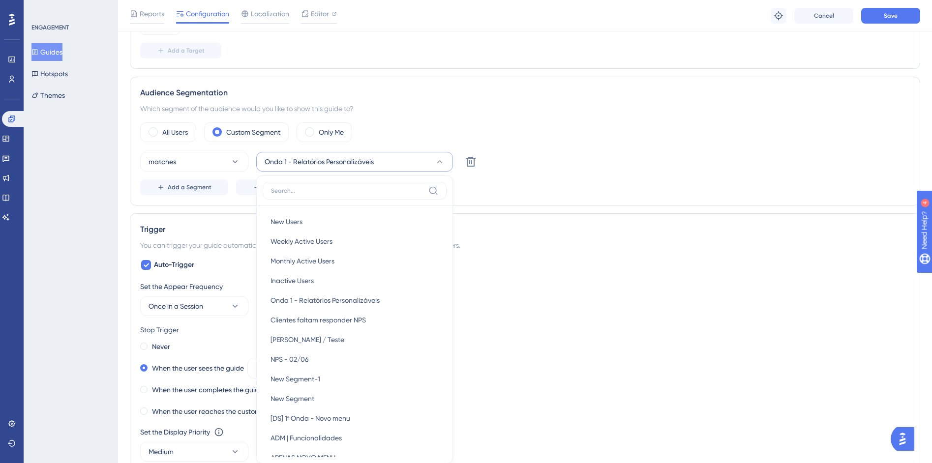
scroll to position [704, 0]
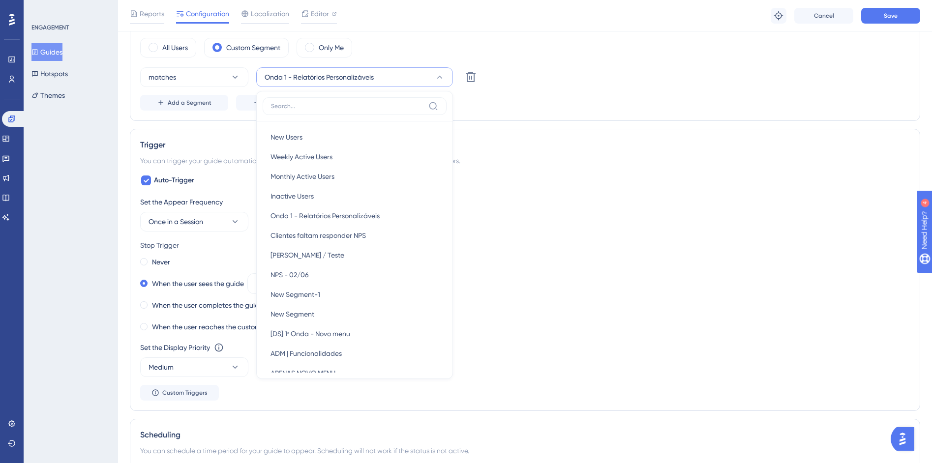
click at [490, 161] on div "You can trigger your guide automatically when the target URL is visited, and/or…" at bounding box center [525, 161] width 770 height 12
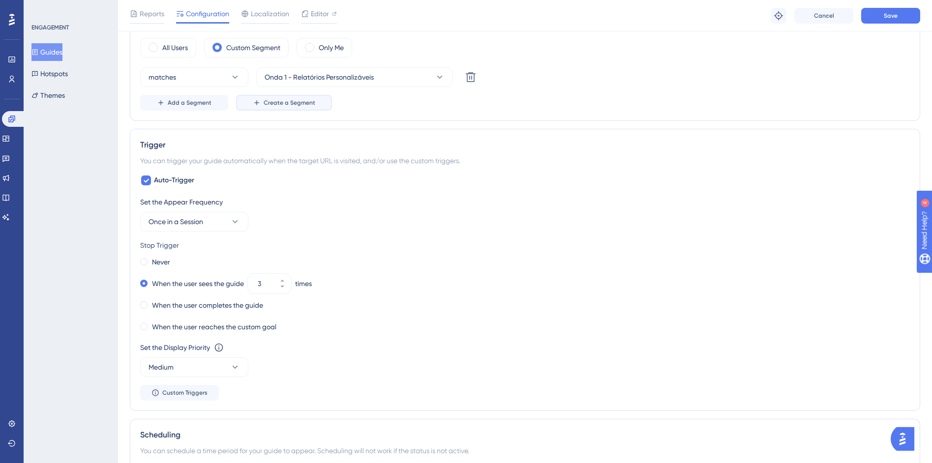
click at [321, 102] on button "Create a Segment" at bounding box center [284, 103] width 96 height 16
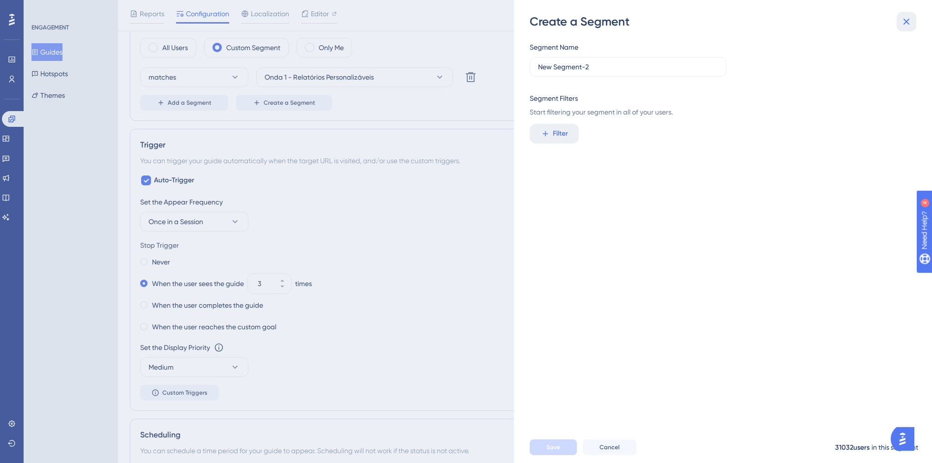
click at [906, 24] on icon at bounding box center [907, 22] width 12 height 12
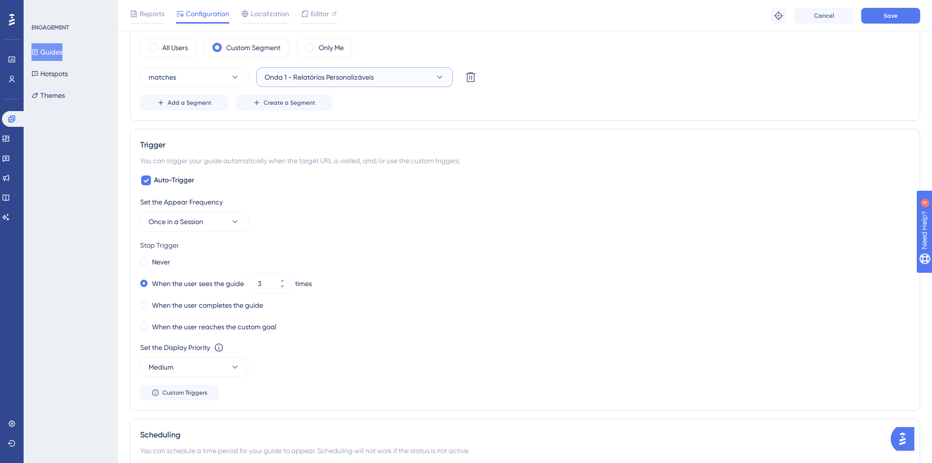
click at [293, 78] on span "Onda 1 - Relatórios Personalizáveis" at bounding box center [319, 77] width 109 height 12
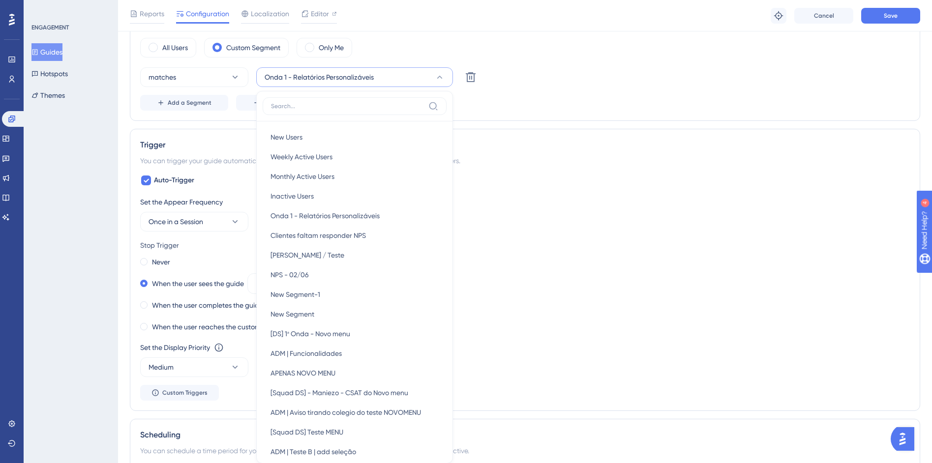
scroll to position [746, 0]
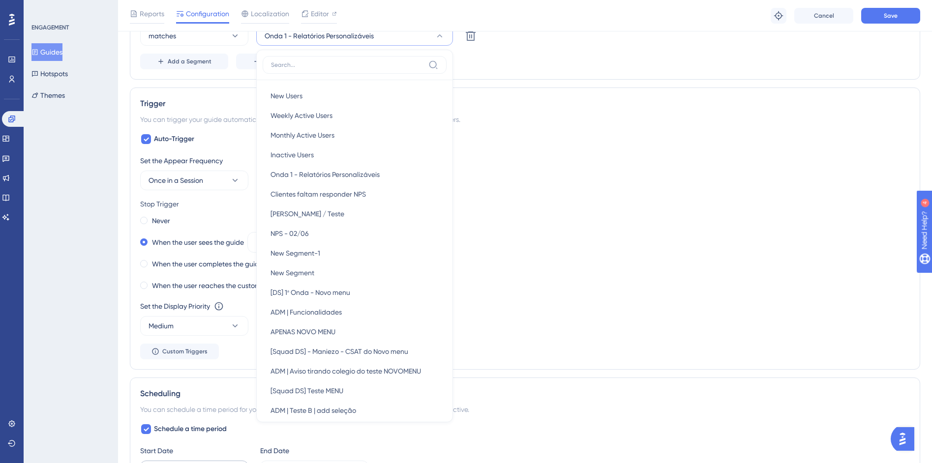
click at [536, 65] on div "Add a Segment Create a Segment" at bounding box center [525, 62] width 770 height 16
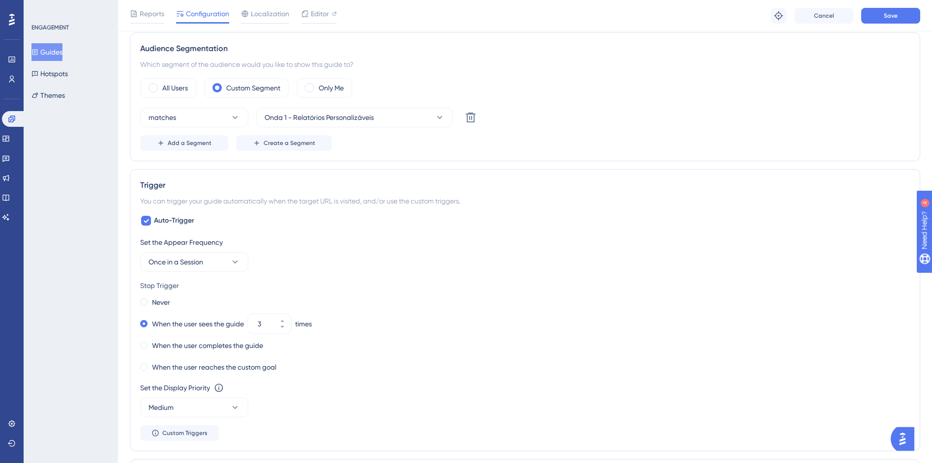
scroll to position [592, 0]
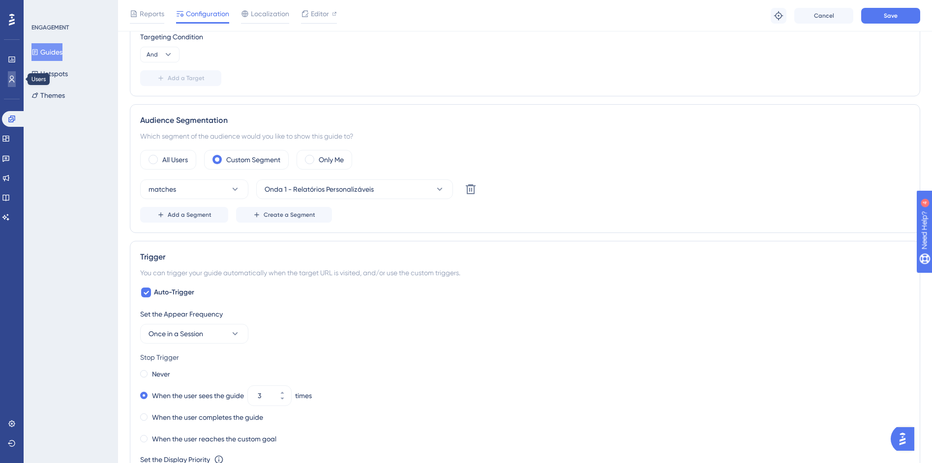
click at [16, 77] on link at bounding box center [12, 79] width 8 height 16
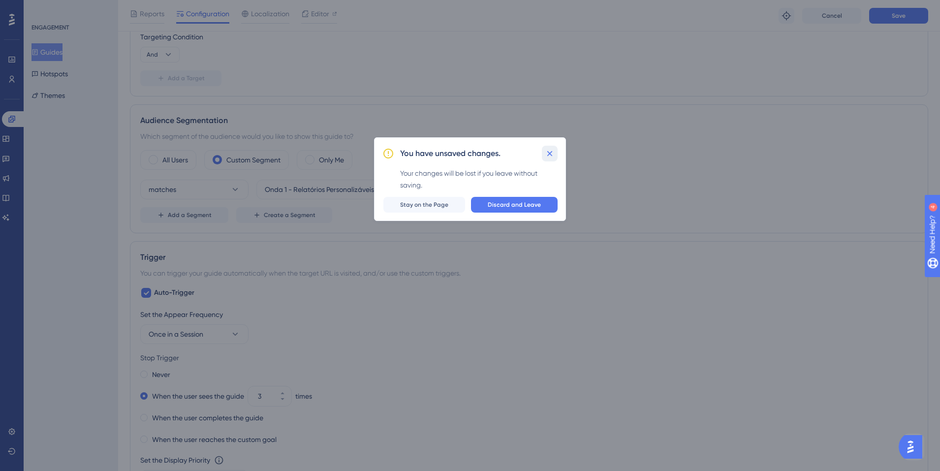
click at [553, 154] on icon at bounding box center [550, 154] width 10 height 10
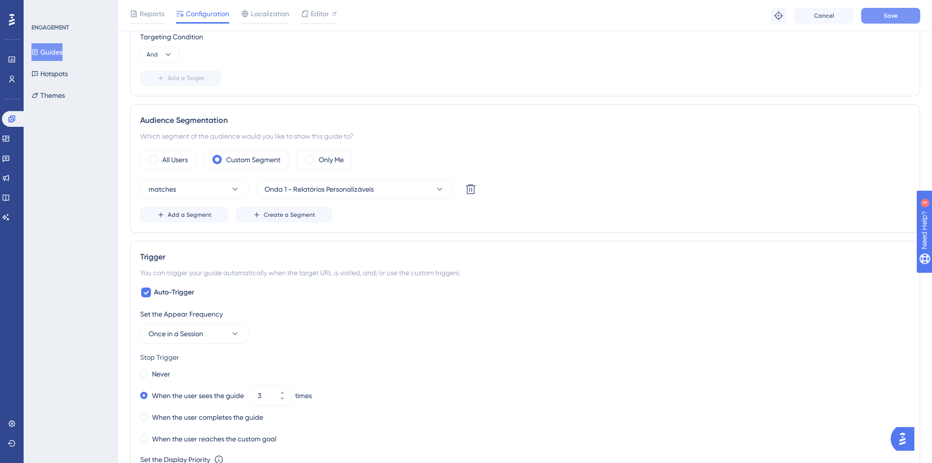
click at [871, 21] on button "Save" at bounding box center [890, 16] width 59 height 16
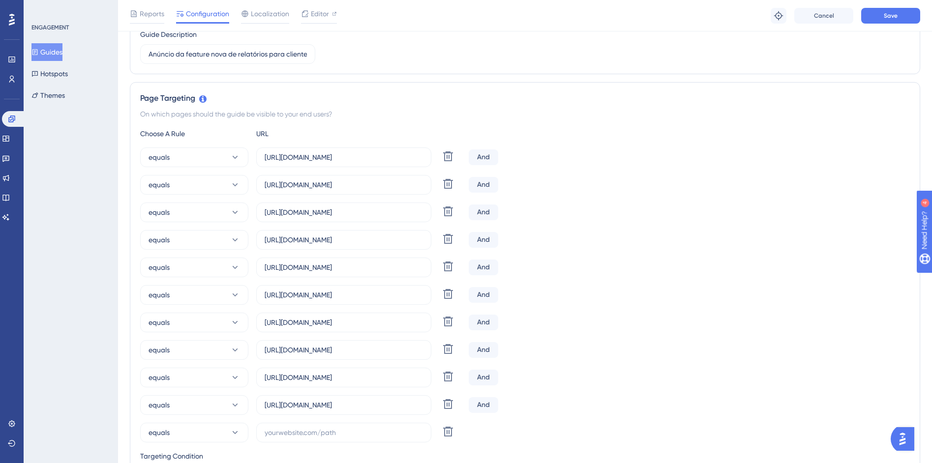
scroll to position [168, 0]
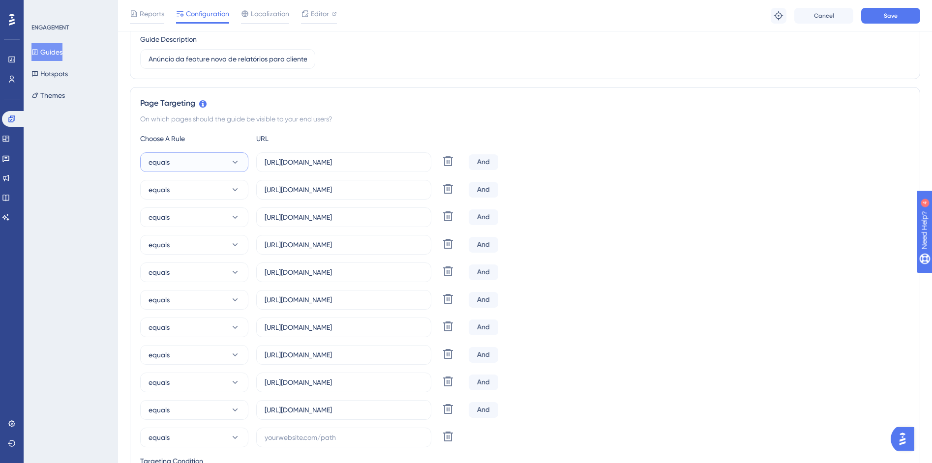
click at [220, 168] on button "equals" at bounding box center [194, 163] width 108 height 20
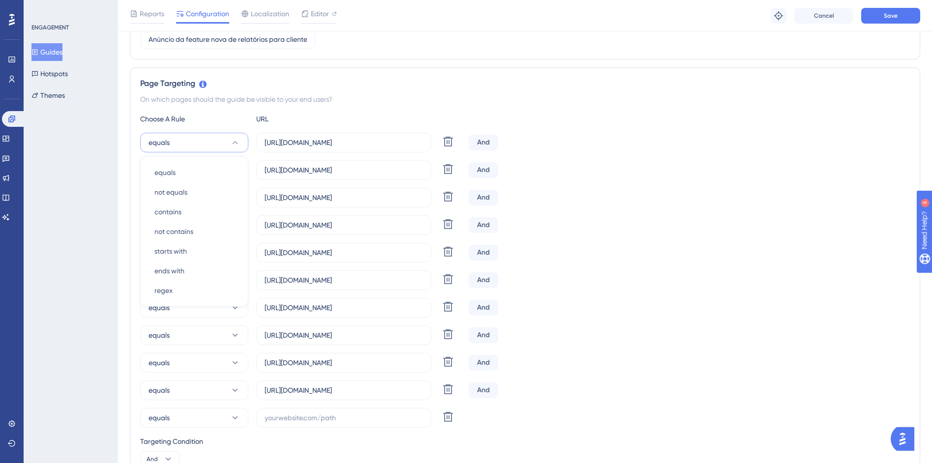
click at [216, 141] on button "equals" at bounding box center [194, 143] width 108 height 20
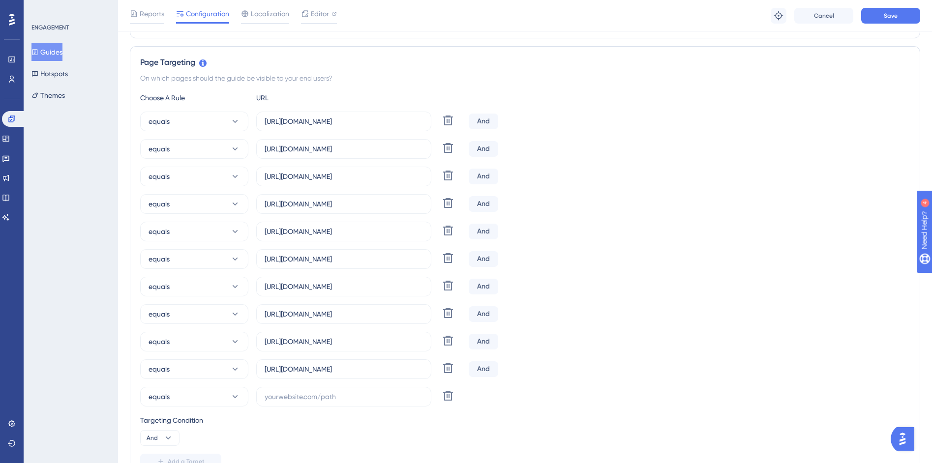
scroll to position [223, 0]
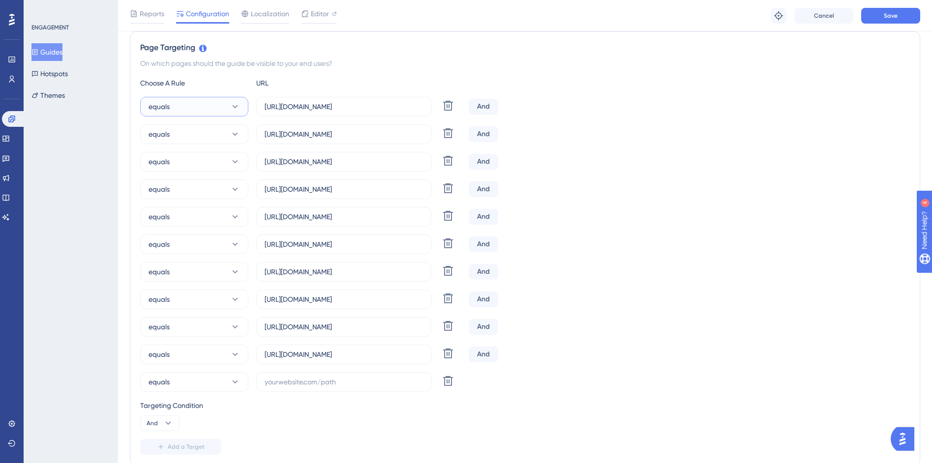
click at [206, 102] on button "equals" at bounding box center [194, 107] width 108 height 20
click at [186, 250] on div "regex regex" at bounding box center [194, 255] width 80 height 20
click at [209, 129] on button "equals" at bounding box center [194, 134] width 108 height 20
click at [167, 287] on span "regex" at bounding box center [163, 282] width 18 height 12
click at [188, 164] on button "equals" at bounding box center [194, 162] width 108 height 20
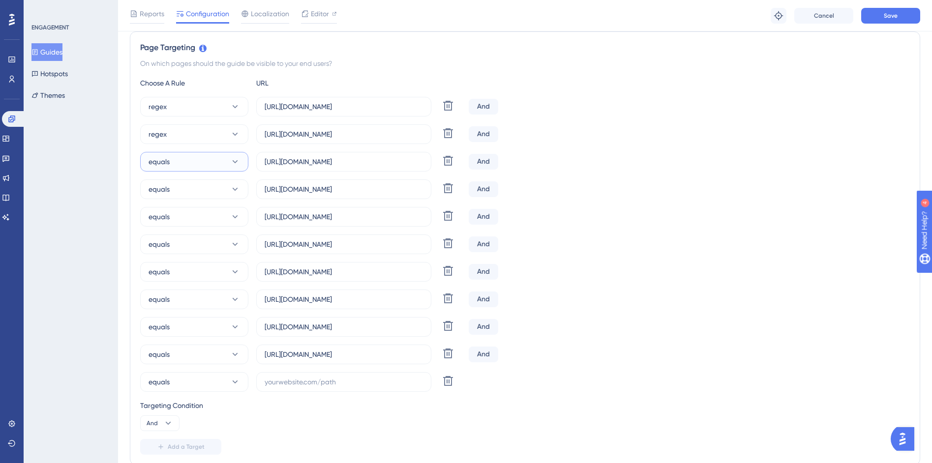
scroll to position [243, 0]
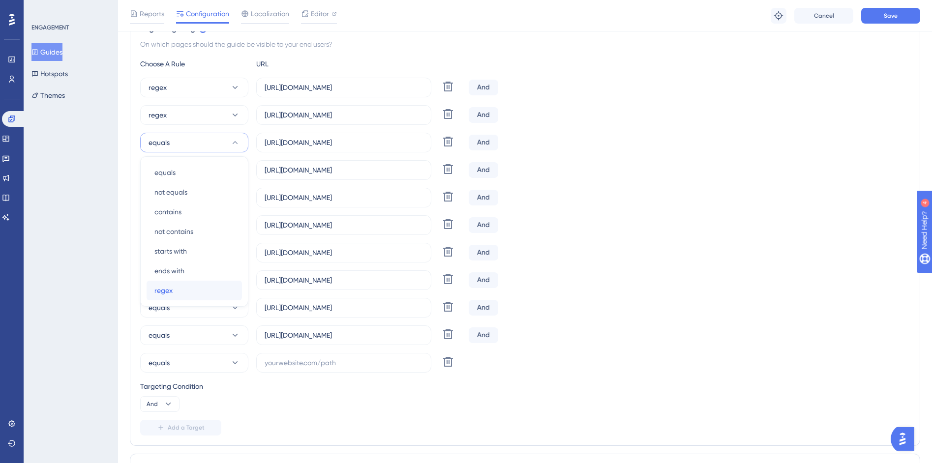
click at [170, 294] on span "regex" at bounding box center [163, 291] width 18 height 12
drag, startPoint x: 352, startPoint y: 146, endPoint x: 426, endPoint y: 142, distance: 74.4
click at [426, 142] on label "https://siga01.activesoft.com.br/busca_central_relatorios/?relatorio=aluno_turm…" at bounding box center [343, 143] width 175 height 20
click at [378, 144] on input "https://siga01.activesoft.com.br/busca_central_relatorios/?relatorio=aluno_turm…" at bounding box center [344, 142] width 158 height 11
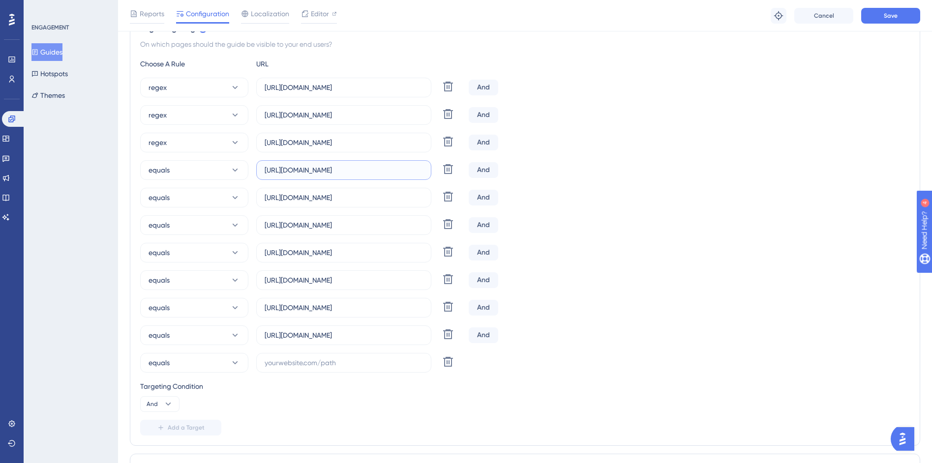
scroll to position [0, 0]
drag, startPoint x: 368, startPoint y: 169, endPoint x: 417, endPoint y: 168, distance: 49.2
click at [417, 168] on input "https://siga01.activesoft.com.br/busca_central_relatorios/?relatorio=aluno_turm…" at bounding box center [344, 170] width 158 height 11
drag, startPoint x: 374, startPoint y: 171, endPoint x: 450, endPoint y: 169, distance: 75.8
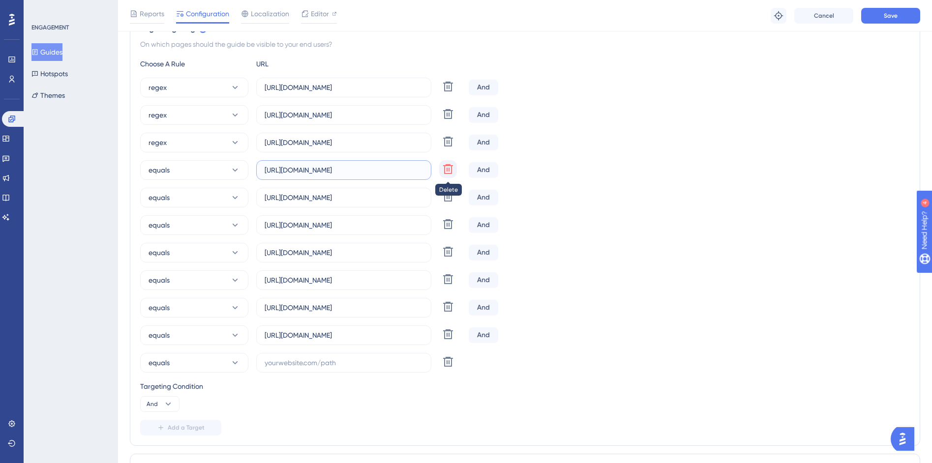
click at [450, 169] on div "equals https://siga01.activesoft.com.br/busca_central_relatorios/?relatorio=alu…" at bounding box center [302, 170] width 325 height 20
click at [377, 172] on input "https://siga01.activesoft.com.br/busca_central_relatorios/?relatorio=aluno_turm…" at bounding box center [344, 170] width 158 height 11
click at [382, 197] on input "https://siga01.activesoft.com.br/busca_central_relatorios/?relatorio=aluno_turm…" at bounding box center [344, 197] width 158 height 11
click at [170, 172] on button "equals" at bounding box center [194, 170] width 108 height 20
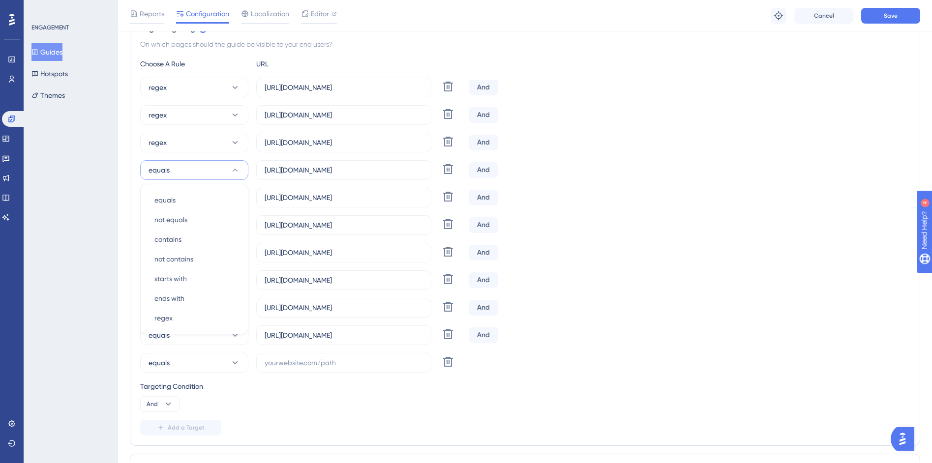
scroll to position [270, 0]
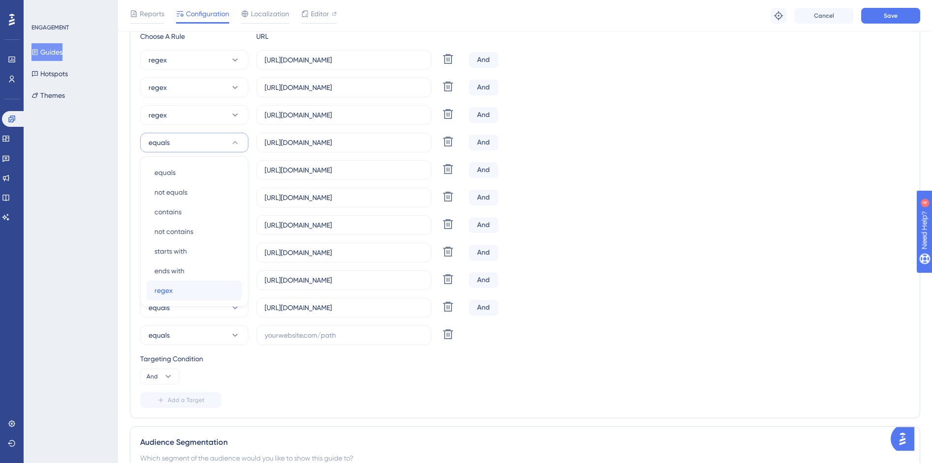
click at [163, 295] on span "regex" at bounding box center [163, 291] width 18 height 12
click at [186, 173] on button "equals" at bounding box center [194, 170] width 108 height 20
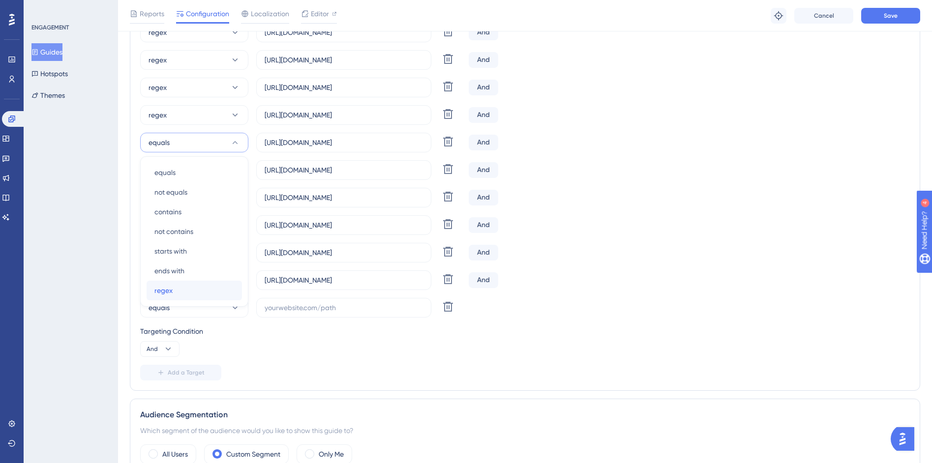
click at [165, 294] on span "regex" at bounding box center [163, 291] width 18 height 12
click at [184, 171] on button "equals" at bounding box center [194, 170] width 108 height 20
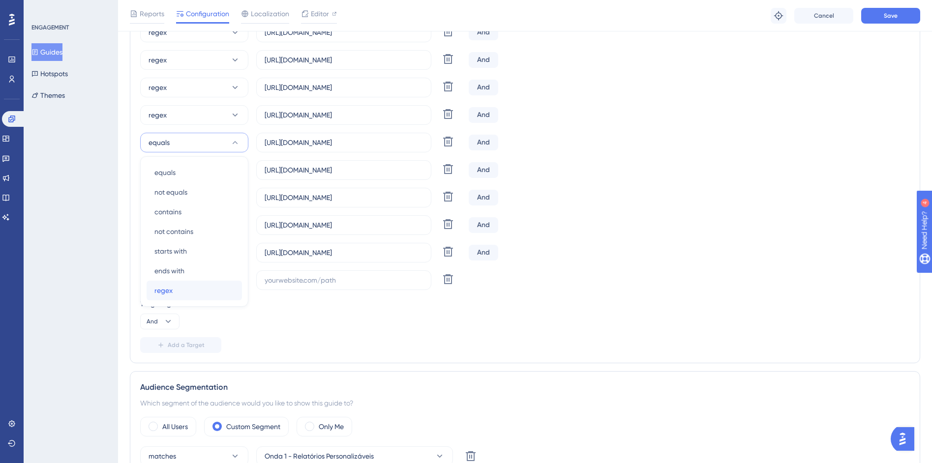
click at [165, 292] on span "regex" at bounding box center [163, 291] width 18 height 12
click at [202, 173] on button "equals" at bounding box center [194, 170] width 108 height 20
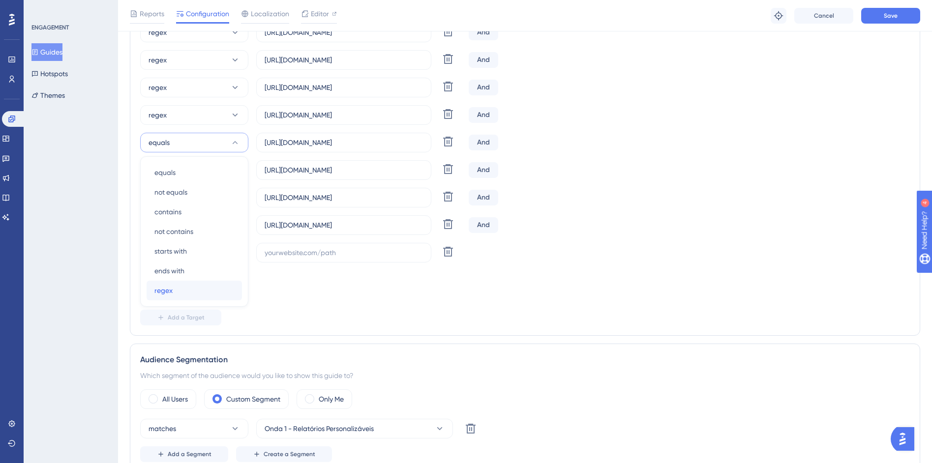
click at [171, 288] on span "regex" at bounding box center [163, 291] width 18 height 12
click at [183, 168] on button "equals" at bounding box center [194, 170] width 108 height 20
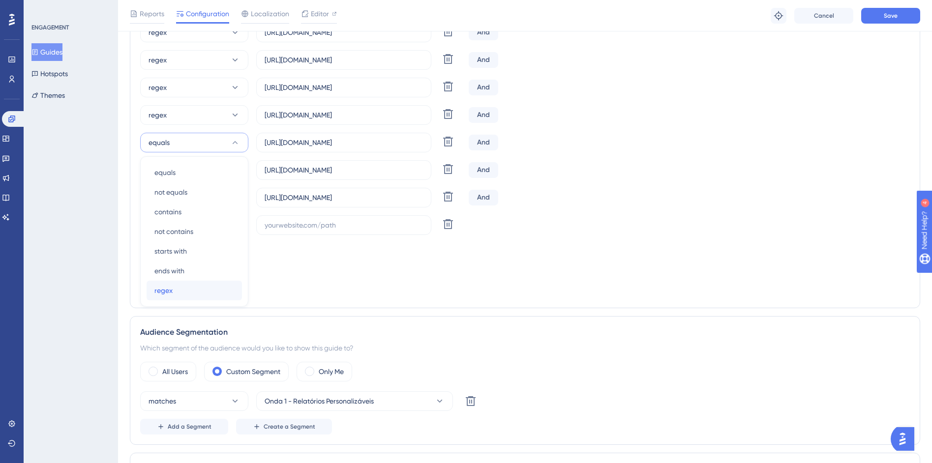
click at [168, 292] on span "regex" at bounding box center [163, 291] width 18 height 12
click at [175, 169] on button "equals" at bounding box center [194, 170] width 108 height 20
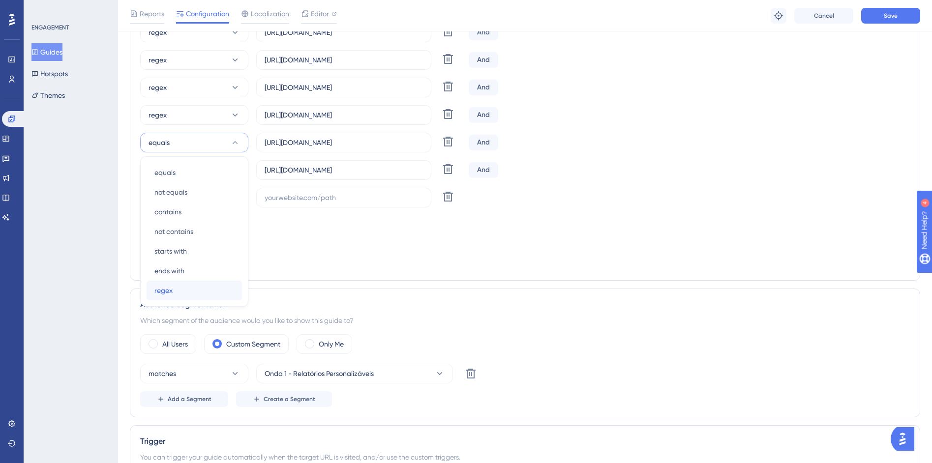
click at [175, 294] on div "regex regex" at bounding box center [194, 291] width 80 height 20
click at [186, 168] on button "equals" at bounding box center [194, 170] width 108 height 20
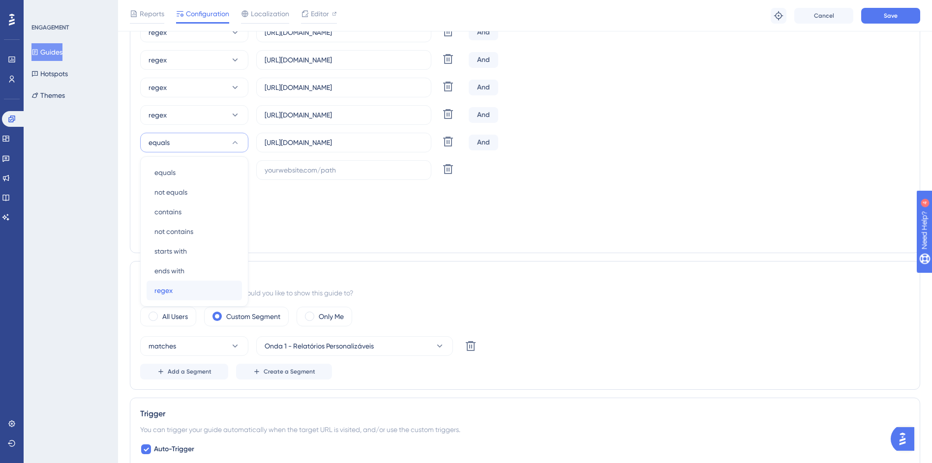
click at [174, 293] on div "regex regex" at bounding box center [194, 291] width 80 height 20
click at [191, 174] on button "equals" at bounding box center [194, 170] width 108 height 20
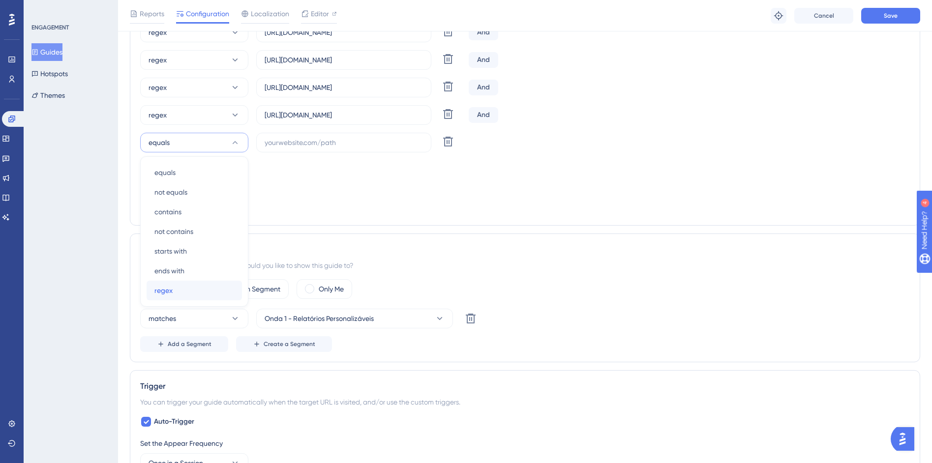
click at [170, 298] on div "regex regex" at bounding box center [194, 291] width 80 height 20
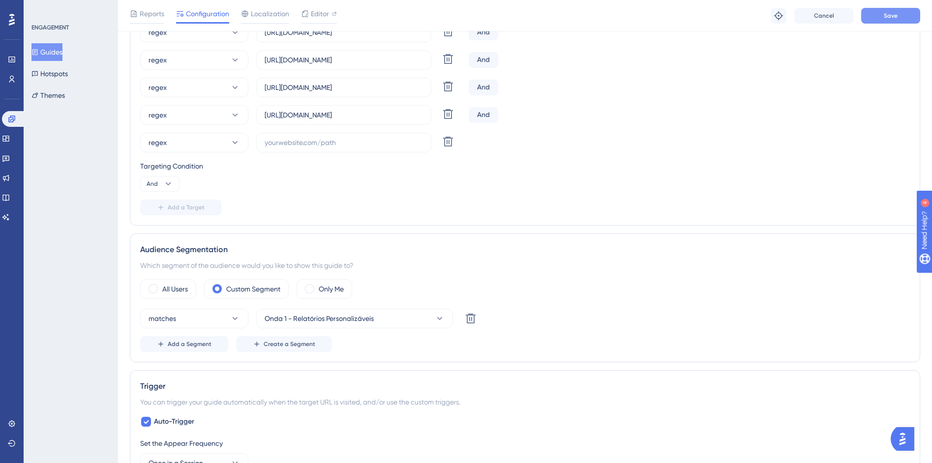
click at [876, 17] on button "Save" at bounding box center [890, 16] width 59 height 16
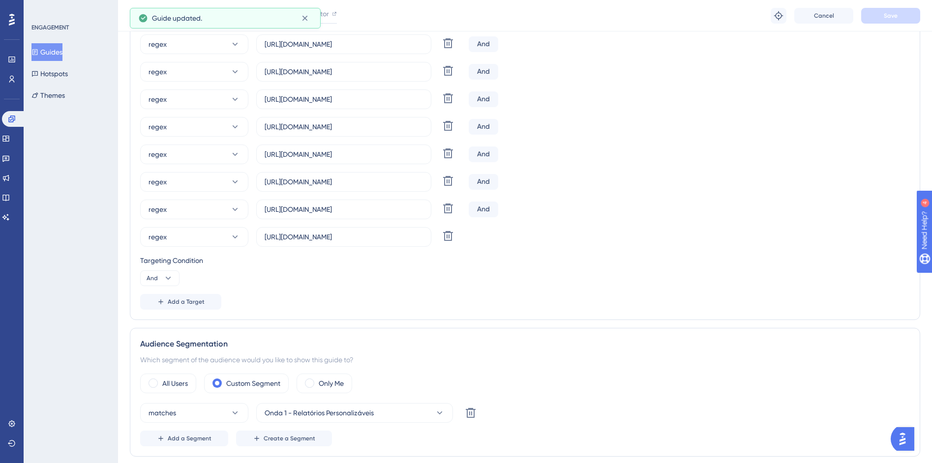
scroll to position [336, 0]
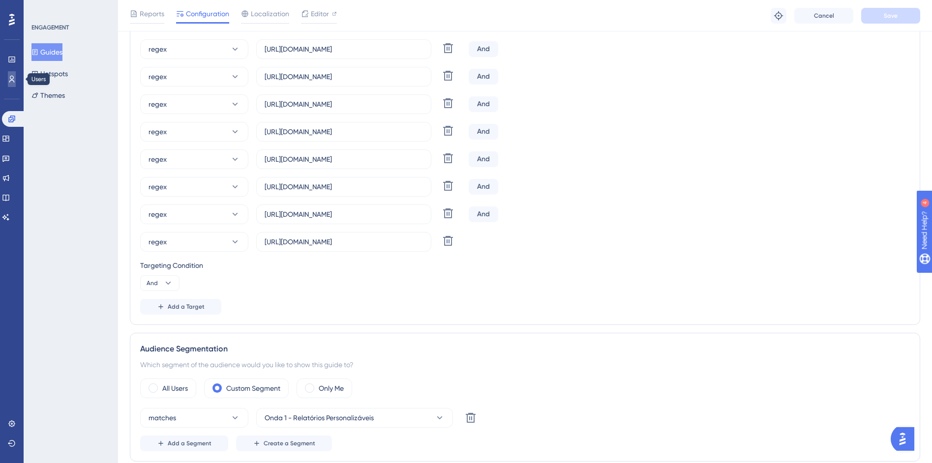
click at [16, 78] on link at bounding box center [12, 79] width 8 height 16
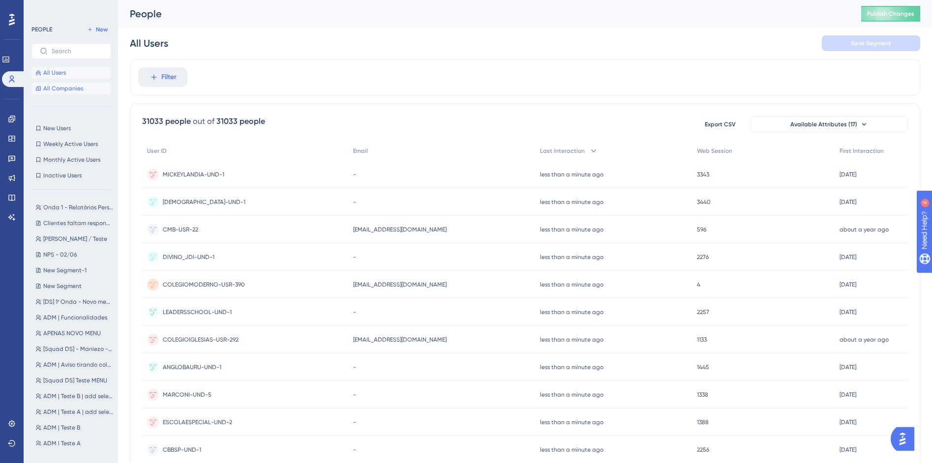
click at [49, 87] on span "All Companies" at bounding box center [63, 89] width 40 height 8
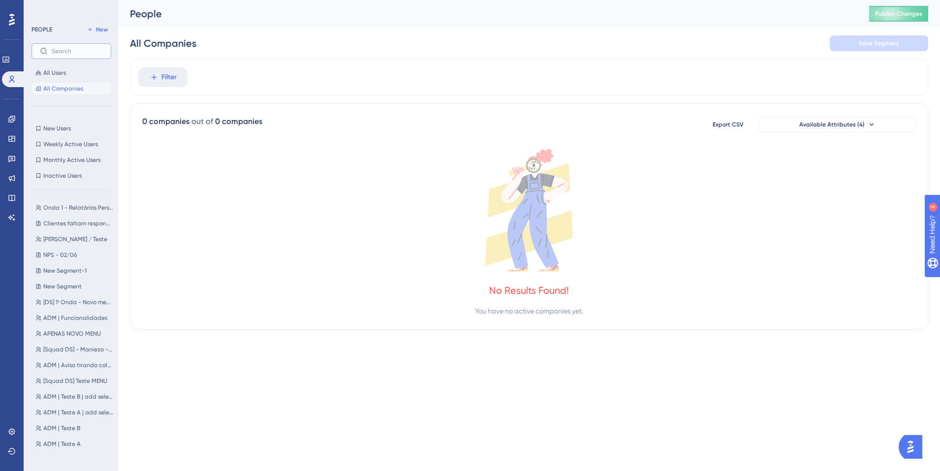
click at [71, 52] on input "text" at bounding box center [77, 51] width 51 height 7
click at [52, 78] on button "All Users" at bounding box center [71, 73] width 80 height 12
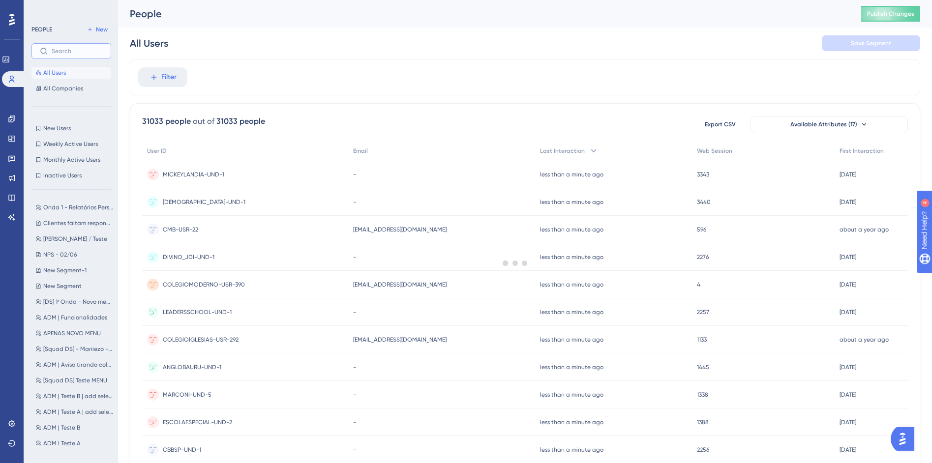
click at [60, 52] on input "text" at bounding box center [77, 51] width 51 height 7
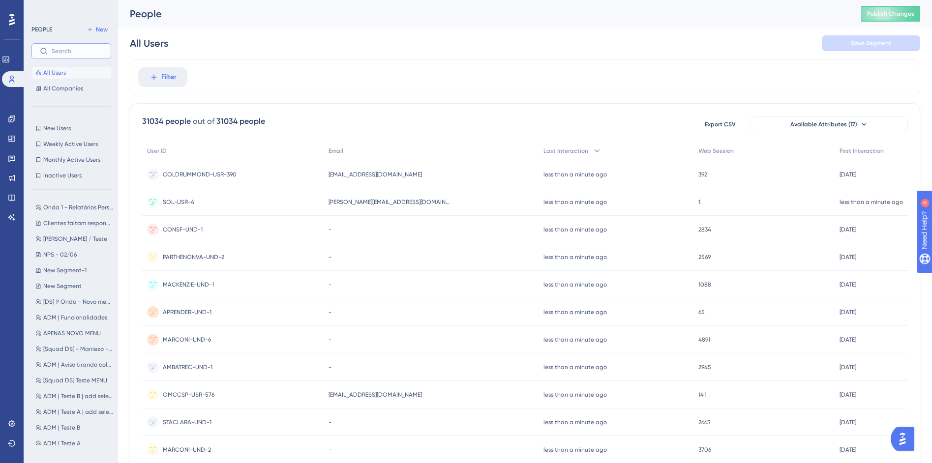
paste input "MONTESSORIANO"
type input "MONTESSORIANO"
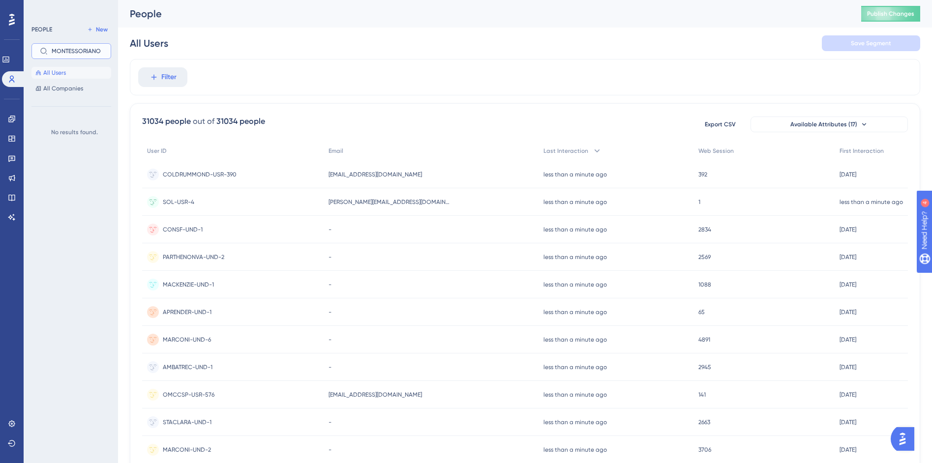
click at [94, 50] on input "MONTESSORIANO" at bounding box center [77, 51] width 51 height 7
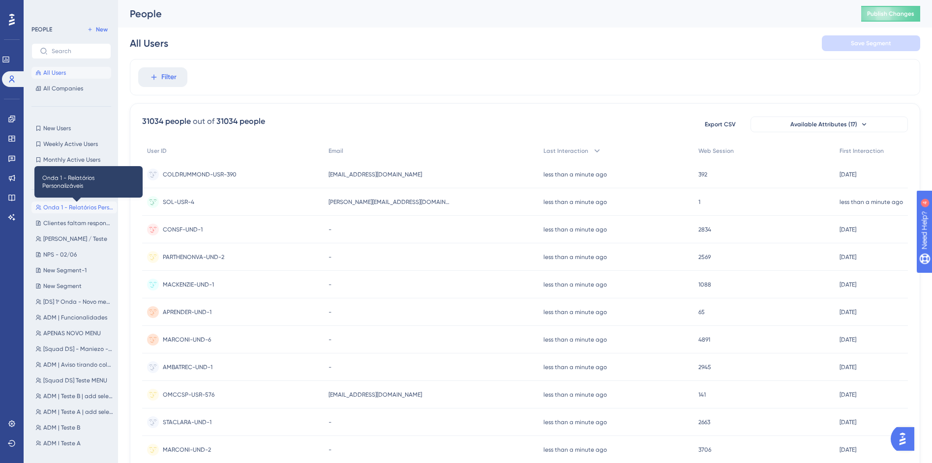
click at [70, 207] on span "Onda 1 - Relatórios Personalizáveis" at bounding box center [78, 208] width 70 height 8
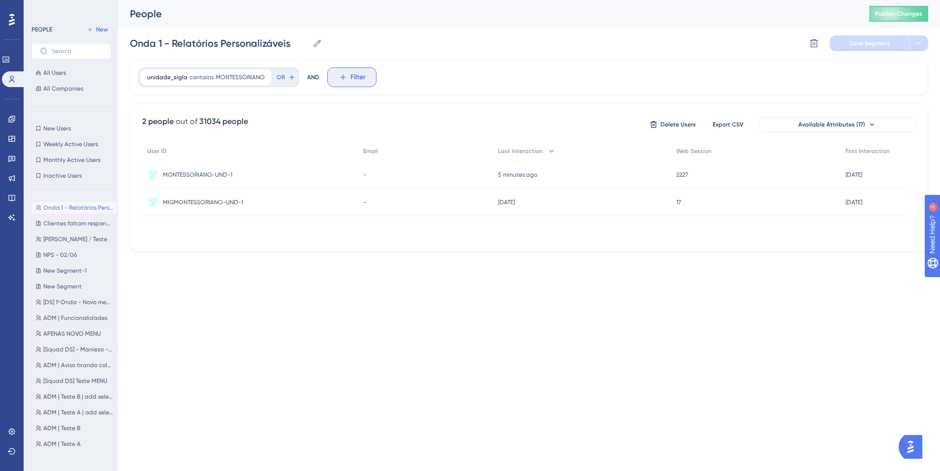
click at [350, 70] on button "Filter" at bounding box center [351, 77] width 49 height 20
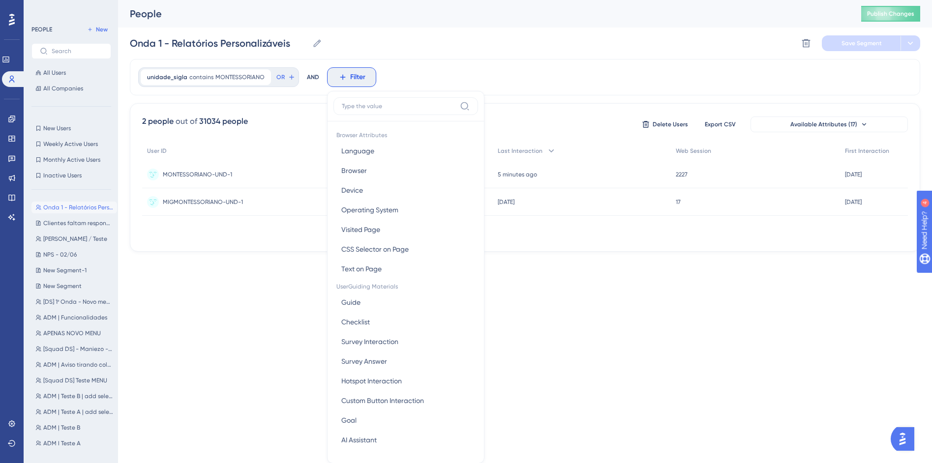
click at [596, 0] on html "Performance Users Engagement Widgets Feedback Product Updates Knowledge Base AI…" at bounding box center [466, 0] width 932 height 0
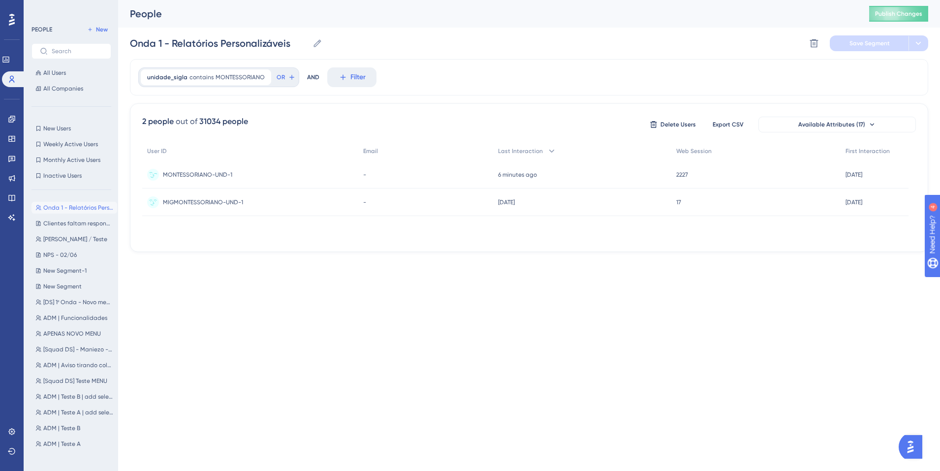
click at [226, 179] on div "MONTESSORIANO-UND-1 MONTESSORIANO-UND-1" at bounding box center [197, 175] width 69 height 28
click at [279, 80] on span "OR" at bounding box center [280, 77] width 8 height 8
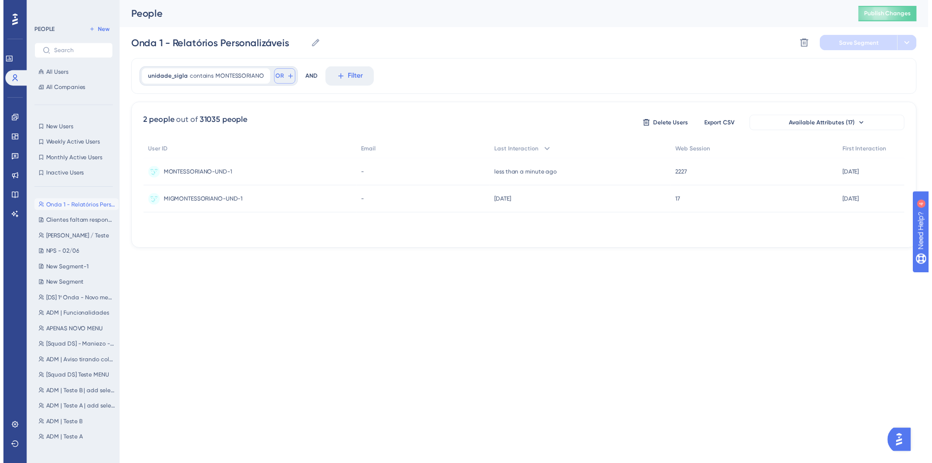
scroll to position [45, 0]
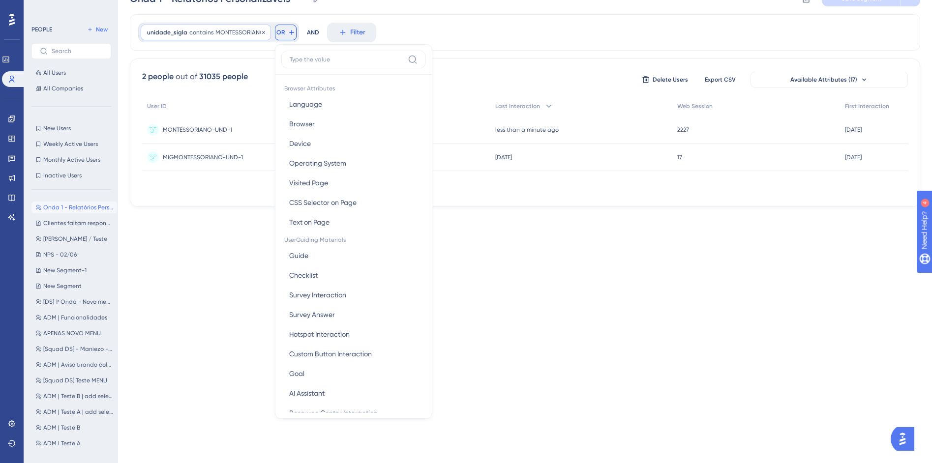
click at [227, 29] on span "MONTESSORIANO" at bounding box center [239, 33] width 49 height 8
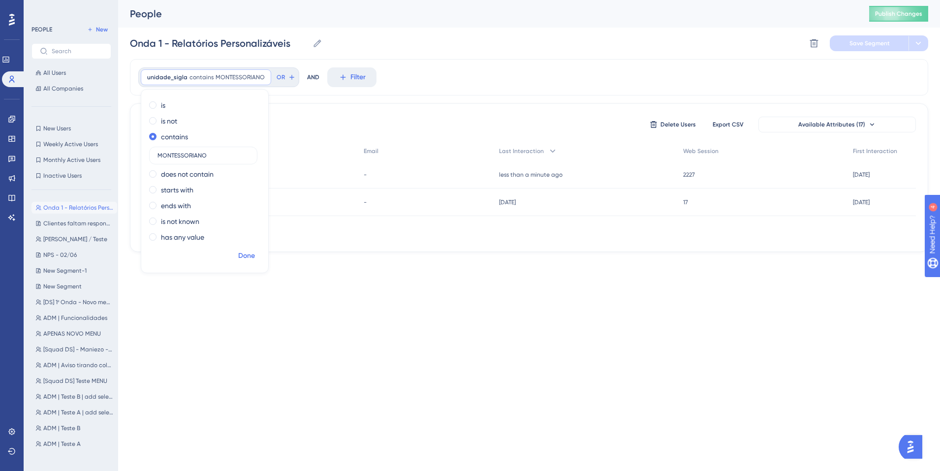
click at [246, 254] on span "Done" at bounding box center [246, 256] width 17 height 12
click at [338, 79] on icon at bounding box center [342, 77] width 9 height 9
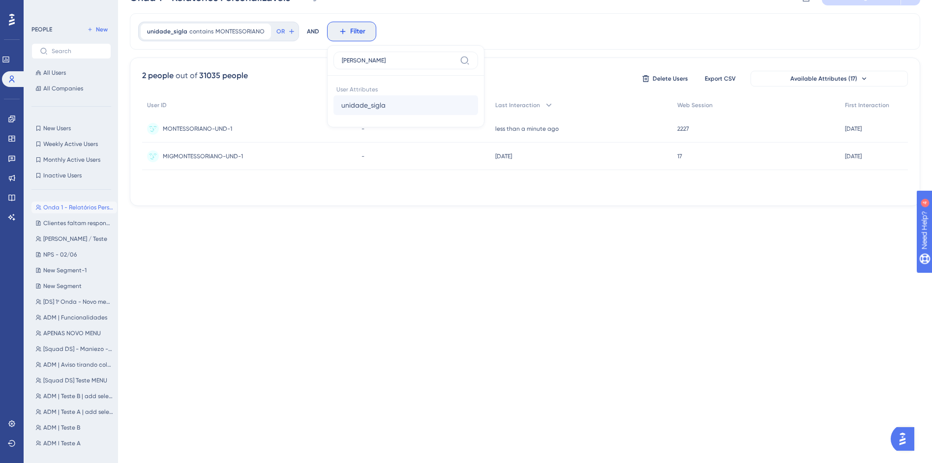
type input "sigl"
click at [387, 104] on button "unidade_sigla unidade_sigla" at bounding box center [406, 105] width 145 height 20
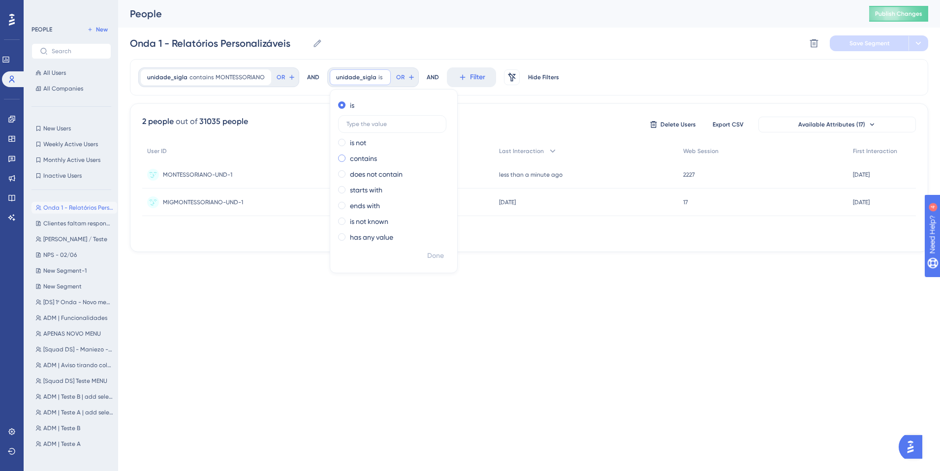
click at [363, 156] on label "contains" at bounding box center [363, 159] width 27 height 12
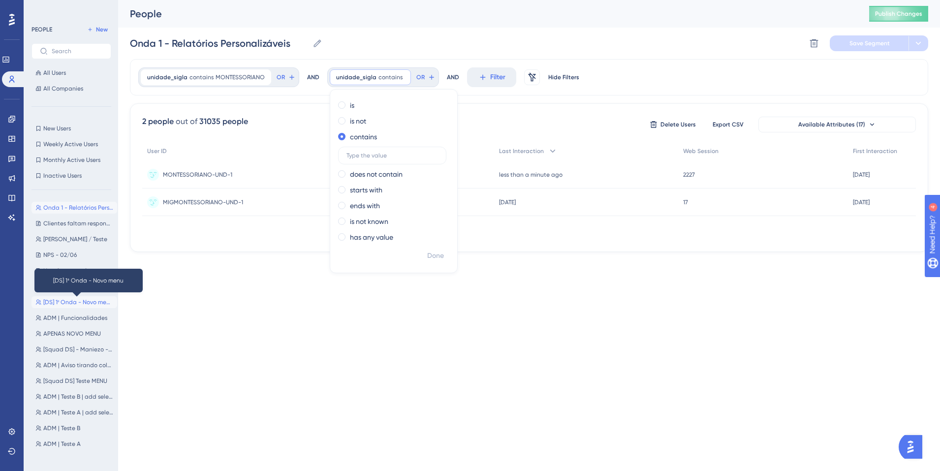
click at [83, 305] on span "[DS] 1ª Onda - Novo menu" at bounding box center [78, 302] width 70 height 8
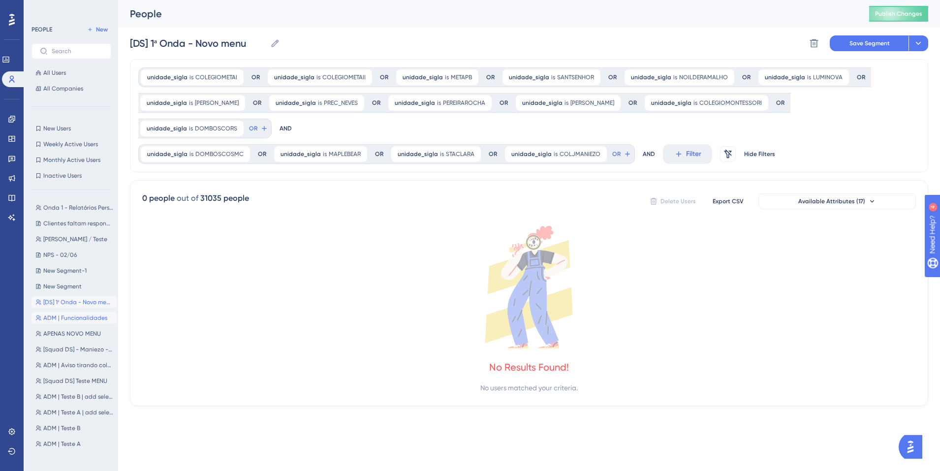
click at [70, 322] on button "ADM | Funcionalidades ADM | Funcionalidades" at bounding box center [74, 318] width 86 height 12
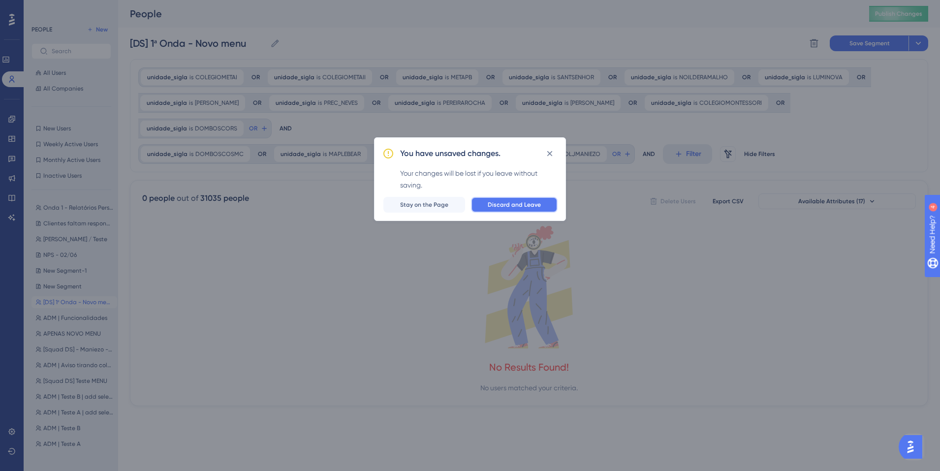
click at [519, 200] on button "Discard and Leave" at bounding box center [514, 205] width 87 height 16
type input "ADM | Funcionalidades"
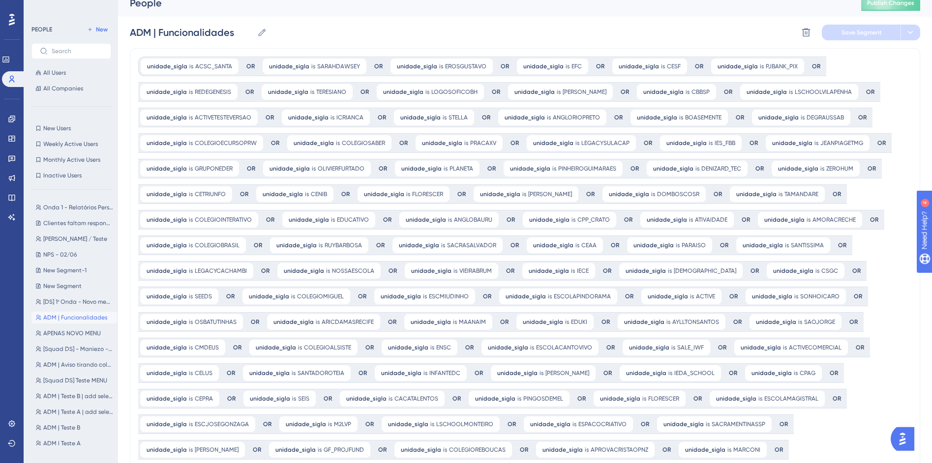
scroll to position [19, 0]
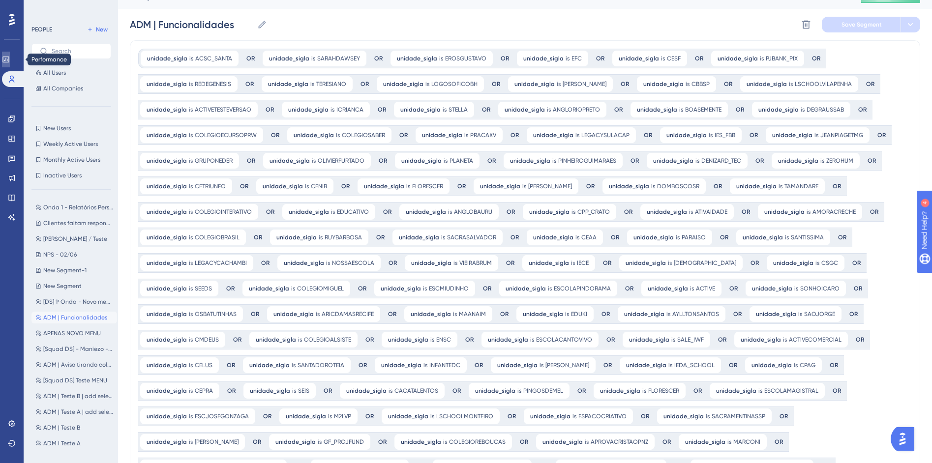
click at [10, 62] on link at bounding box center [6, 60] width 8 height 16
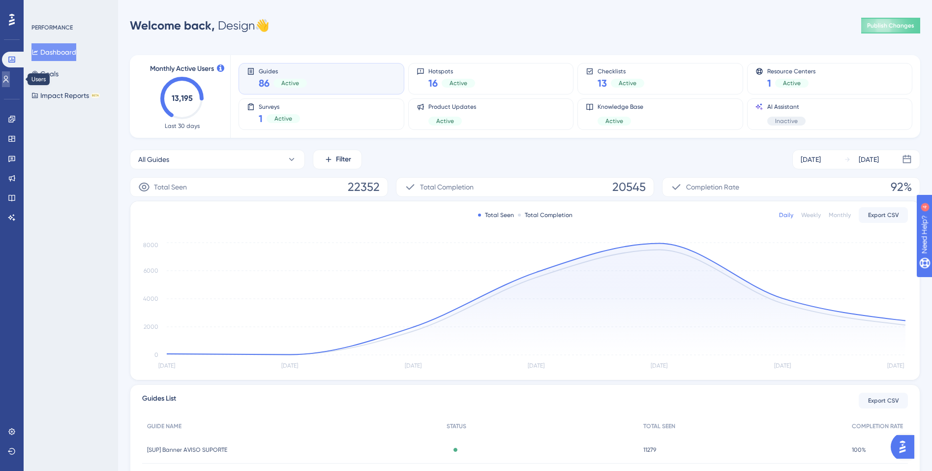
click at [10, 80] on icon at bounding box center [6, 79] width 8 height 8
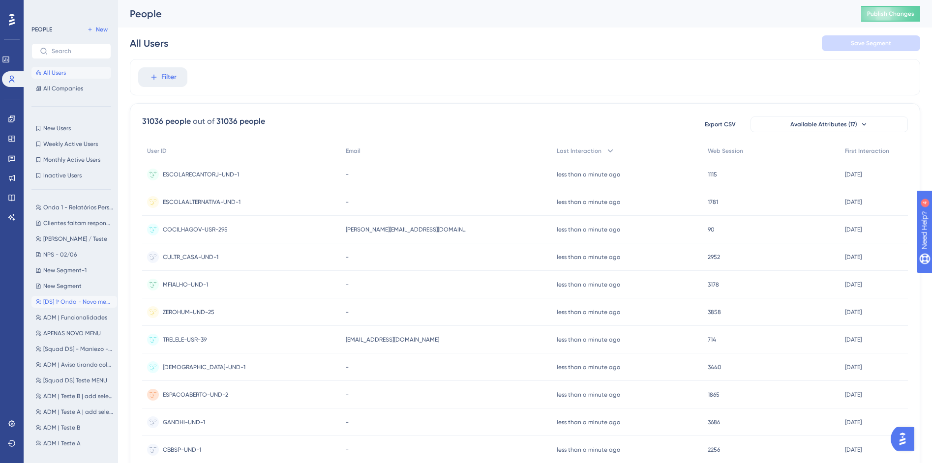
click at [57, 303] on span "[DS] 1ª Onda - Novo menu" at bounding box center [78, 302] width 70 height 8
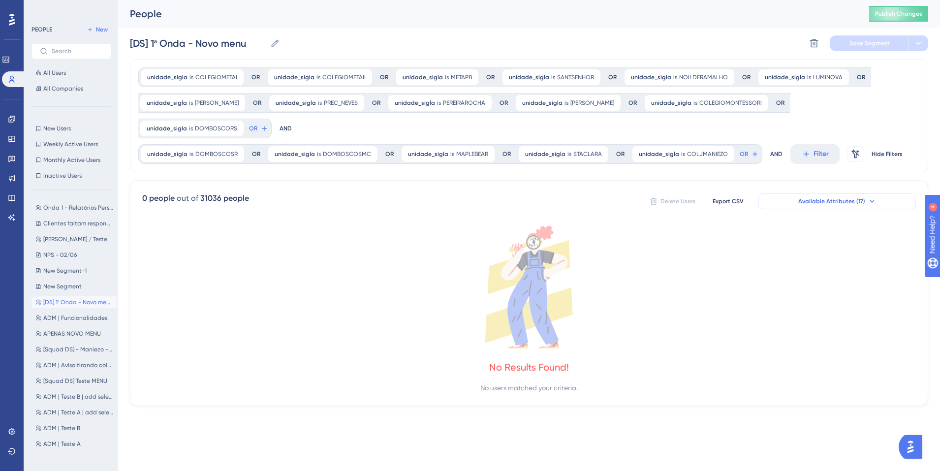
click at [863, 193] on button "Available Attributes (17)" at bounding box center [836, 201] width 157 height 16
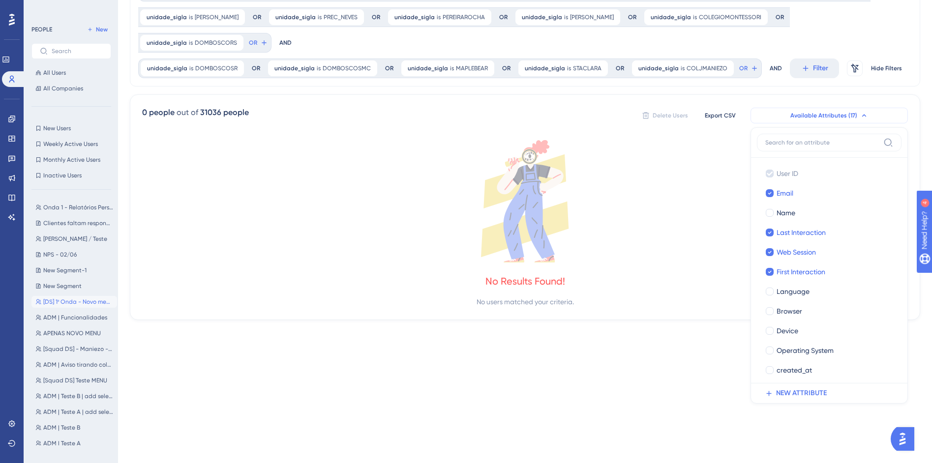
click at [811, 112] on span "Available Attributes (17)" at bounding box center [824, 116] width 67 height 8
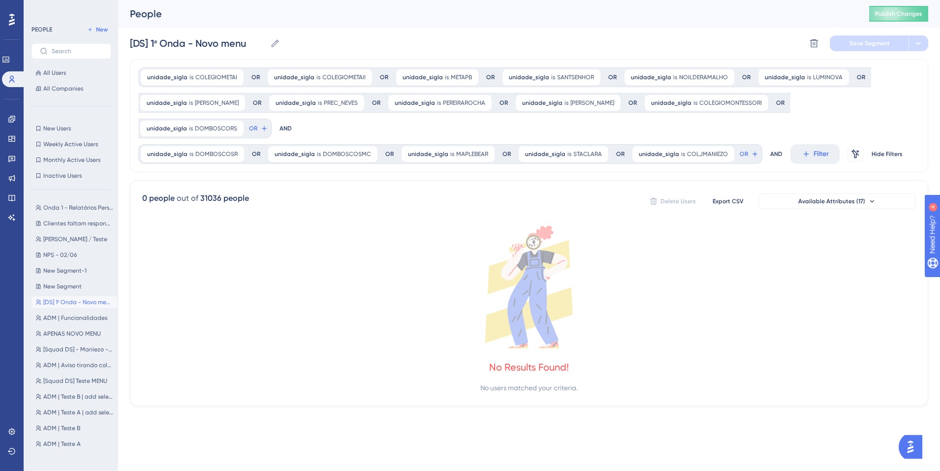
click at [730, 267] on icon at bounding box center [528, 287] width 773 height 122
click at [10, 62] on icon at bounding box center [6, 60] width 8 height 8
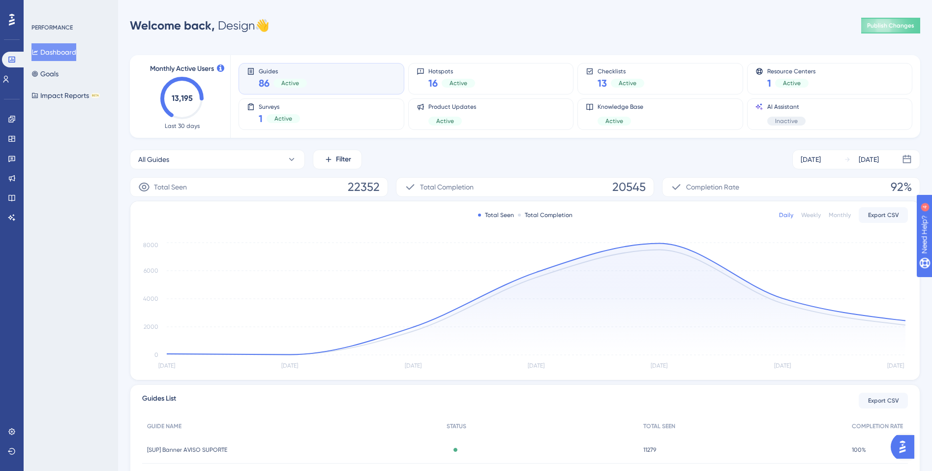
click at [291, 80] on span "Active" at bounding box center [290, 83] width 18 height 8
click at [378, 80] on div "Guides 86 Active" at bounding box center [321, 78] width 149 height 23
click at [11, 121] on icon at bounding box center [12, 119] width 8 height 8
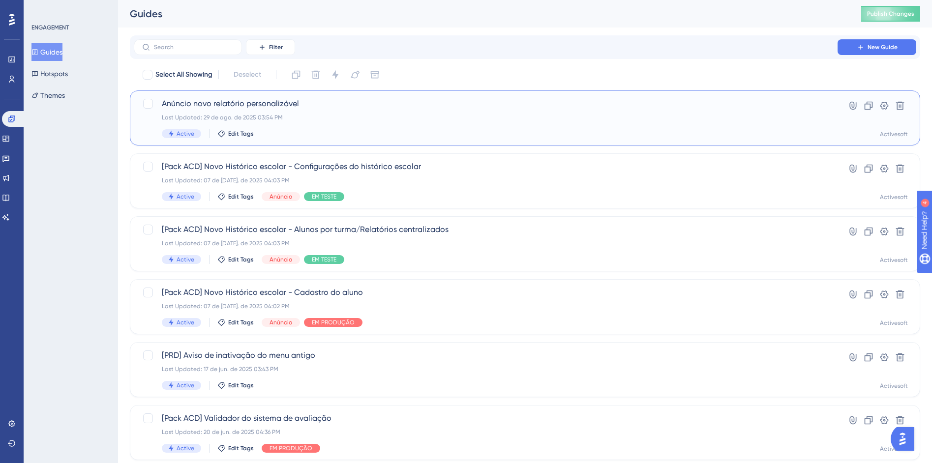
click at [341, 109] on span "Anúncio novo relatório personalizável" at bounding box center [486, 104] width 648 height 12
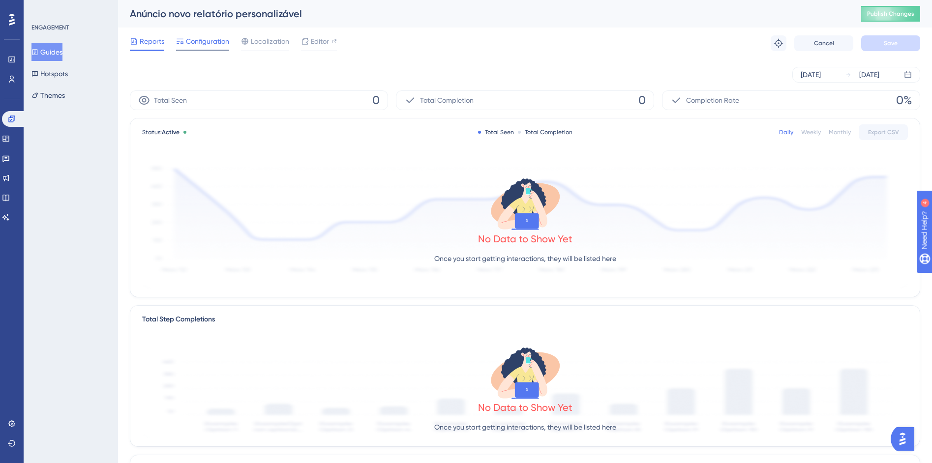
click at [192, 42] on span "Configuration" at bounding box center [207, 41] width 43 height 12
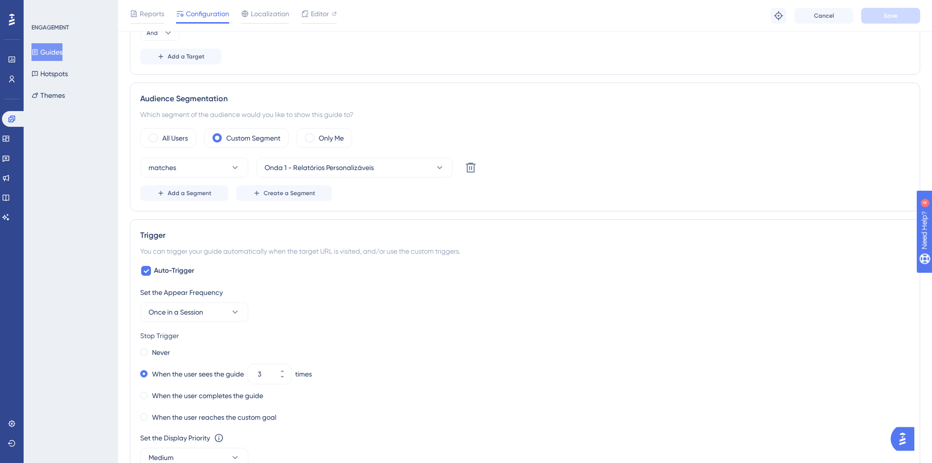
scroll to position [588, 0]
click at [377, 166] on button "Onda 1 - Relatórios Personalizáveis" at bounding box center [354, 166] width 197 height 20
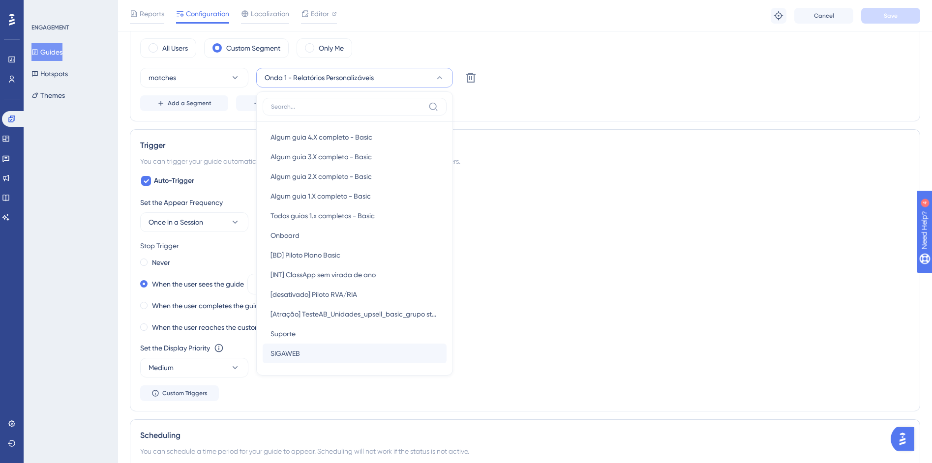
scroll to position [677, 0]
click at [282, 356] on span "SIGAWEB" at bounding box center [286, 353] width 30 height 12
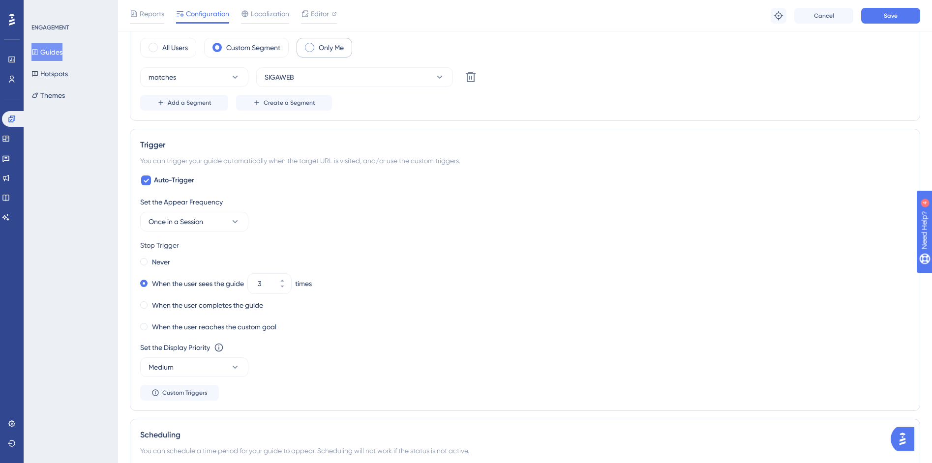
click at [314, 50] on span at bounding box center [309, 47] width 9 height 9
click at [317, 44] on input "radio" at bounding box center [317, 44] width 0 height 0
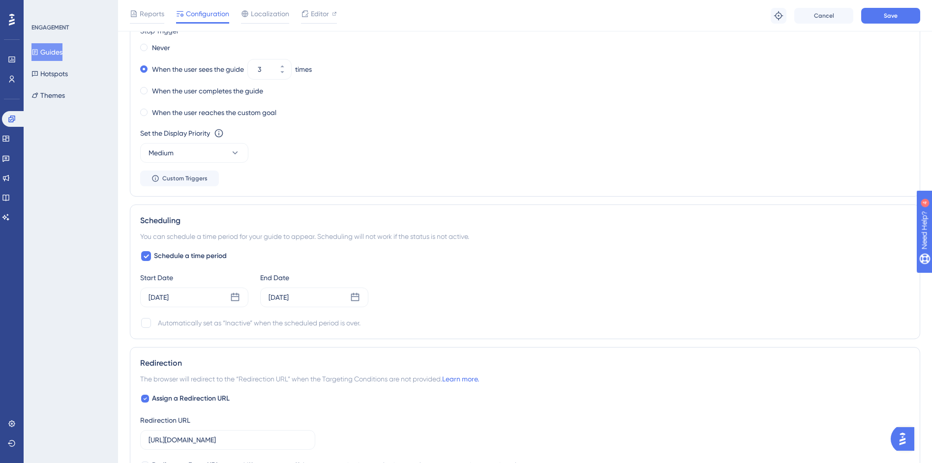
scroll to position [860, 0]
click at [153, 256] on label "Schedule a time period" at bounding box center [183, 256] width 87 height 12
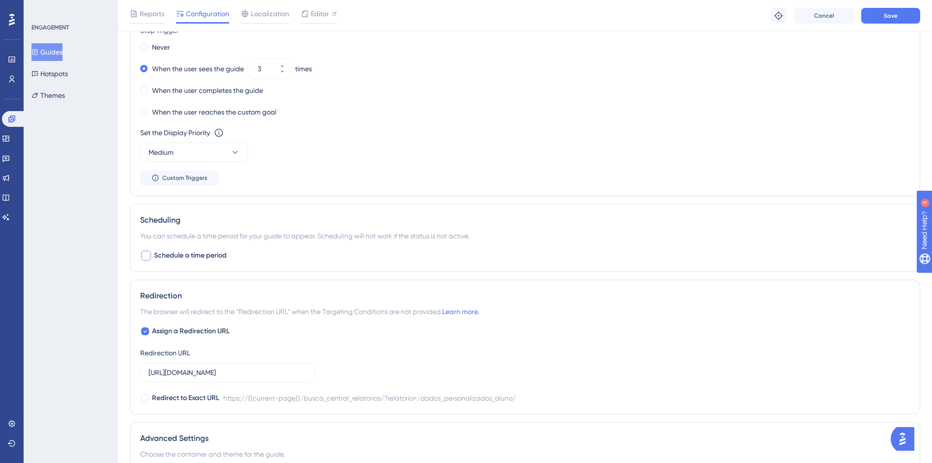
click at [153, 256] on label "Schedule a time period" at bounding box center [183, 256] width 87 height 12
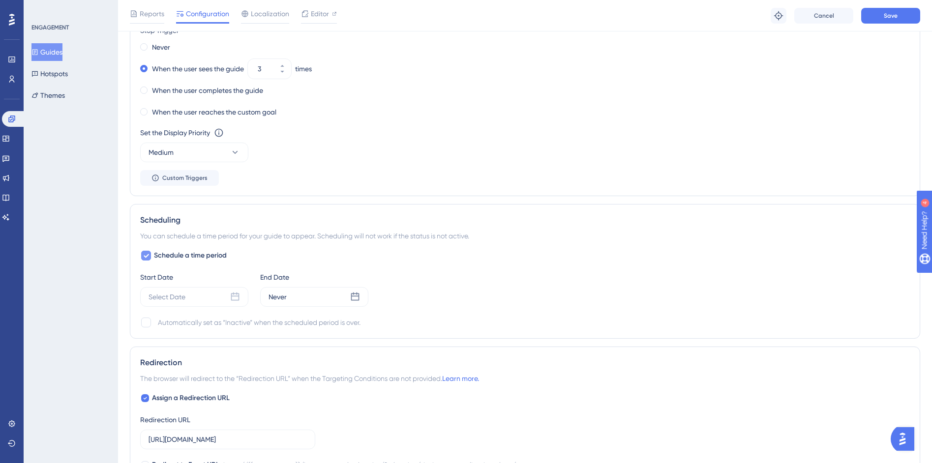
click at [148, 257] on icon at bounding box center [146, 256] width 6 height 8
checkbox input "false"
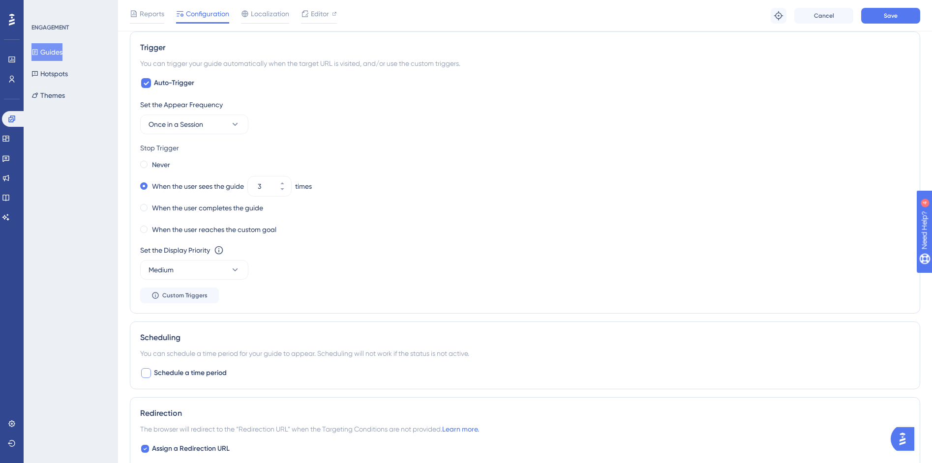
scroll to position [697, 0]
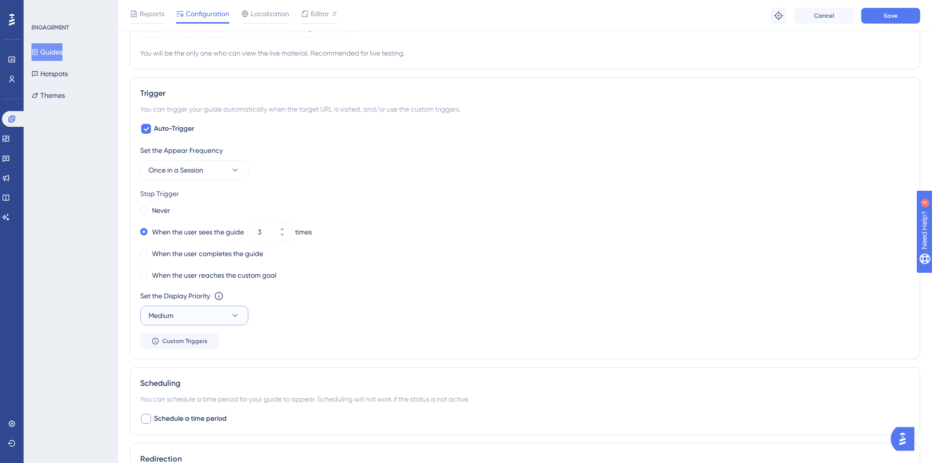
click at [224, 312] on button "Medium" at bounding box center [194, 316] width 108 height 20
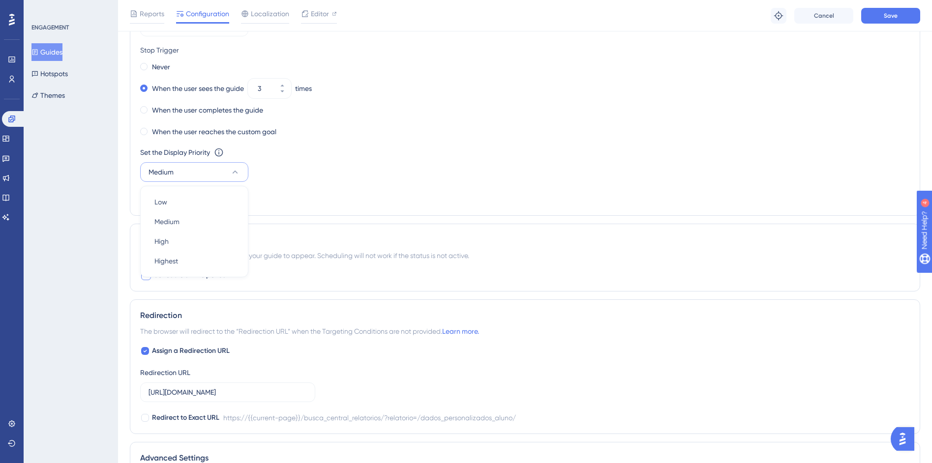
click at [339, 157] on div "Set the Display Priority This option will set the display priority between auto…" at bounding box center [525, 153] width 770 height 12
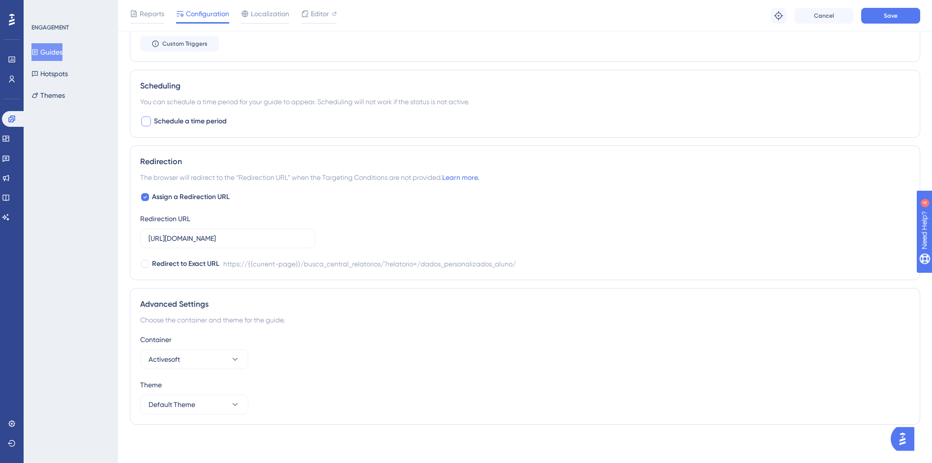
scroll to position [996, 0]
drag, startPoint x: 220, startPoint y: 239, endPoint x: 300, endPoint y: 239, distance: 79.7
click at [300, 239] on input "https://siga01.activesoft.com.br/busca_central_relatorios/?relatorio=/dados_per…" at bounding box center [228, 237] width 158 height 11
drag, startPoint x: 295, startPoint y: 241, endPoint x: 327, endPoint y: 237, distance: 32.2
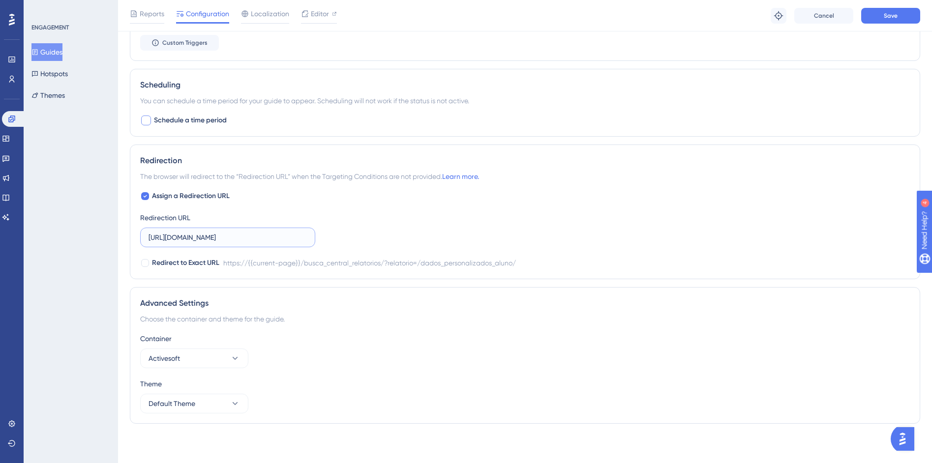
click at [327, 237] on div "Assign a Redirection URL Redirection URL https://siga01.activesoft.com.br/busca…" at bounding box center [525, 229] width 770 height 79
click at [258, 235] on input "https://siga01.activesoft.com.br/busca_central_relatorios/?relatorio=/dados_per…" at bounding box center [228, 237] width 158 height 11
drag, startPoint x: 253, startPoint y: 239, endPoint x: 104, endPoint y: 235, distance: 149.6
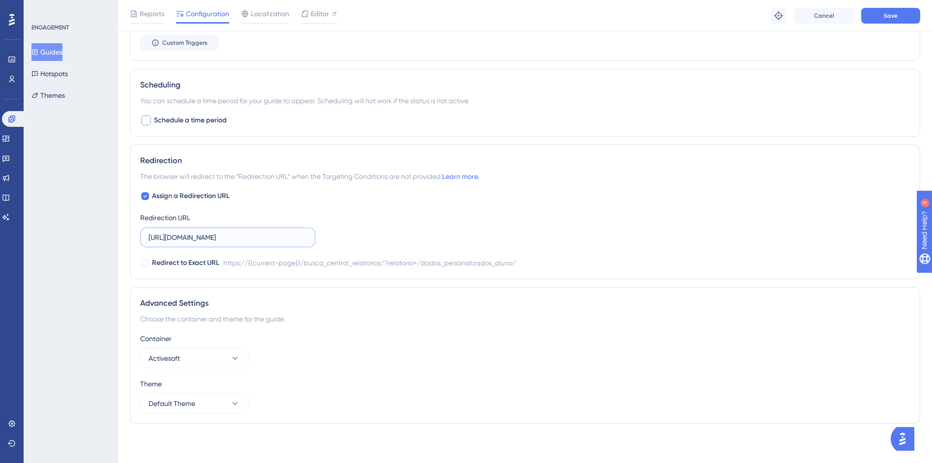
click at [174, 241] on input "https://siga01.activesoft.com.br/busca_central_relatorios/?relatorio=/dados_per…" at bounding box center [228, 237] width 158 height 11
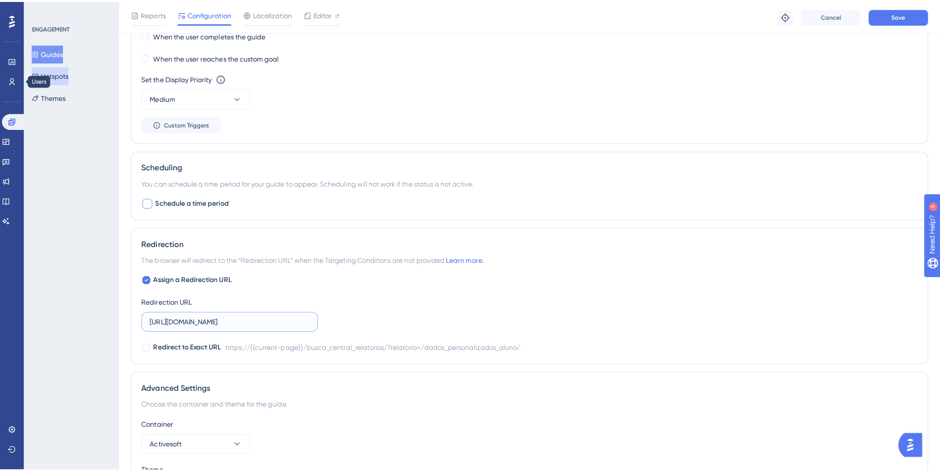
scroll to position [790, 0]
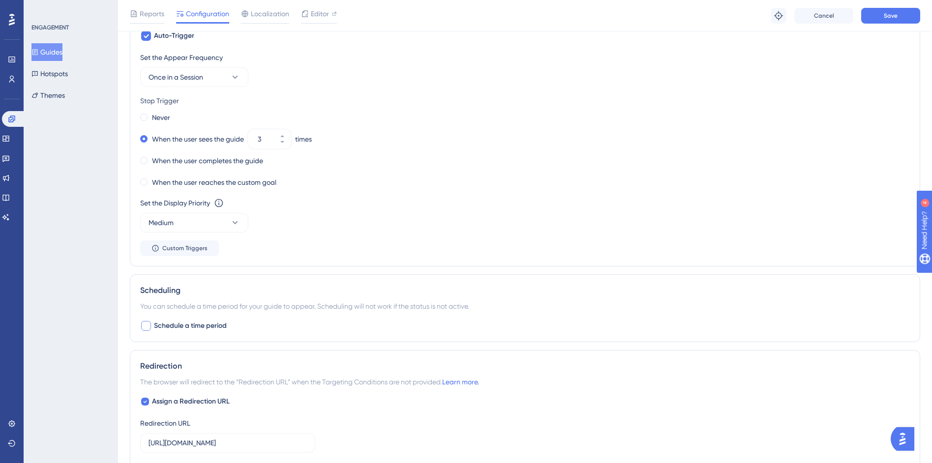
click at [48, 56] on button "Guides" at bounding box center [46, 52] width 31 height 18
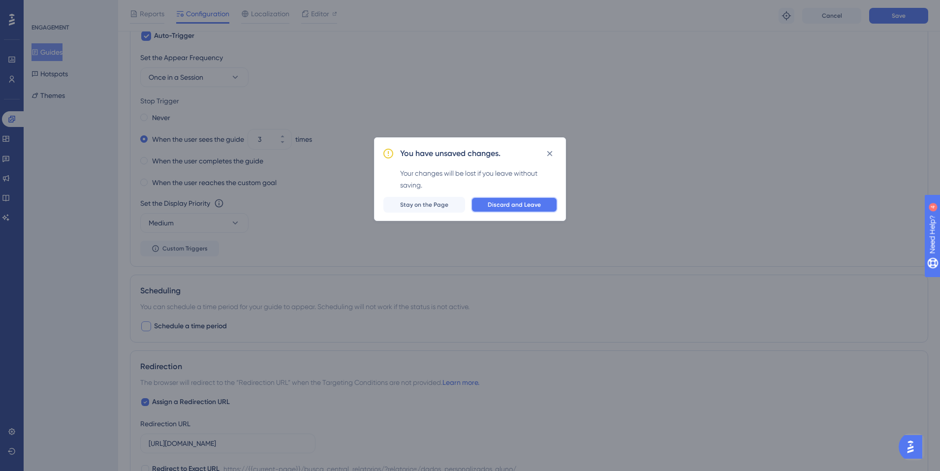
click at [525, 208] on span "Discard and Leave" at bounding box center [514, 205] width 53 height 8
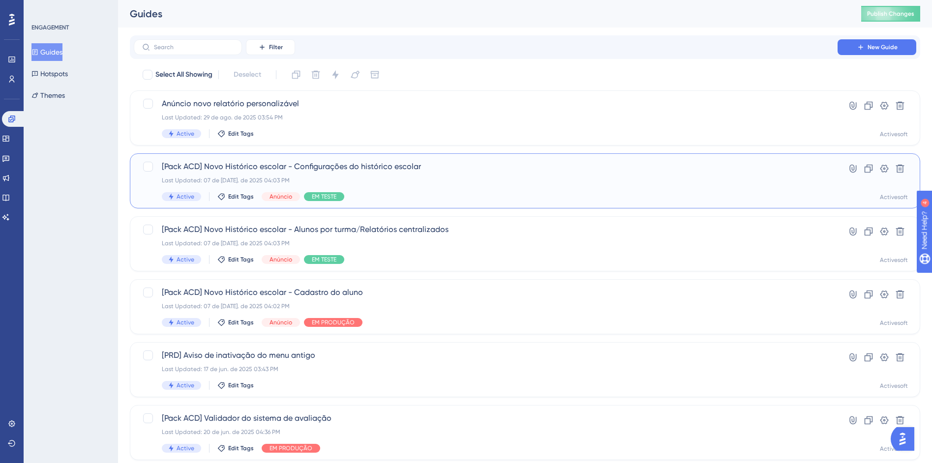
click at [538, 182] on div "Last Updated: 07 de jul. de 2025 04:03 PM" at bounding box center [486, 181] width 648 height 8
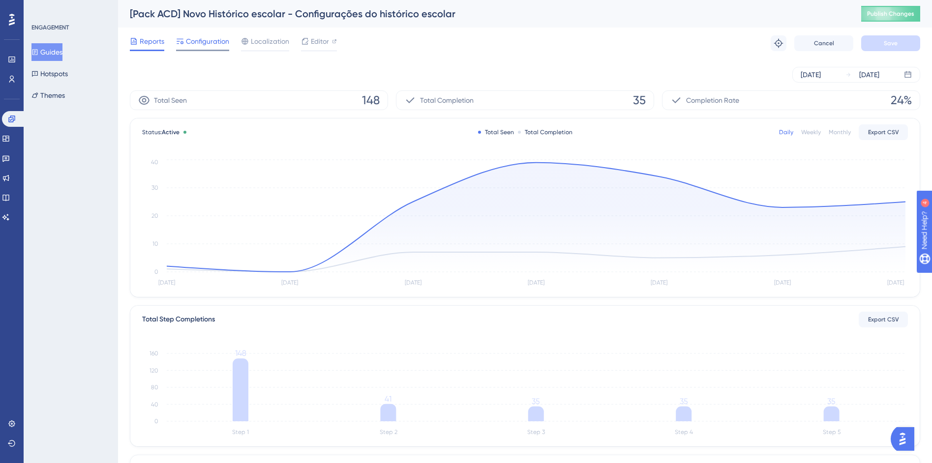
click at [189, 45] on span "Configuration" at bounding box center [207, 41] width 43 height 12
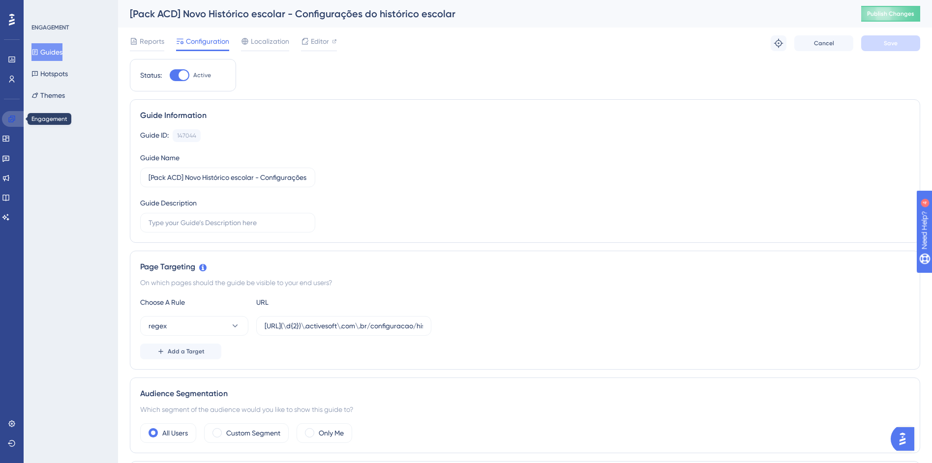
click at [11, 119] on icon at bounding box center [12, 119] width 8 height 8
